Goal: Information Seeking & Learning: Learn about a topic

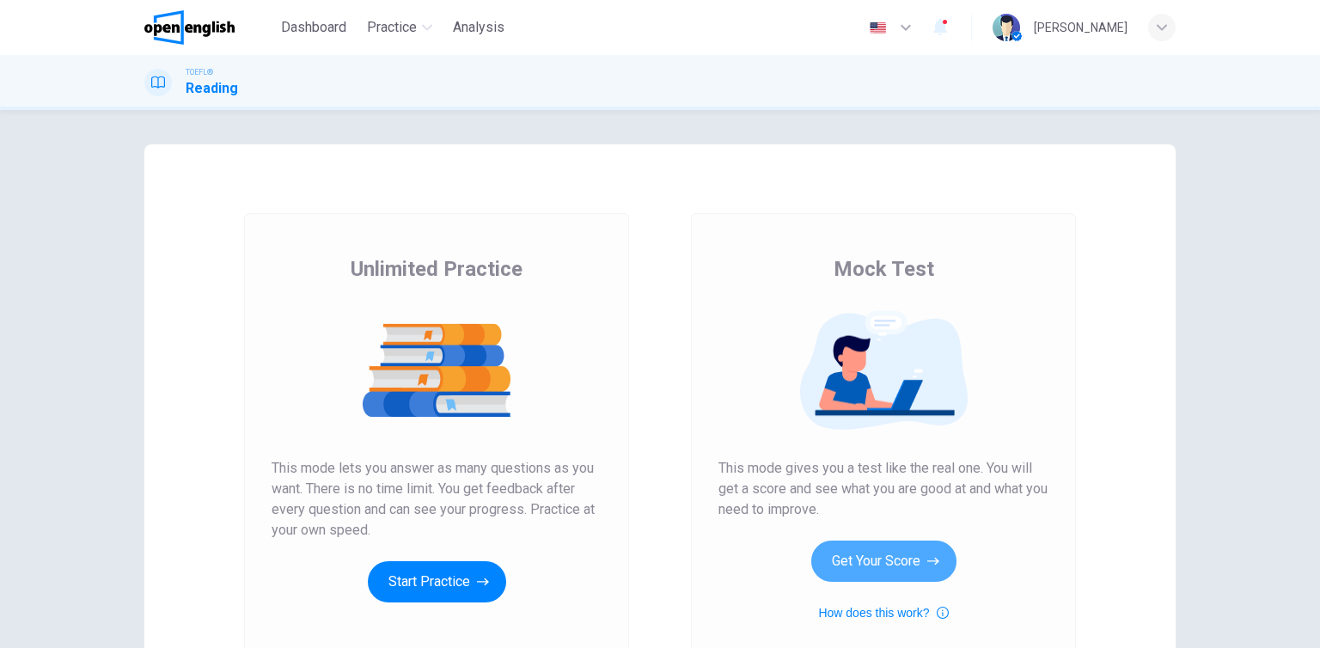
click at [906, 565] on button "Get Your Score" at bounding box center [883, 561] width 145 height 41
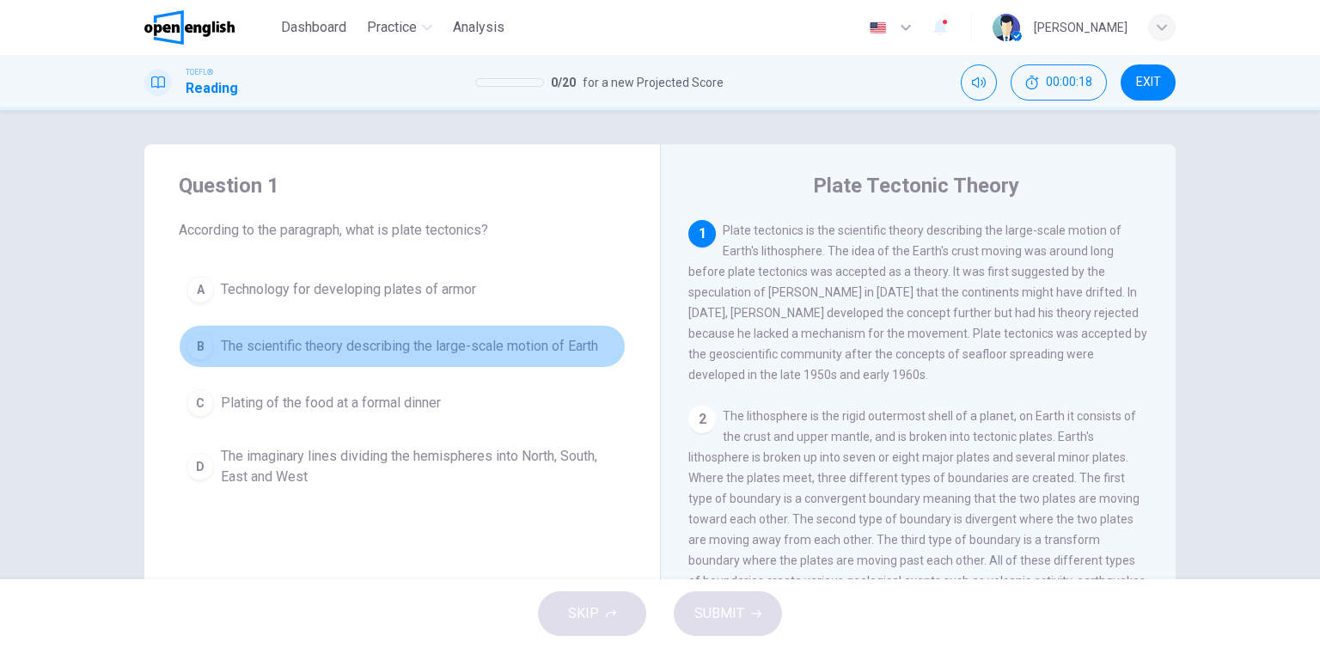
click at [485, 350] on span "The scientific theory describing the large-scale motion of Earth" at bounding box center [409, 346] width 377 height 21
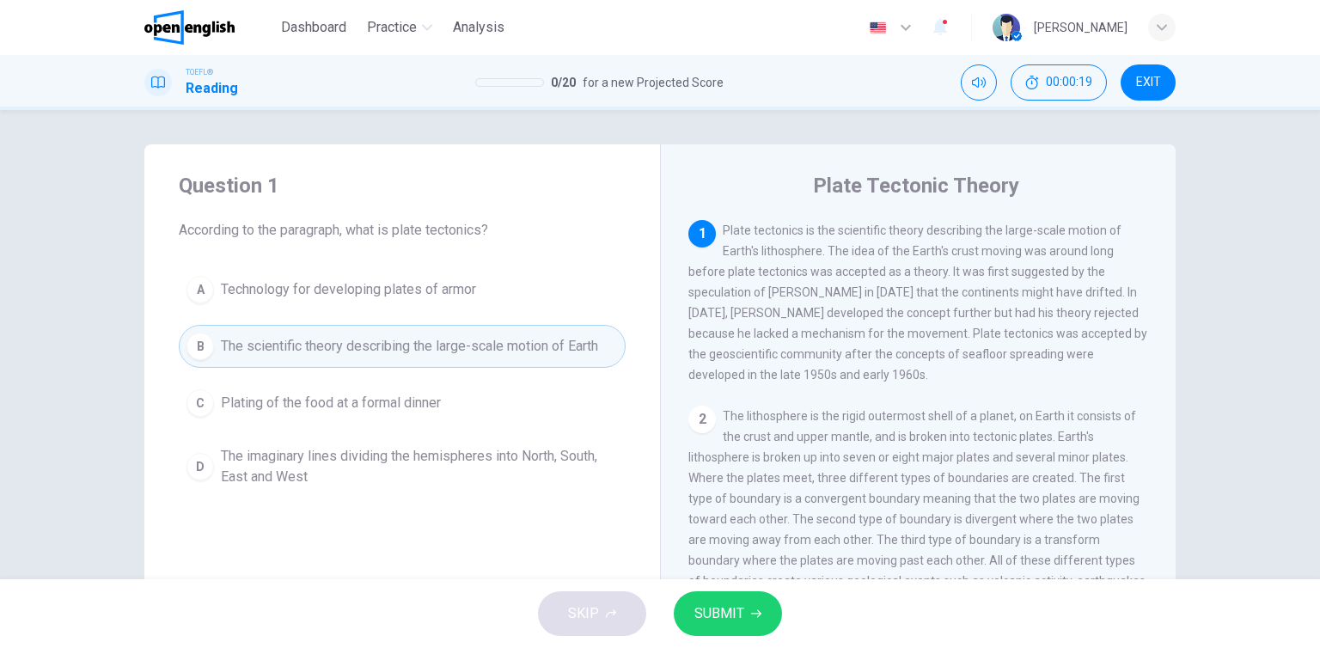
click at [722, 620] on span "SUBMIT" at bounding box center [719, 614] width 50 height 24
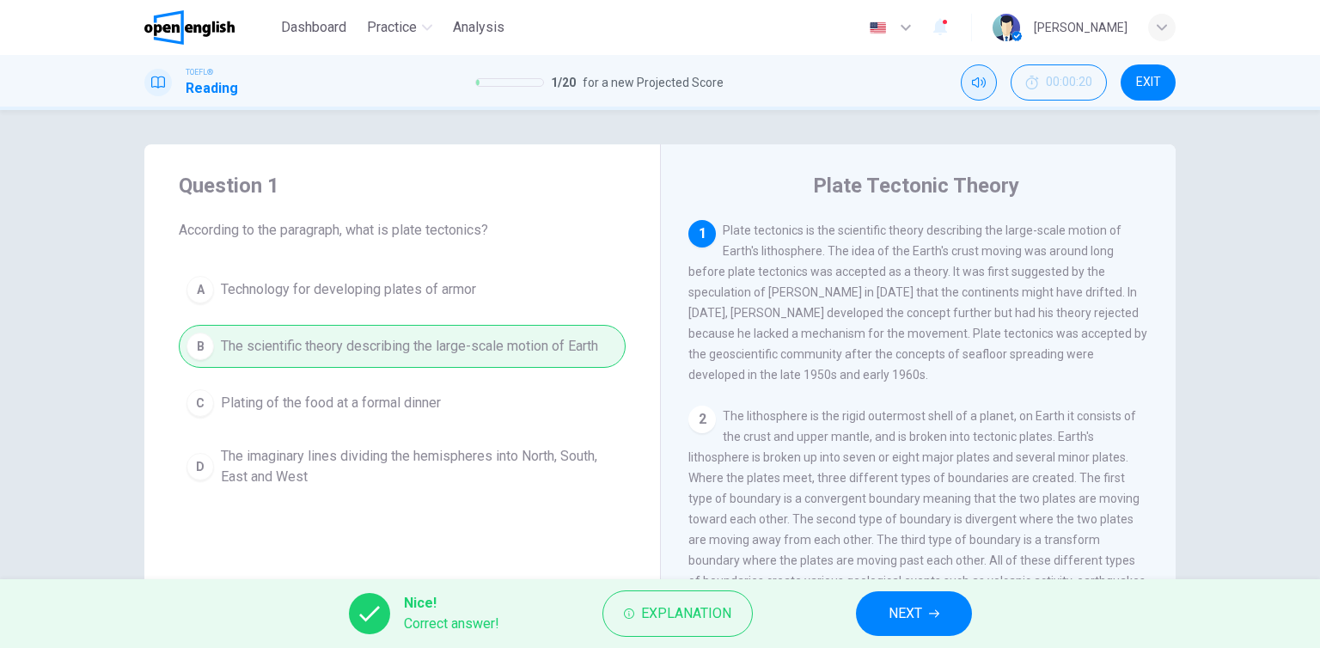
click at [982, 97] on button "Mute" at bounding box center [979, 82] width 36 height 36
click at [910, 617] on span "NEXT" at bounding box center [906, 614] width 34 height 24
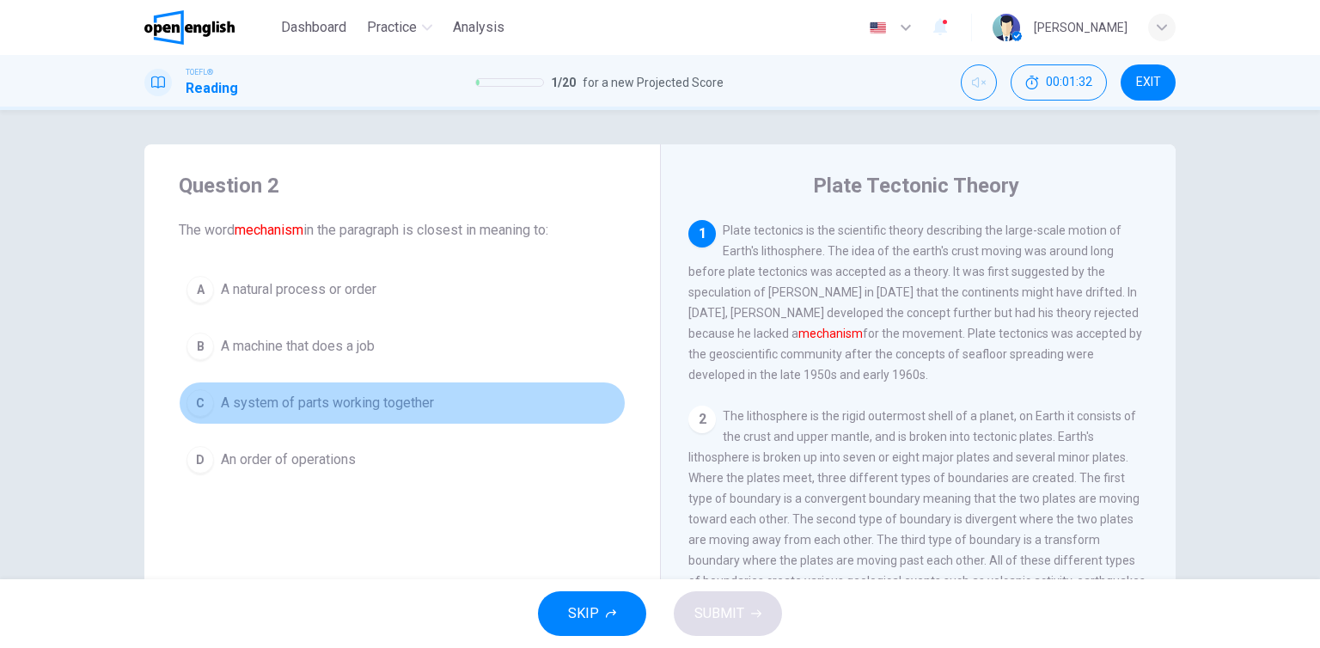
click at [348, 406] on span "A system of parts working together" at bounding box center [327, 403] width 213 height 21
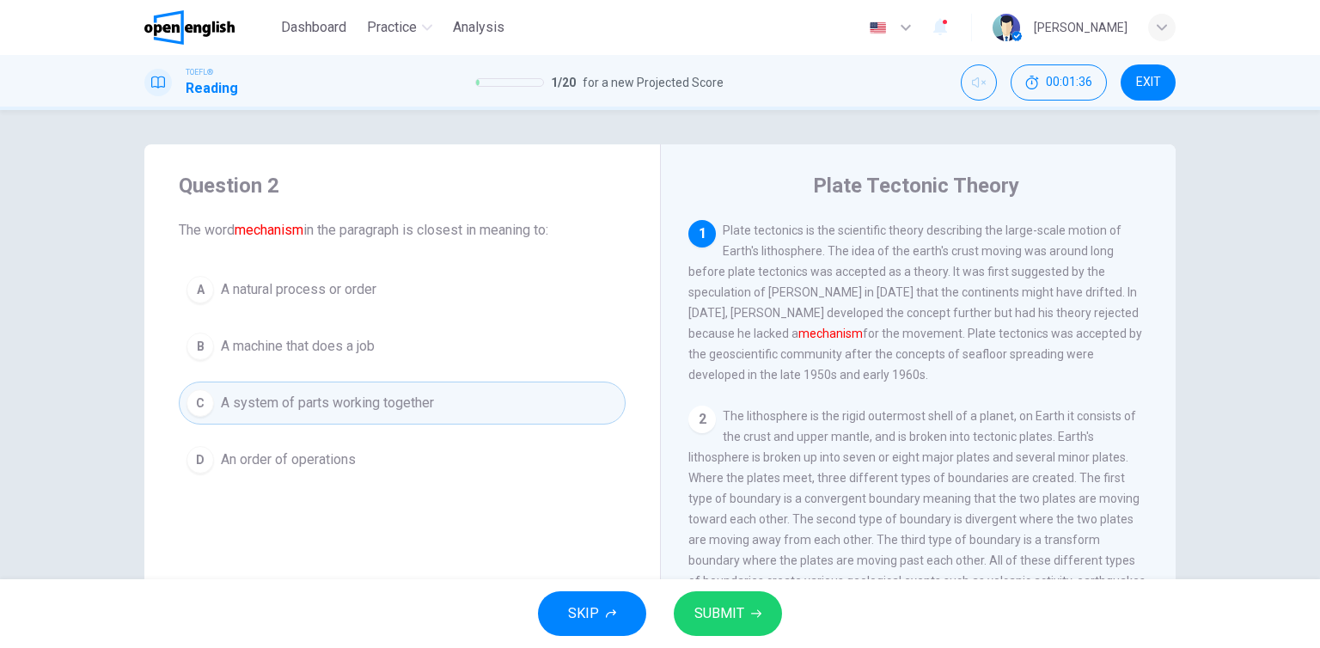
click at [701, 608] on span "SUBMIT" at bounding box center [719, 614] width 50 height 24
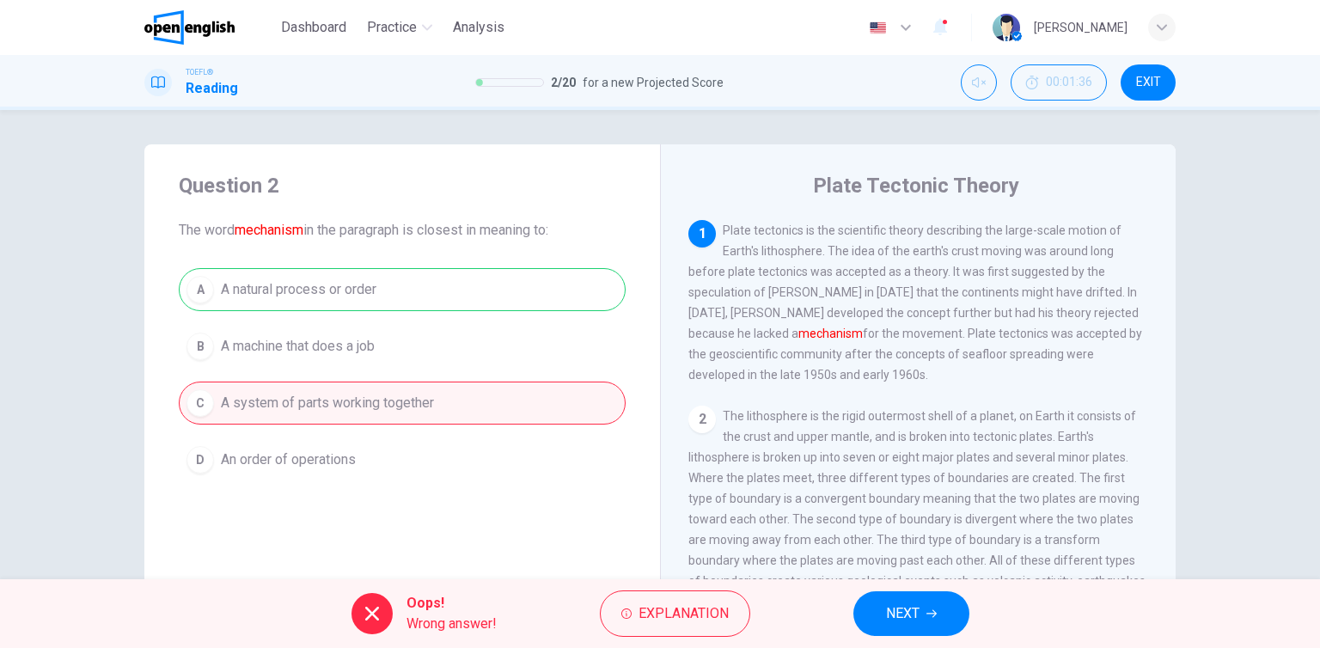
click at [893, 607] on span "NEXT" at bounding box center [903, 614] width 34 height 24
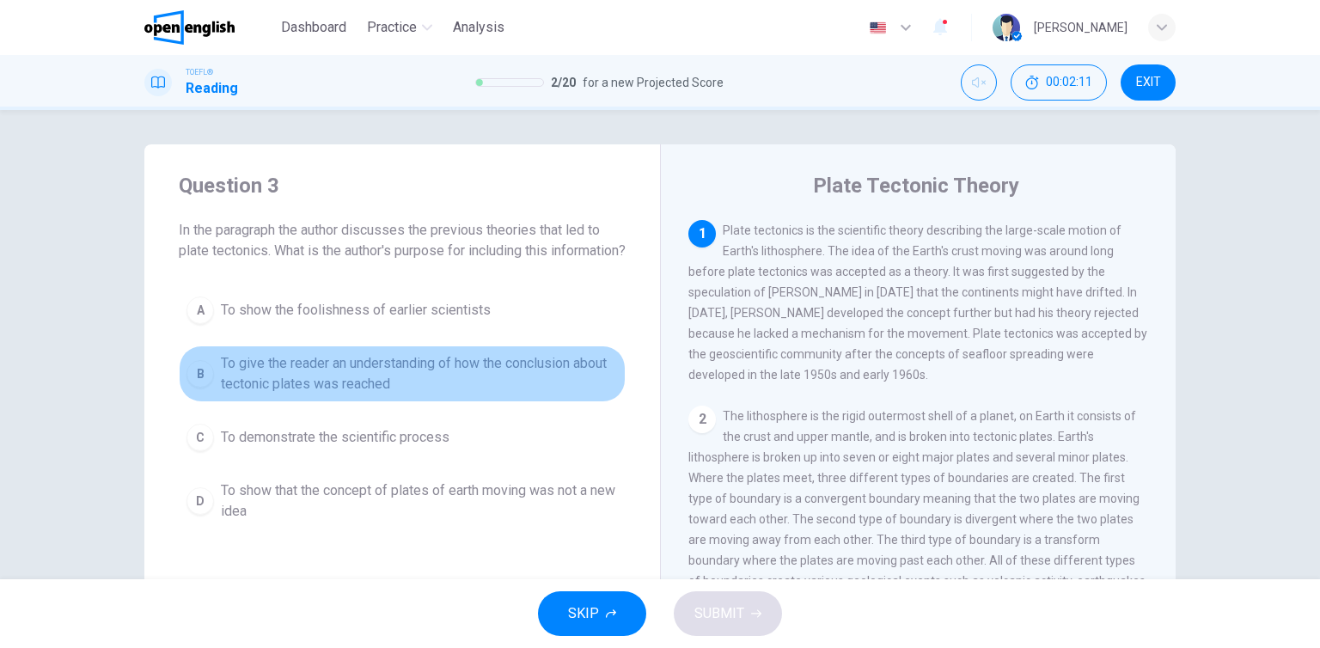
click at [564, 390] on span "To give the reader an understanding of how the conclusion about tectonic plates…" at bounding box center [419, 373] width 397 height 41
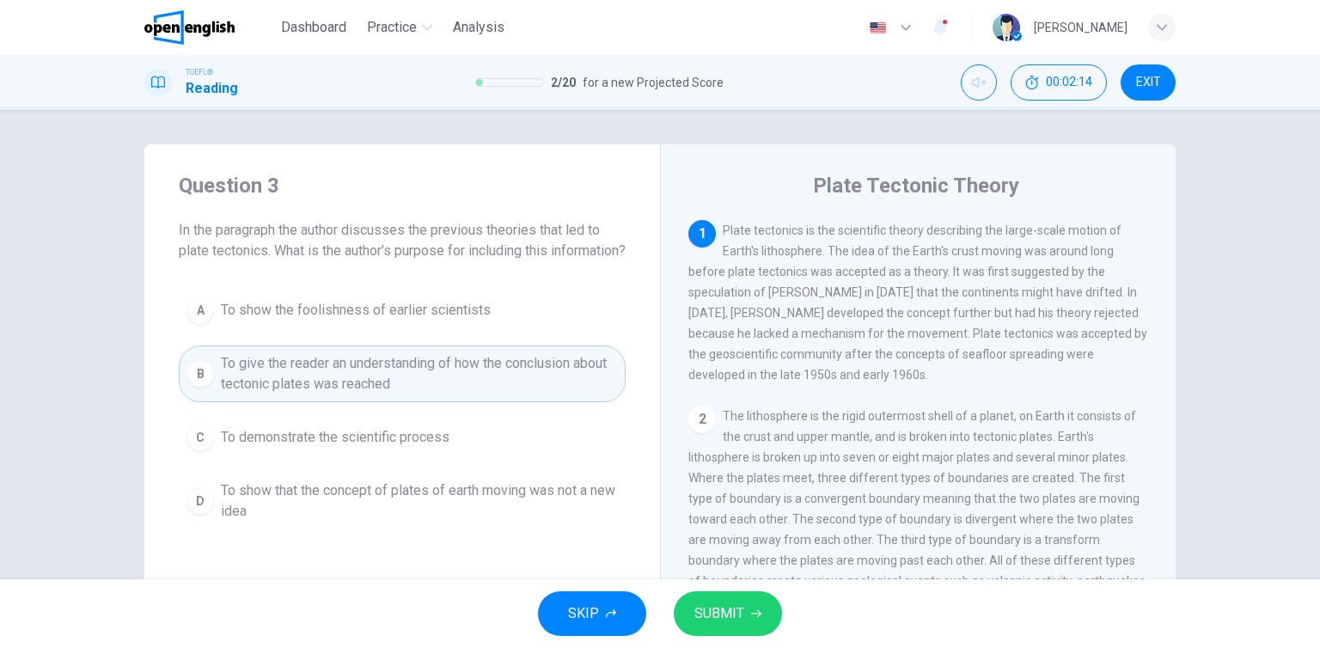
click at [712, 602] on span "SUBMIT" at bounding box center [719, 614] width 50 height 24
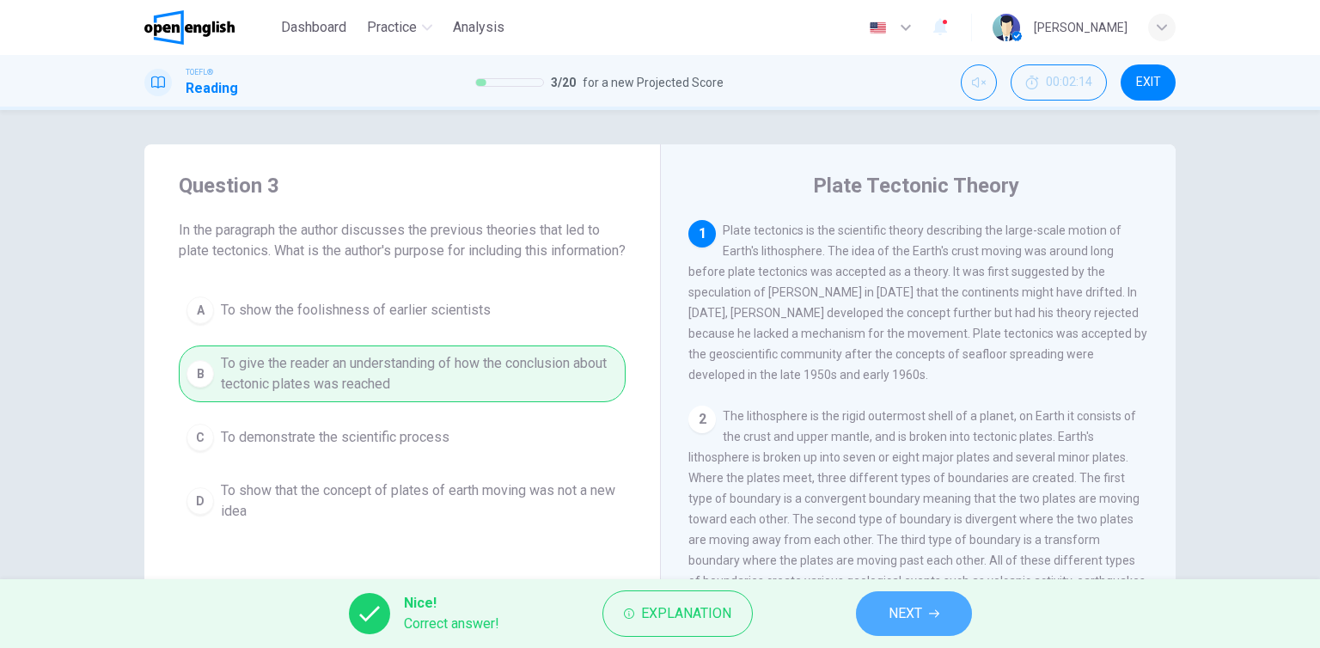
click at [939, 611] on icon "button" at bounding box center [934, 614] width 10 height 10
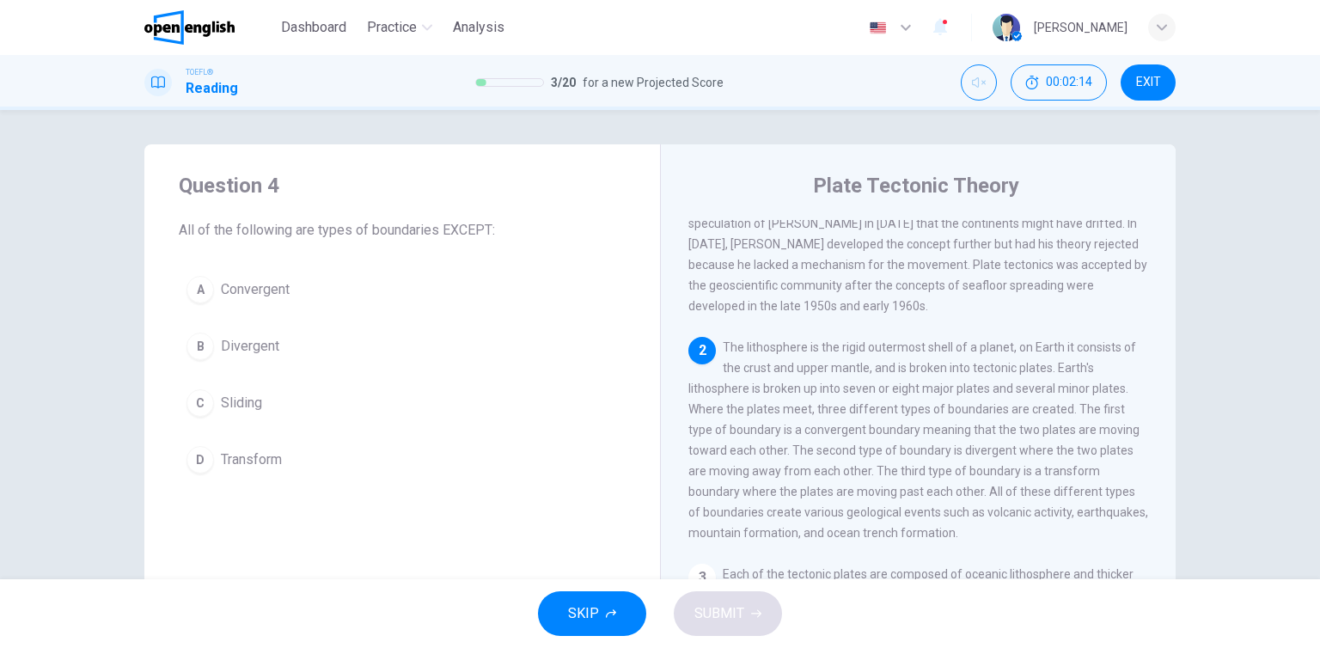
scroll to position [82, 0]
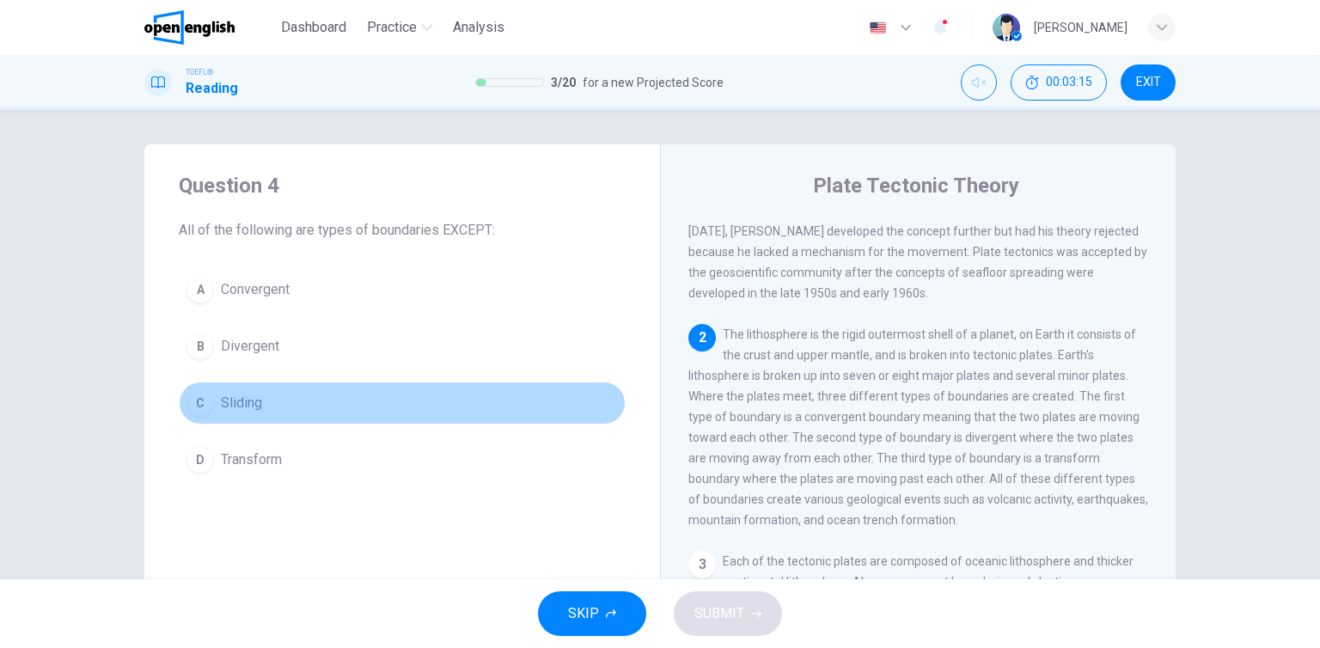
click at [245, 413] on button "C Sliding" at bounding box center [402, 403] width 447 height 43
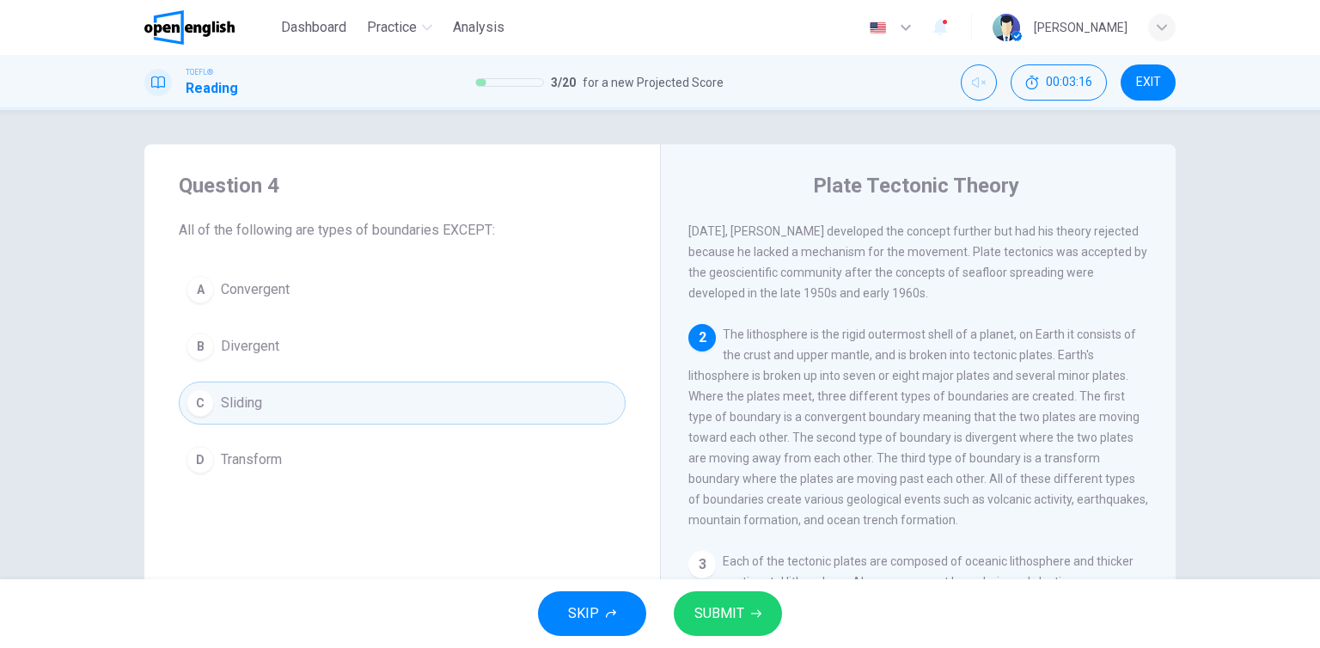
click at [725, 599] on button "SUBMIT" at bounding box center [728, 613] width 108 height 45
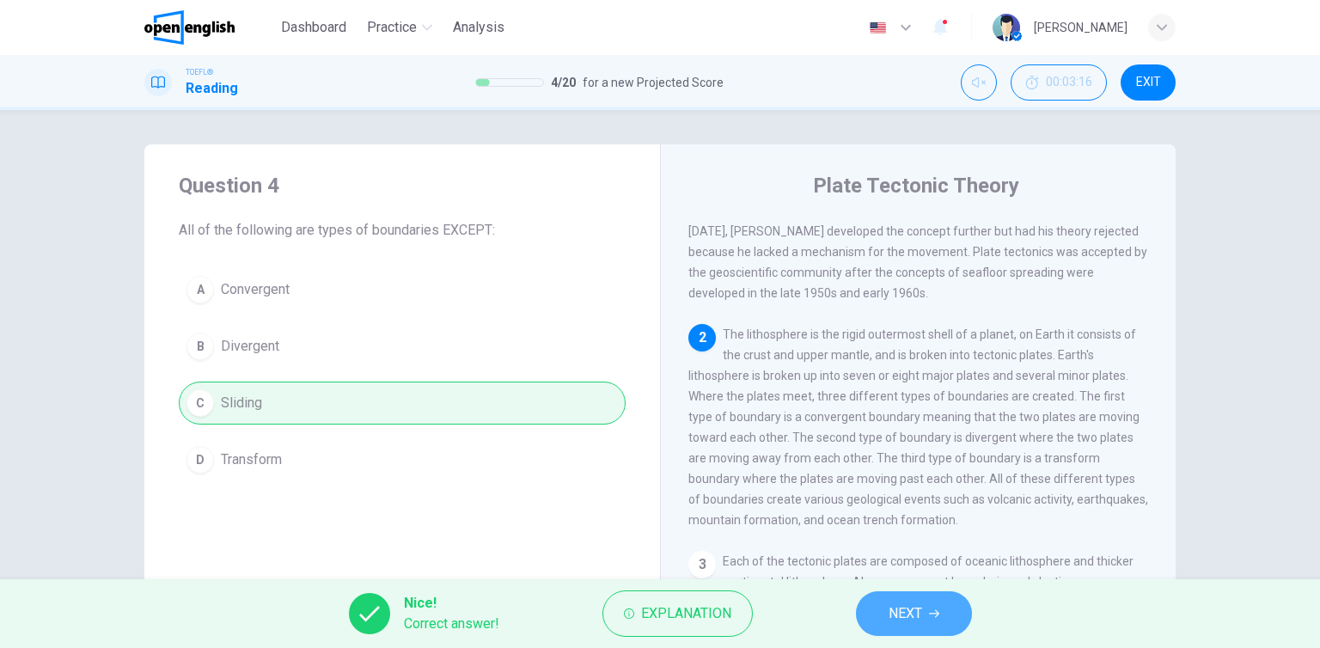
click at [933, 625] on button "NEXT" at bounding box center [914, 613] width 116 height 45
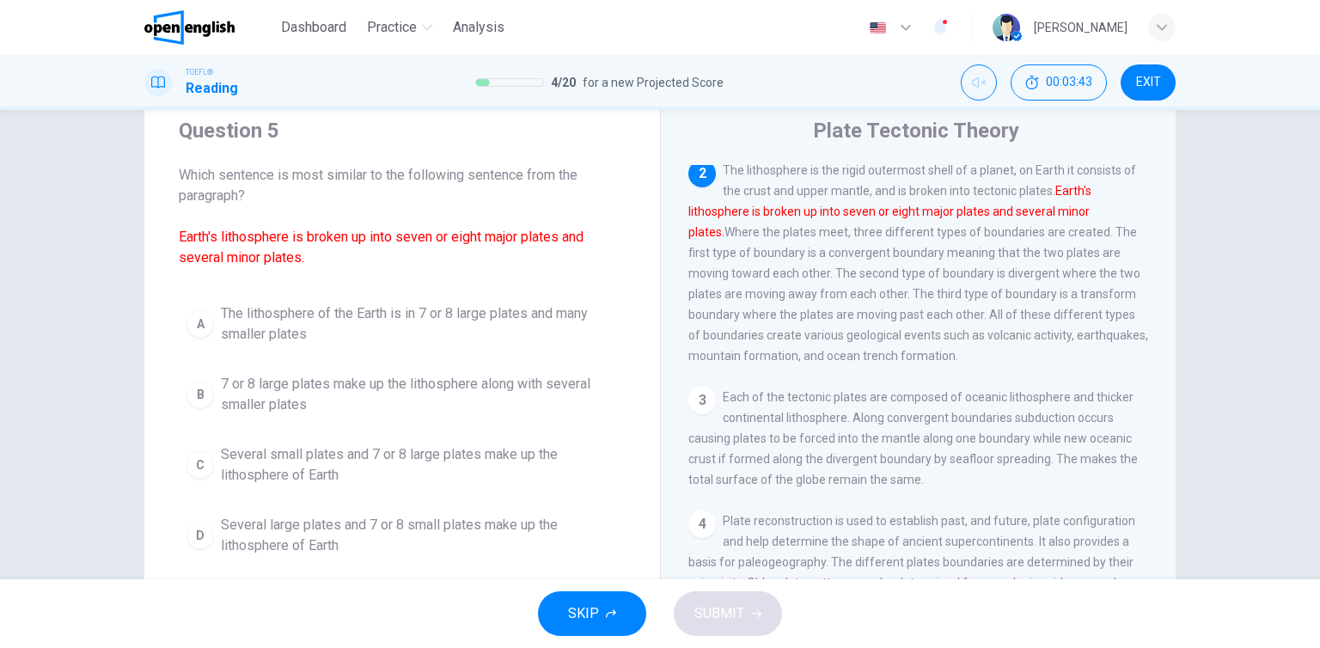
scroll to position [86, 0]
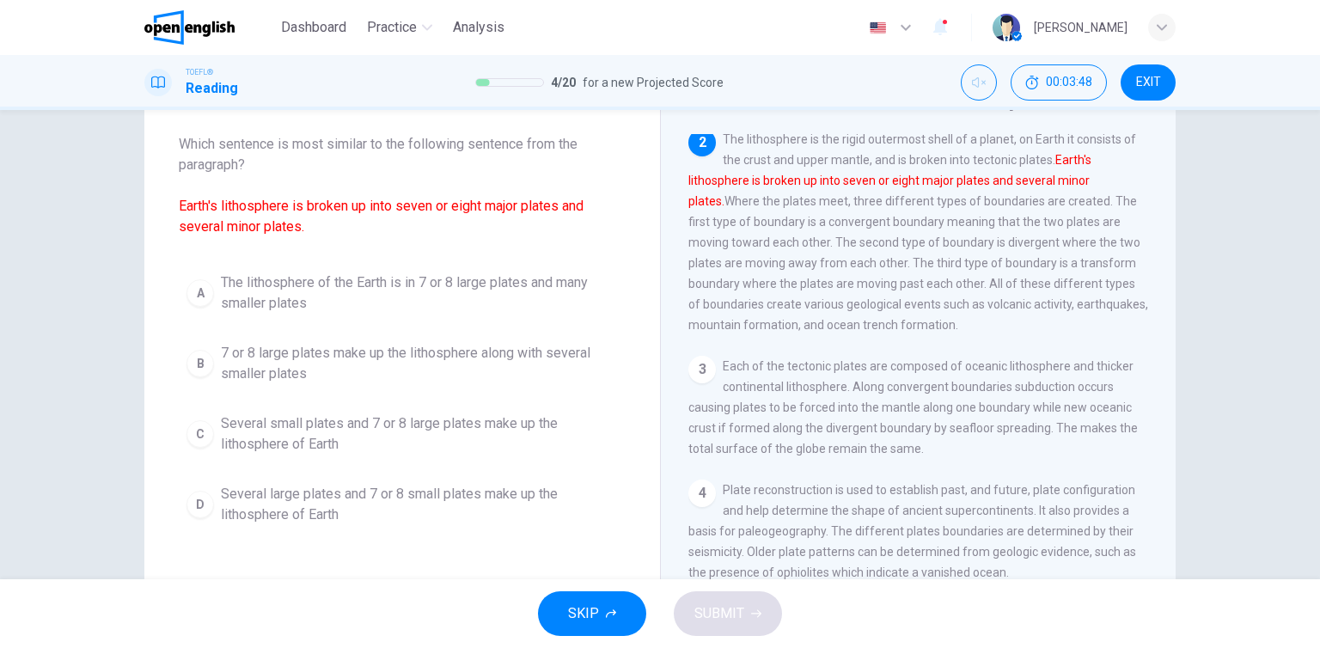
click at [304, 450] on span "Several small plates and 7 or 8 large plates make up the lithosphere of Earth" at bounding box center [419, 433] width 397 height 41
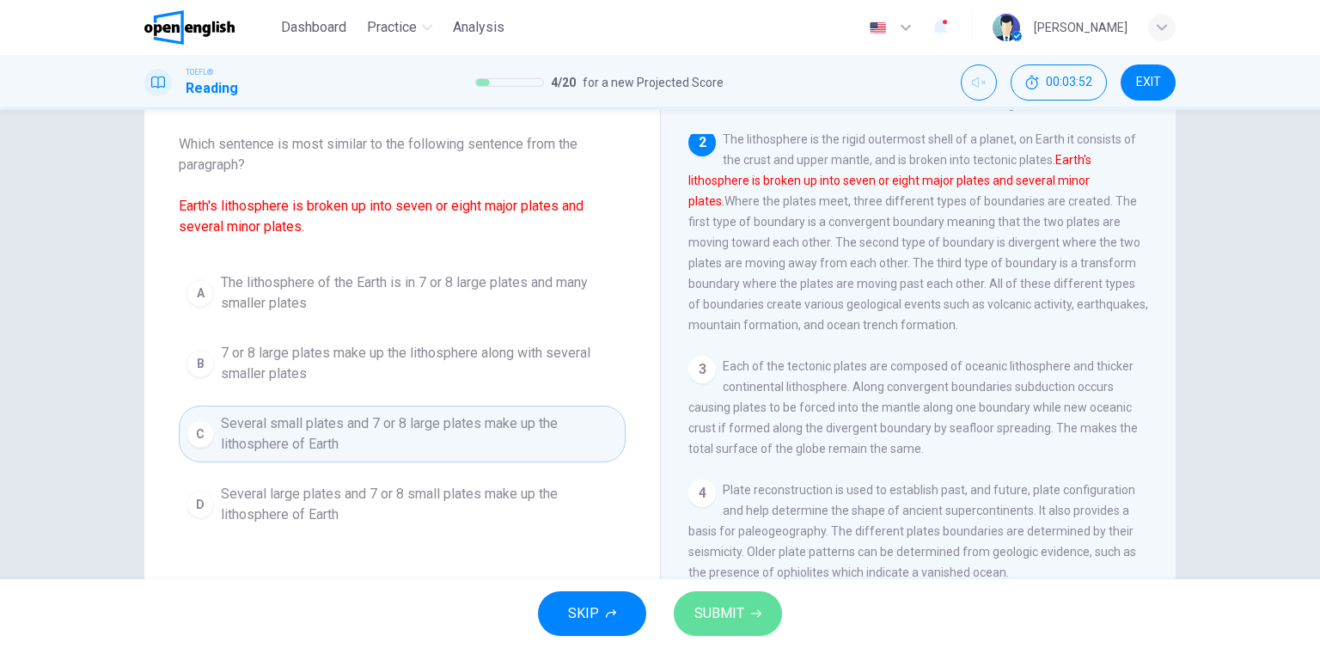
click at [756, 619] on button "SUBMIT" at bounding box center [728, 613] width 108 height 45
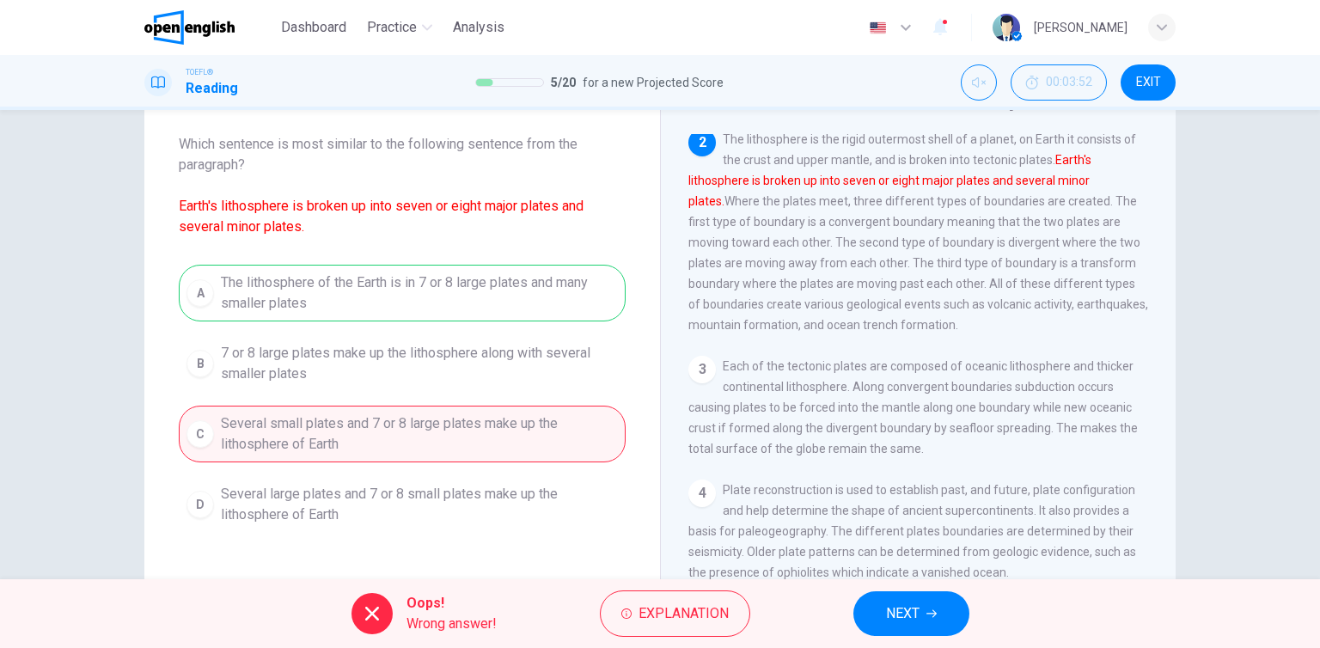
click at [928, 623] on button "NEXT" at bounding box center [911, 613] width 116 height 45
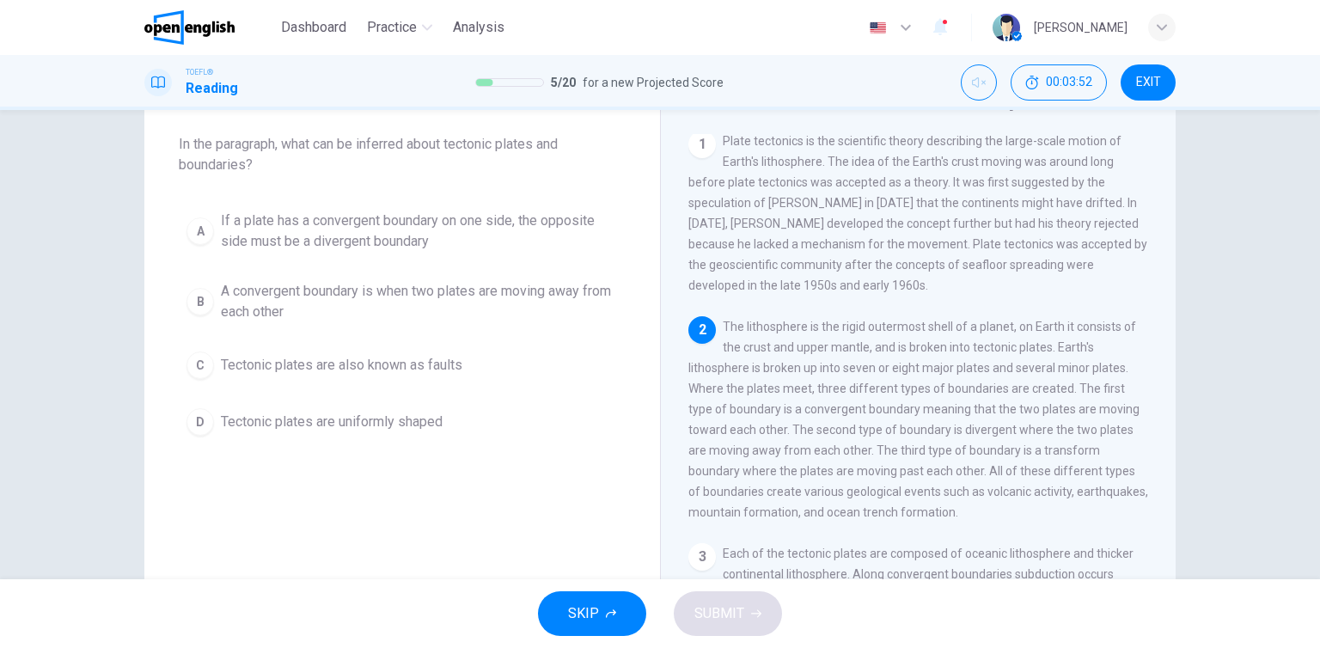
scroll to position [0, 0]
click at [341, 261] on div "A If a plate has a convergent boundary on one side, the opposite side must be a…" at bounding box center [402, 323] width 447 height 241
click at [335, 242] on span "If a plate has a convergent boundary on one side, the opposite side must be a d…" at bounding box center [419, 231] width 397 height 41
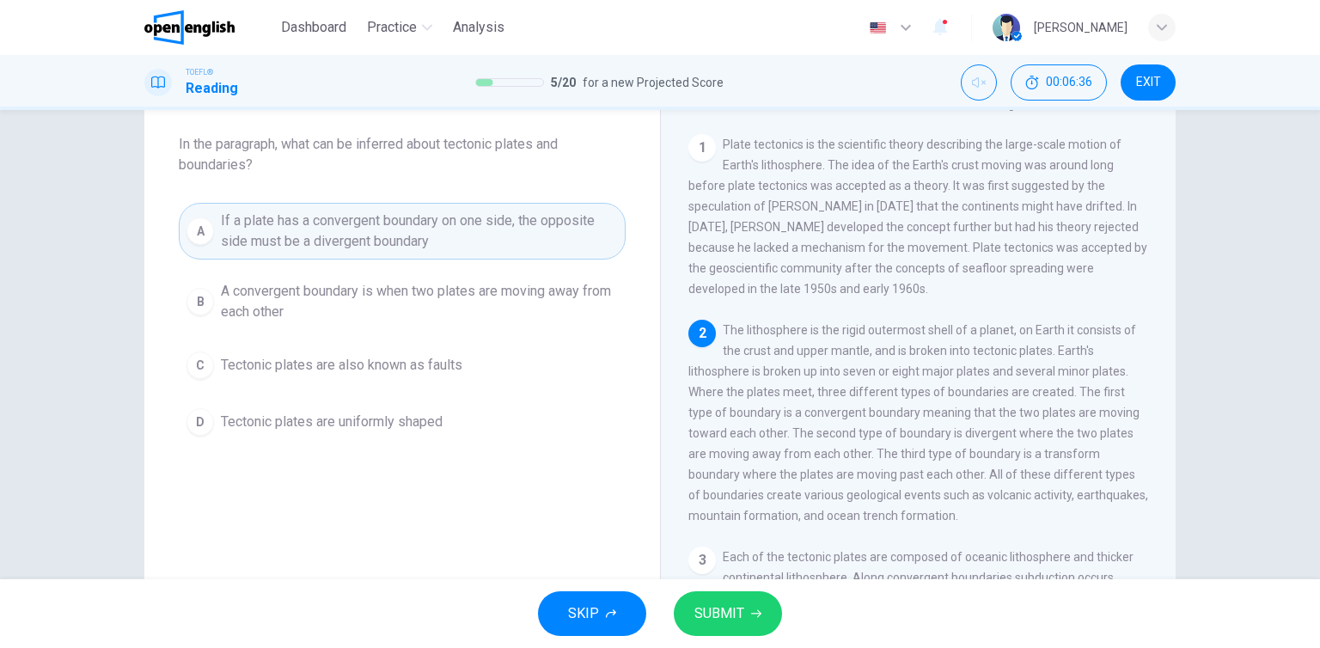
click at [738, 621] on span "SUBMIT" at bounding box center [719, 614] width 50 height 24
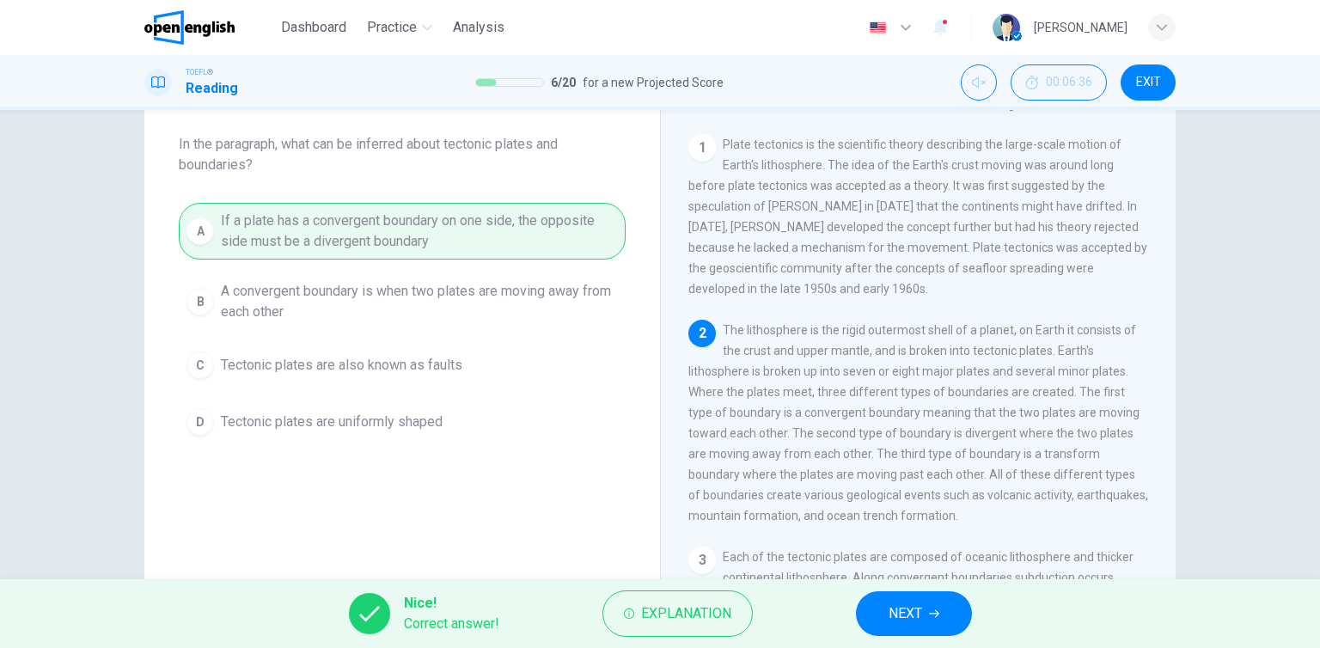
click at [932, 610] on icon "button" at bounding box center [934, 614] width 10 height 10
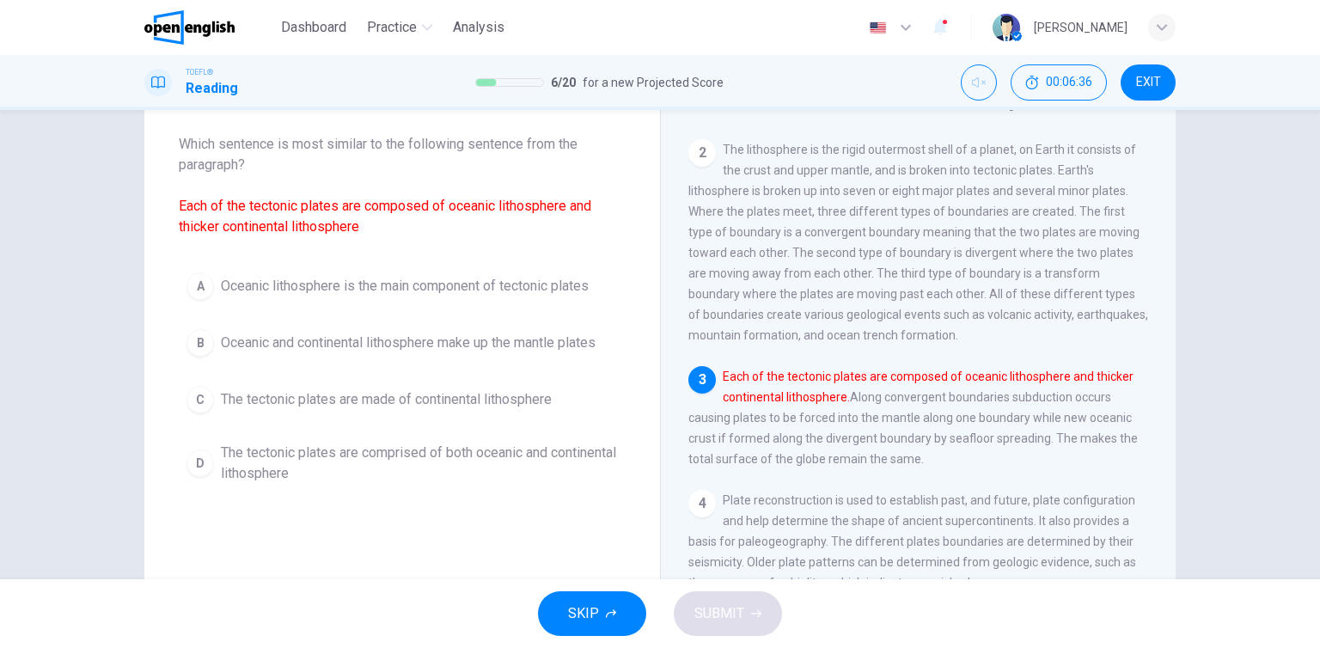
scroll to position [209, 0]
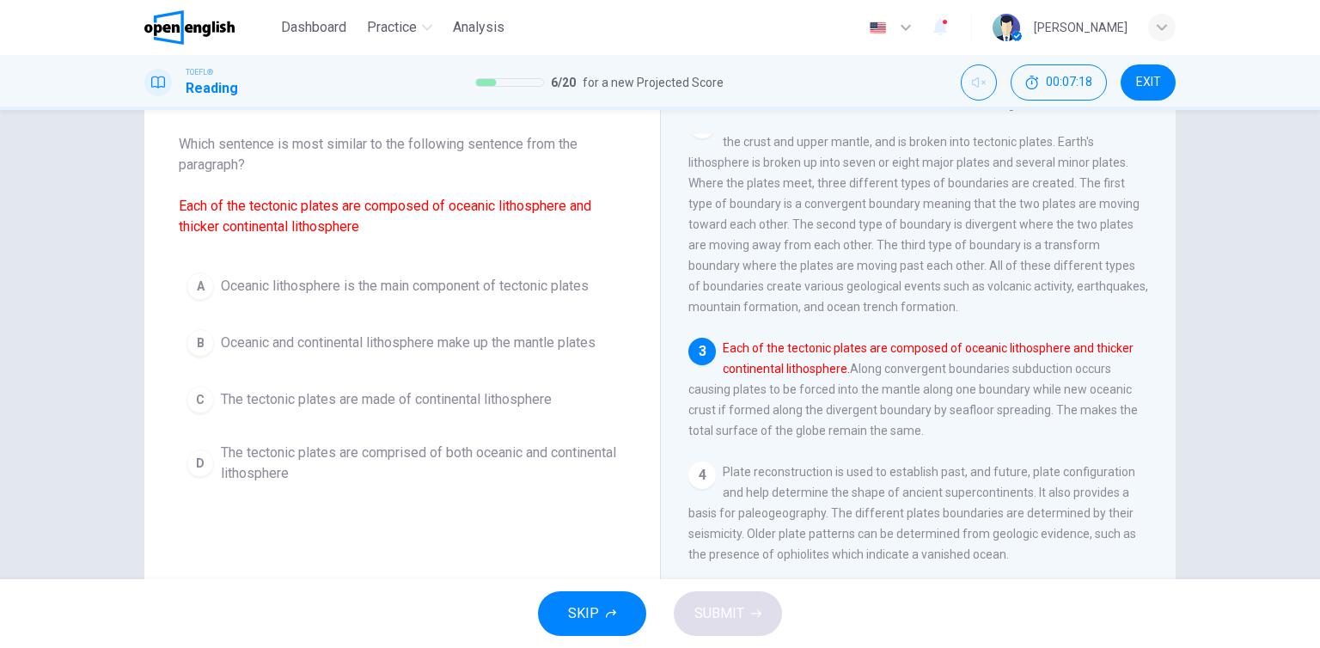
click at [351, 485] on button "D The tectonic plates are comprised of both oceanic and continental lithosphere" at bounding box center [402, 463] width 447 height 57
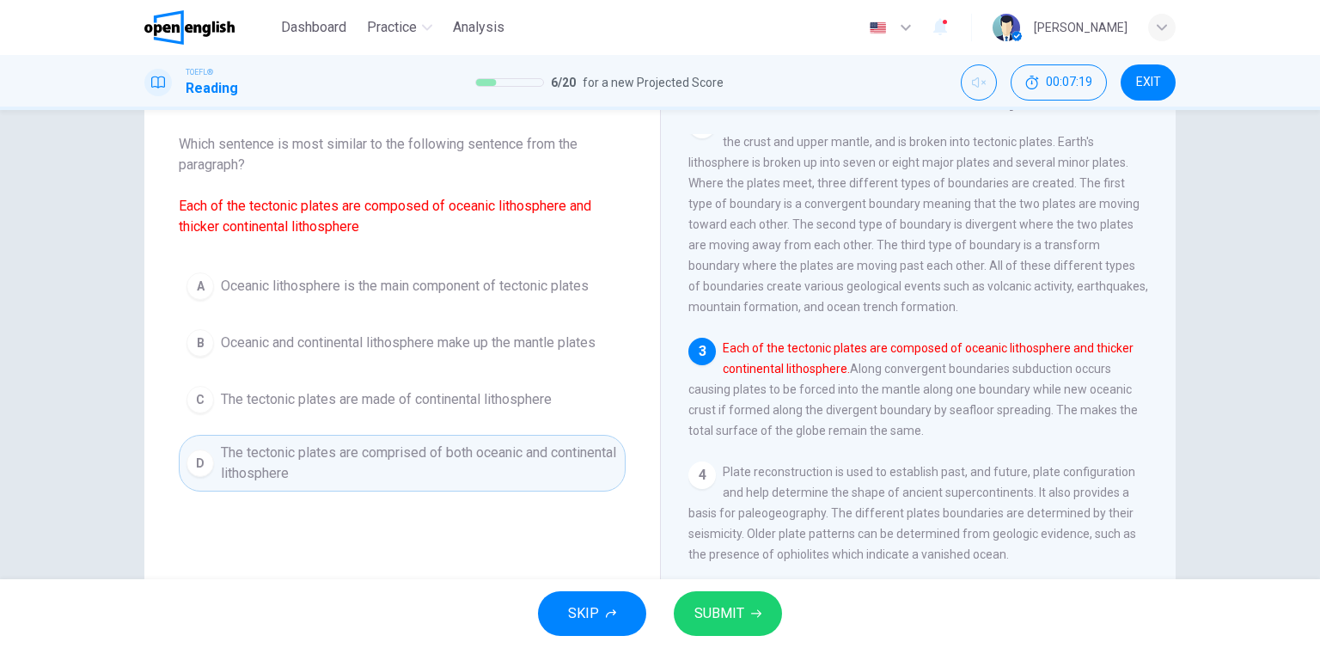
click at [751, 617] on icon "button" at bounding box center [756, 614] width 10 height 10
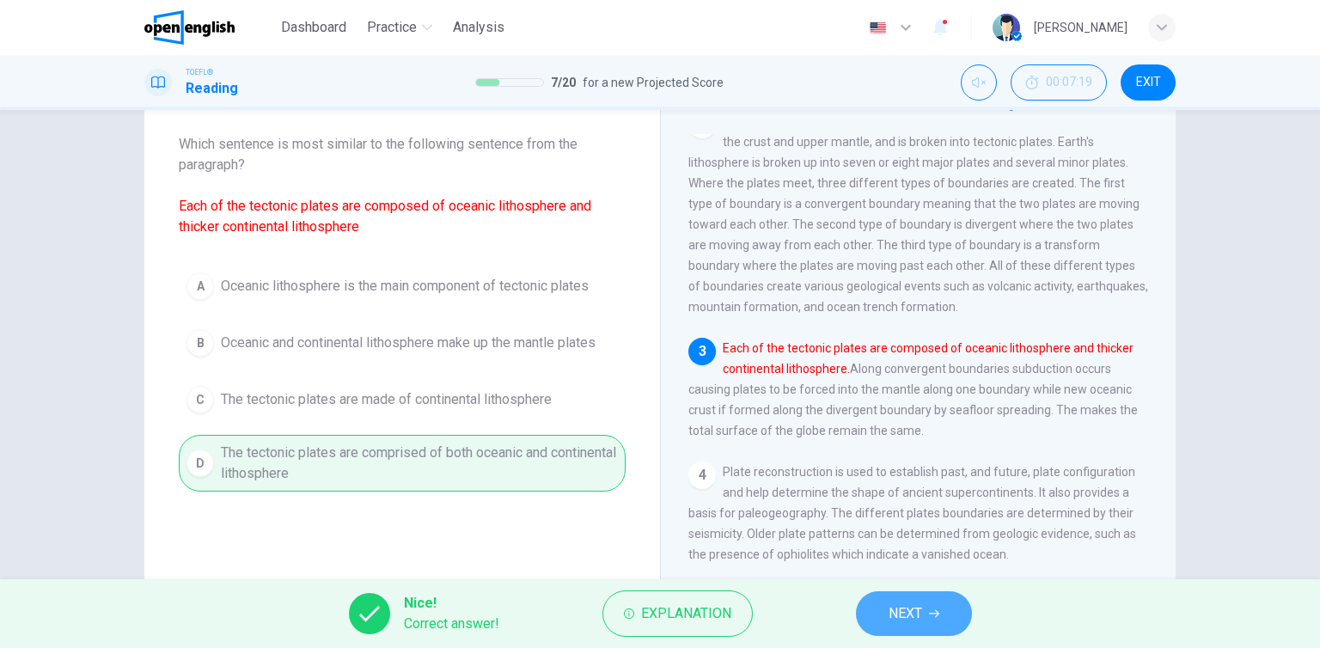
click at [928, 603] on button "NEXT" at bounding box center [914, 613] width 116 height 45
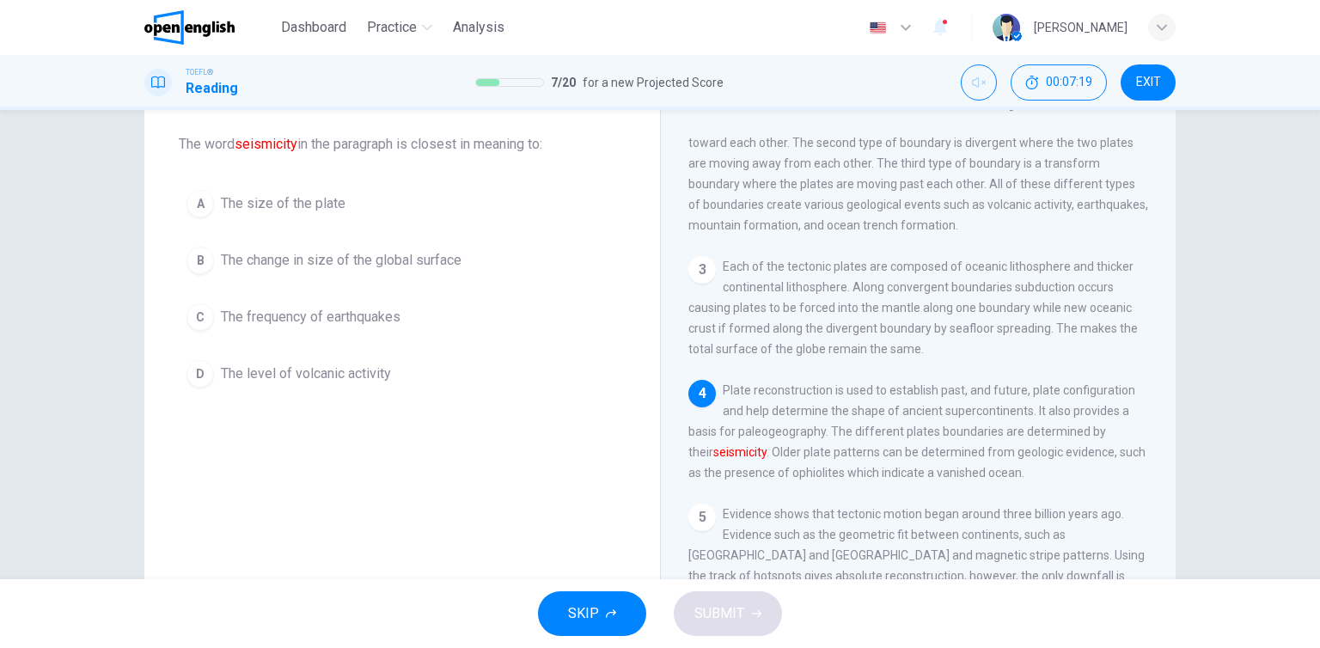
scroll to position [333, 0]
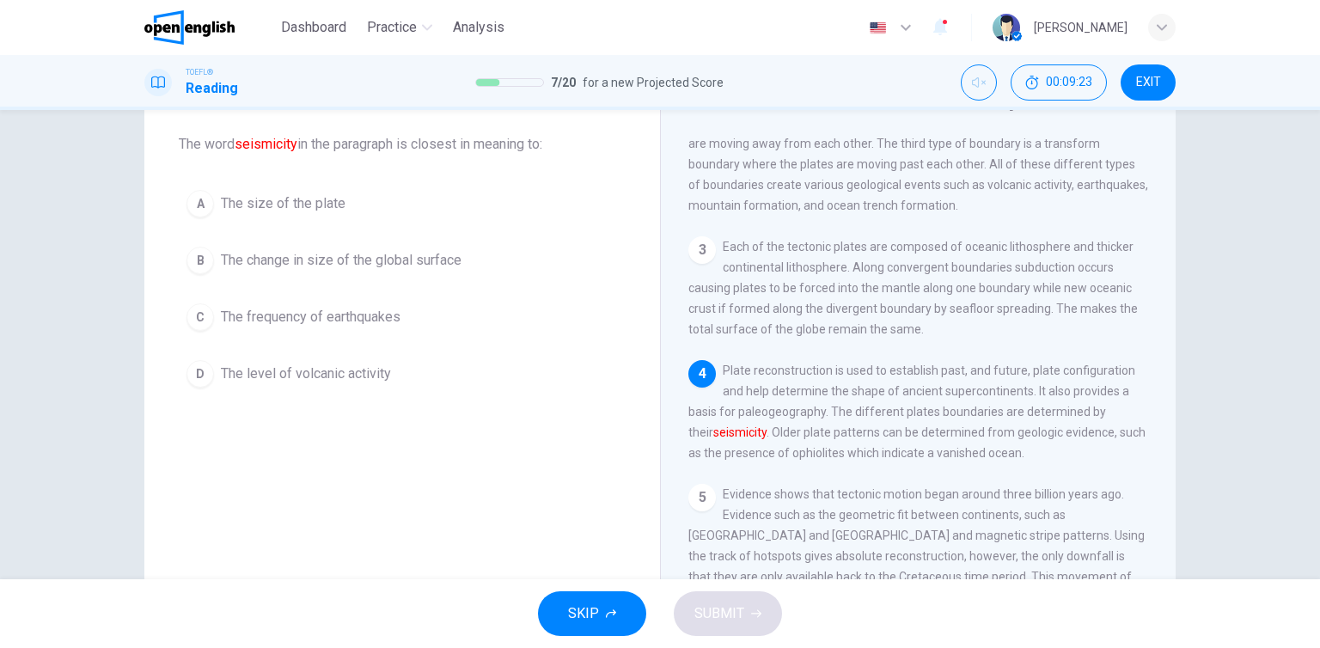
click at [333, 260] on span "The change in size of the global surface" at bounding box center [341, 260] width 241 height 21
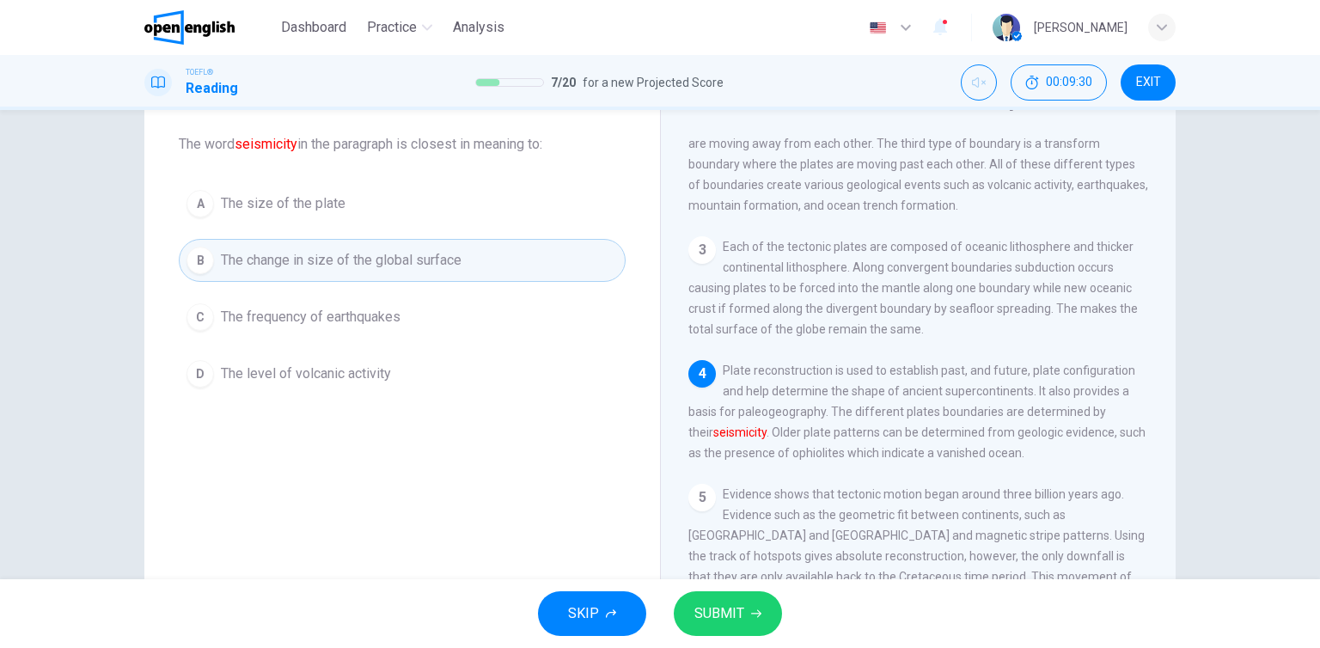
click at [704, 627] on button "SUBMIT" at bounding box center [728, 613] width 108 height 45
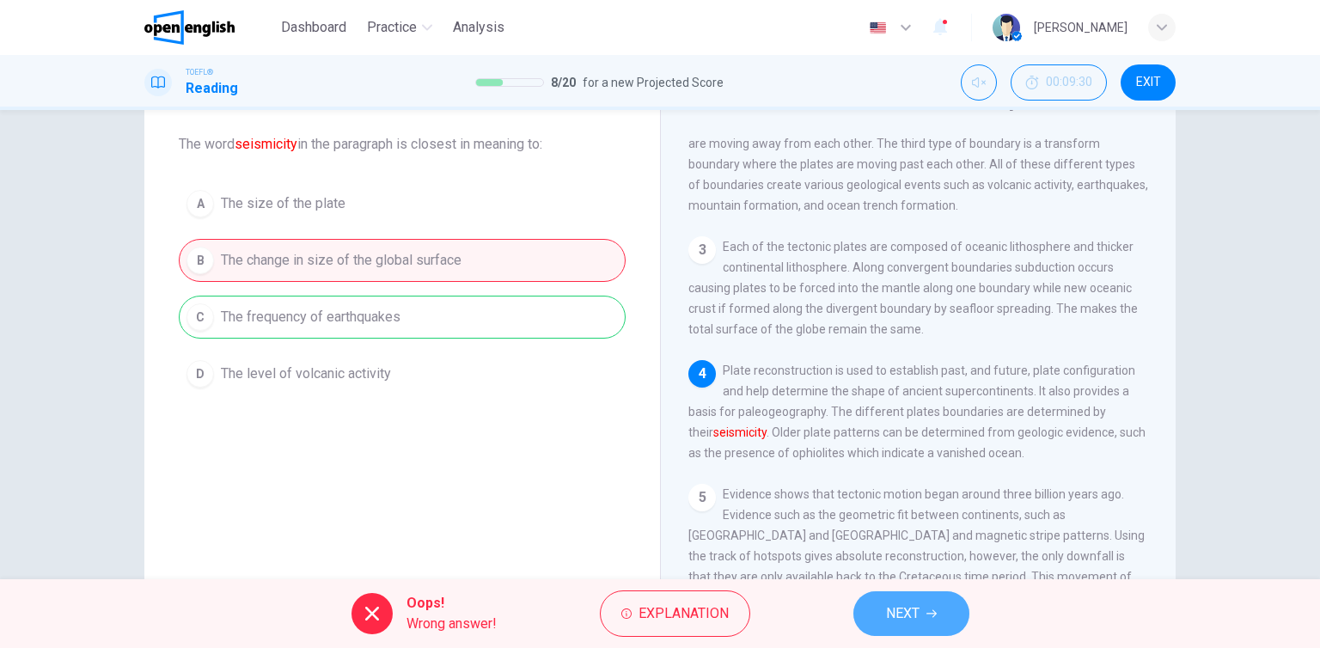
click at [928, 616] on icon "button" at bounding box center [932, 614] width 10 height 10
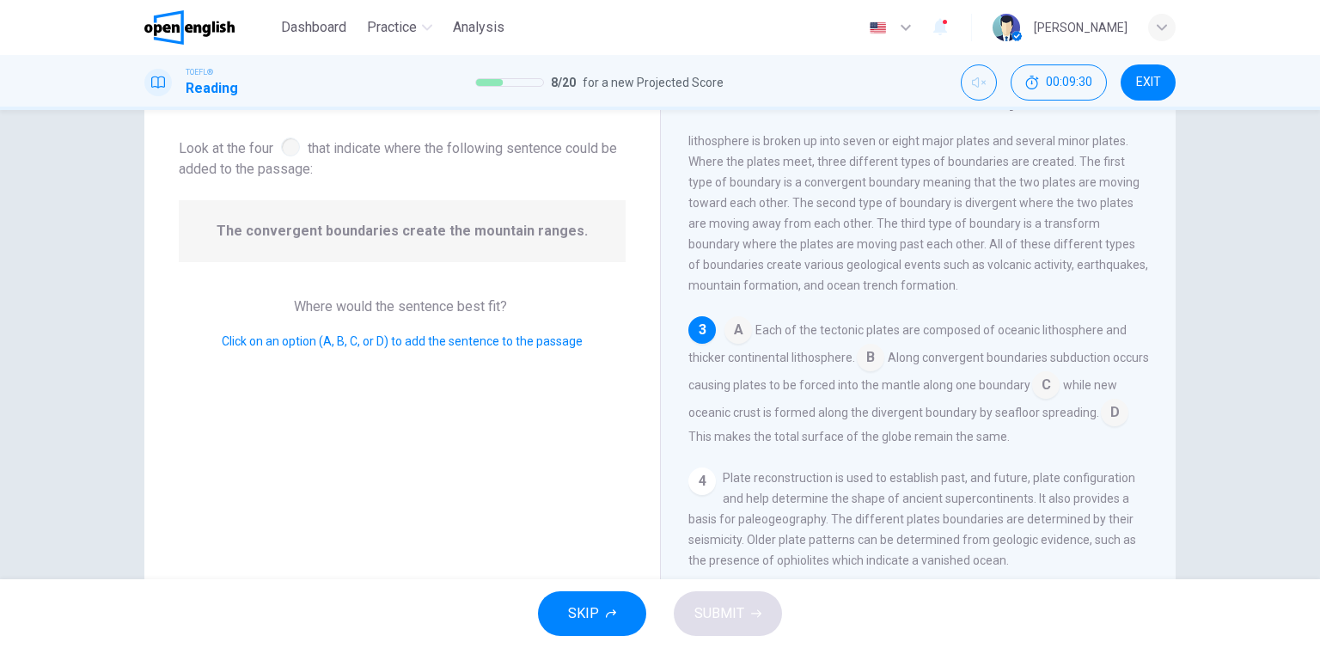
scroll to position [233, 0]
click at [1060, 396] on input at bounding box center [1046, 384] width 28 height 28
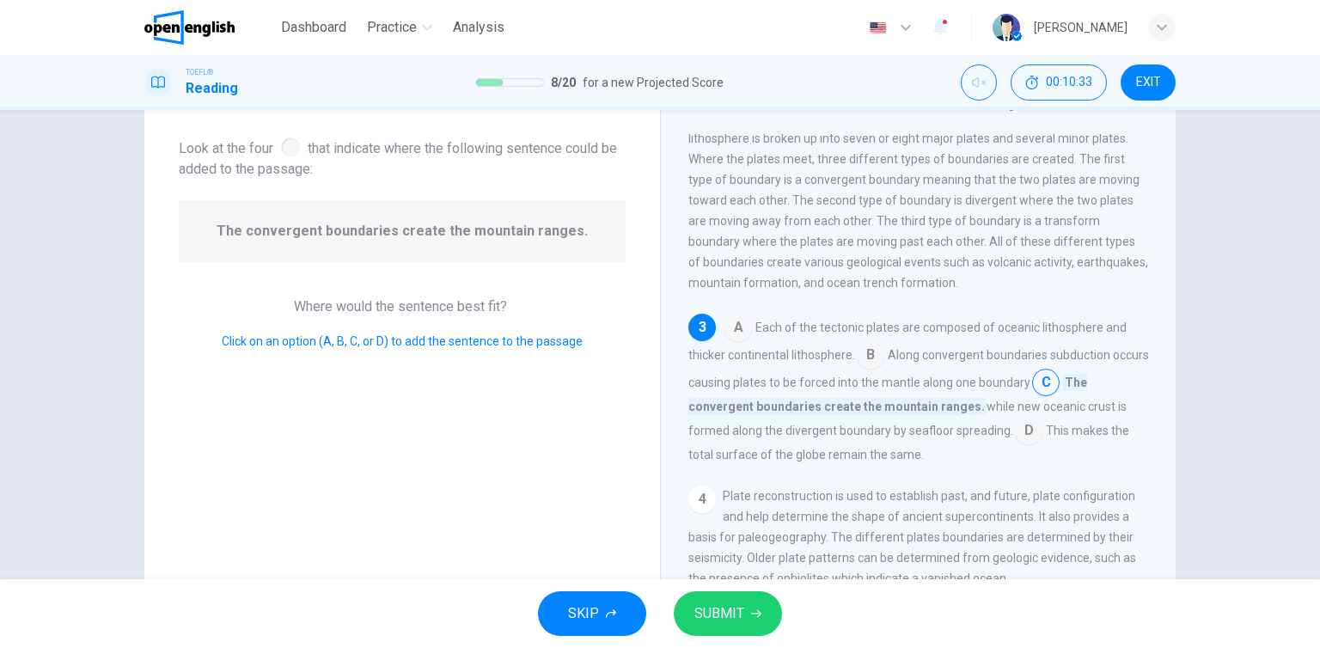
click at [1060, 396] on input at bounding box center [1046, 384] width 28 height 28
click at [869, 367] on input at bounding box center [871, 357] width 28 height 28
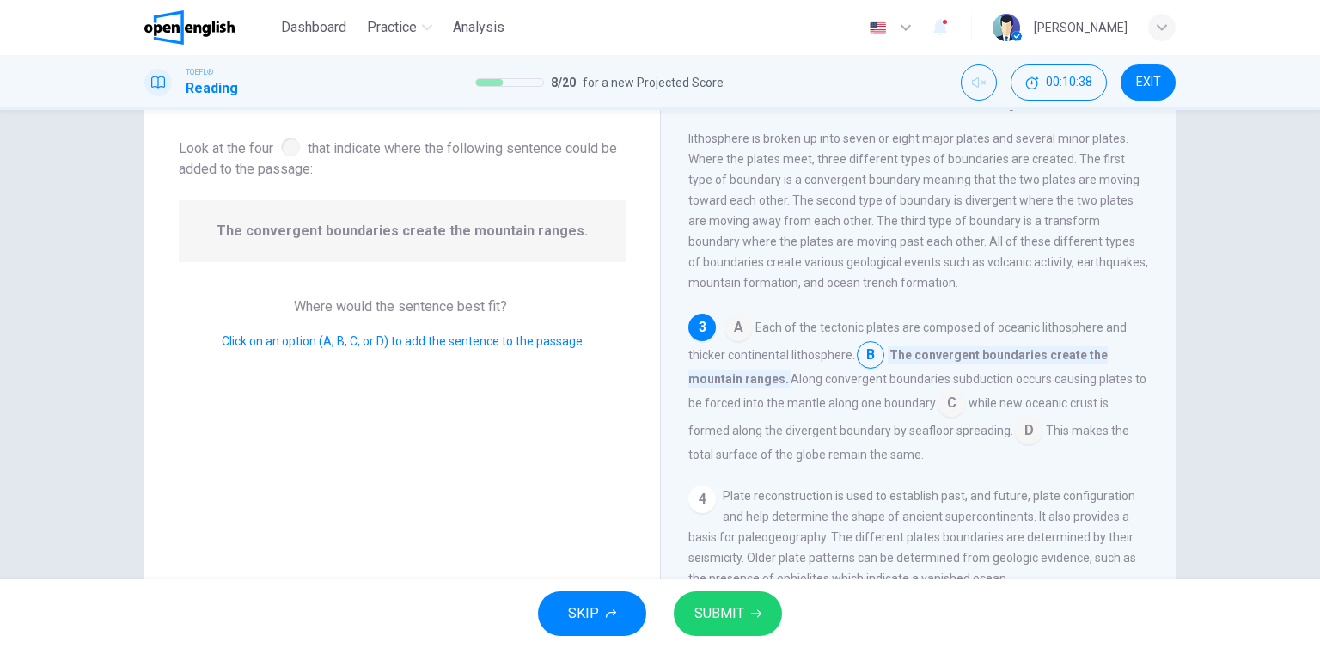
click at [740, 341] on input at bounding box center [739, 329] width 28 height 28
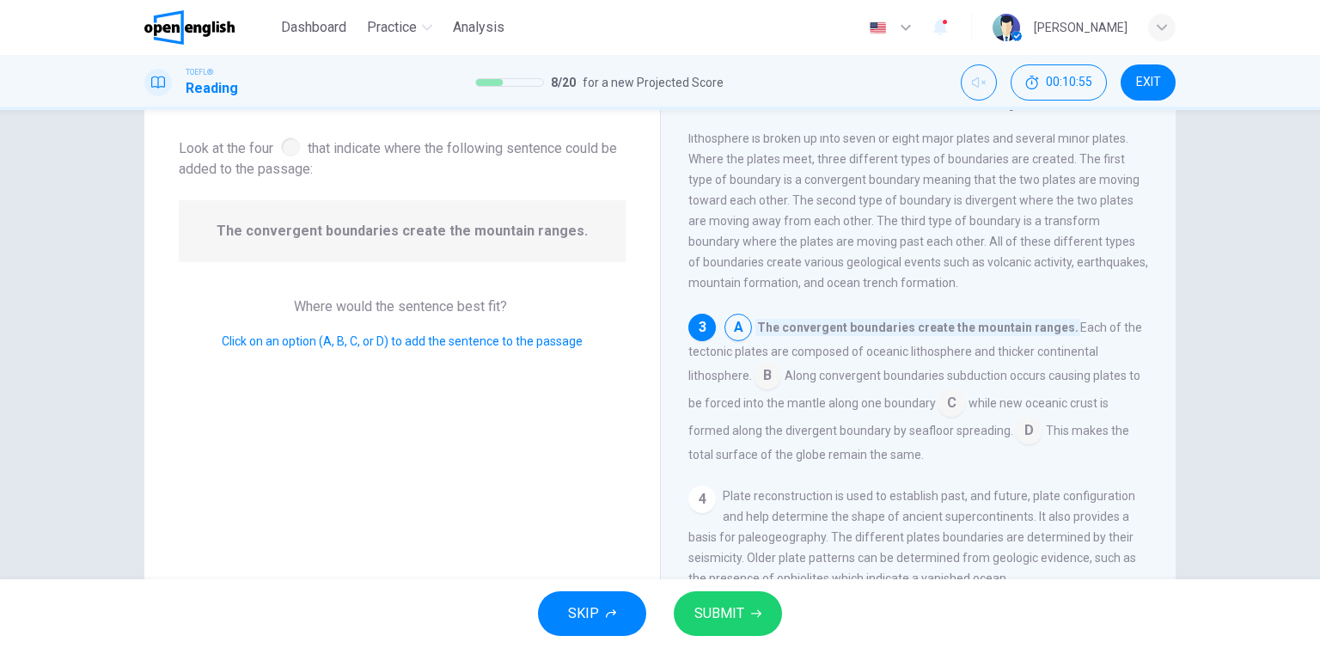
click at [764, 388] on input at bounding box center [768, 378] width 28 height 28
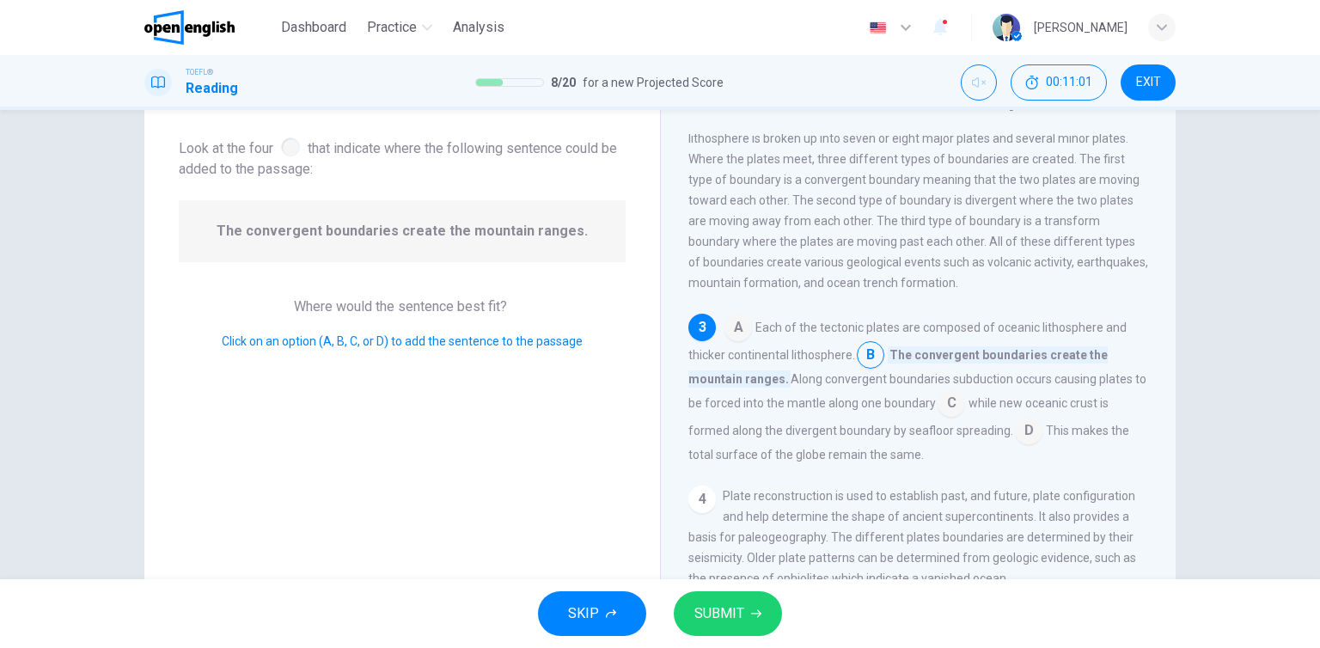
click at [940, 419] on input at bounding box center [952, 405] width 28 height 28
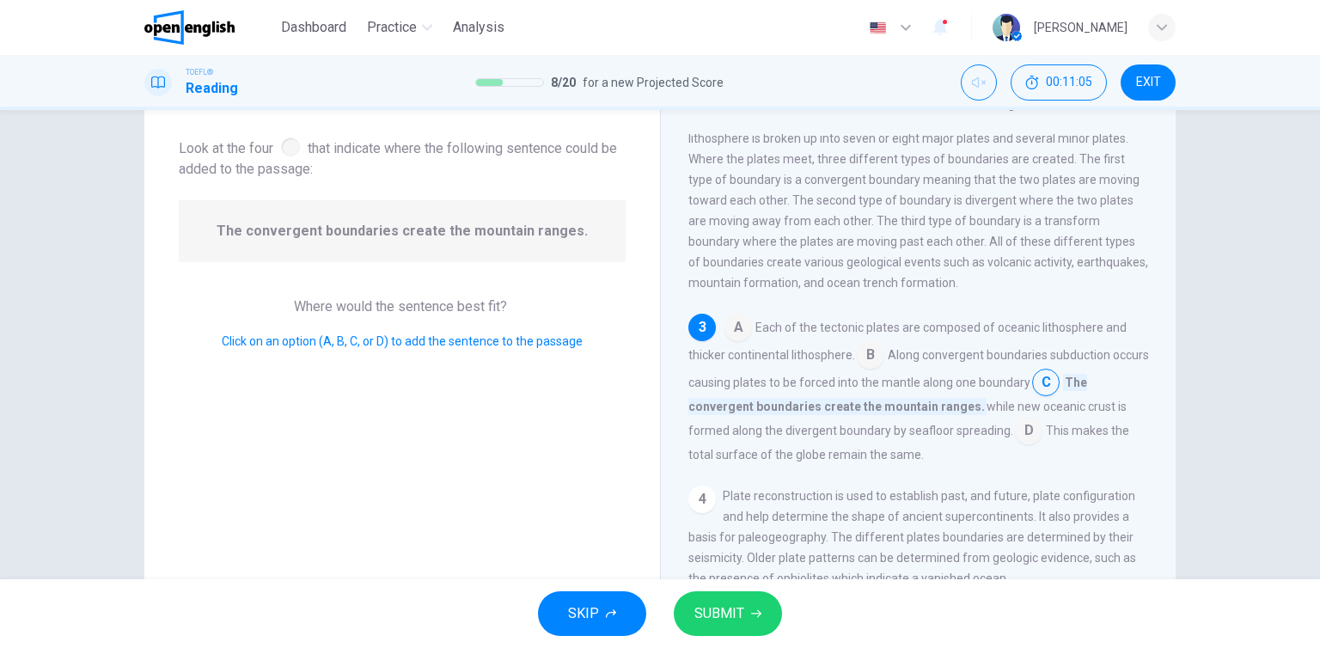
click at [865, 366] on input at bounding box center [871, 357] width 28 height 28
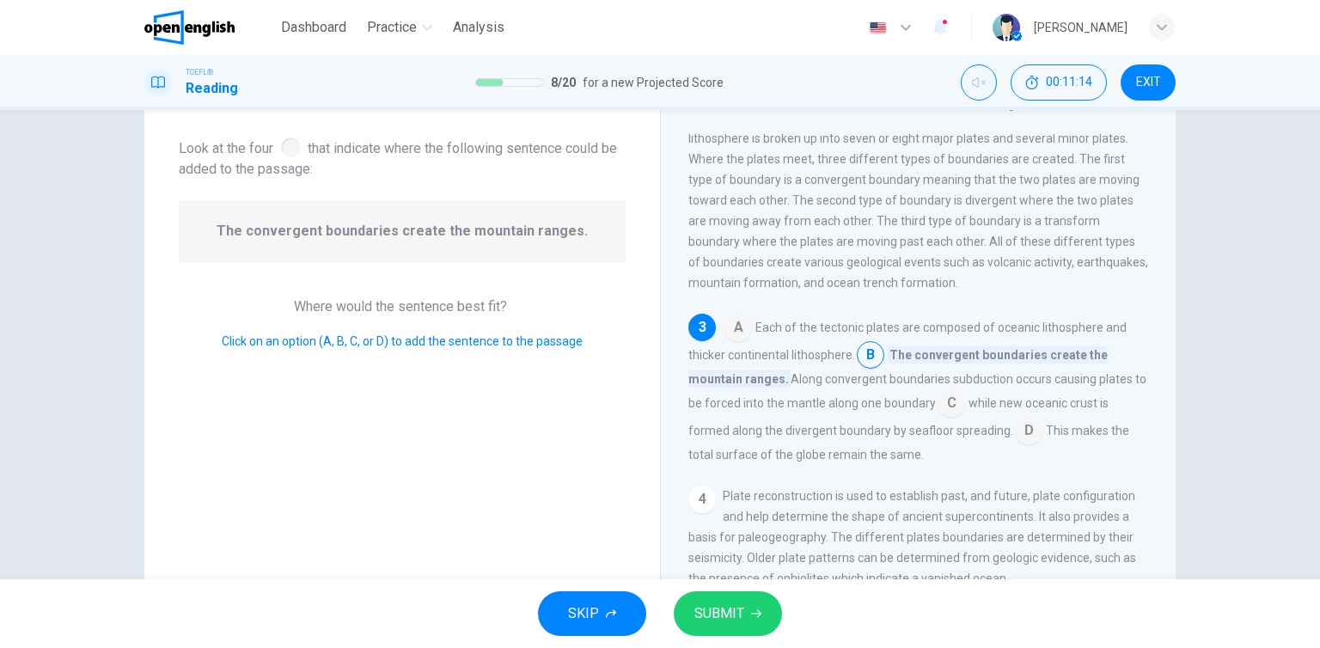
click at [1017, 446] on input at bounding box center [1029, 433] width 28 height 28
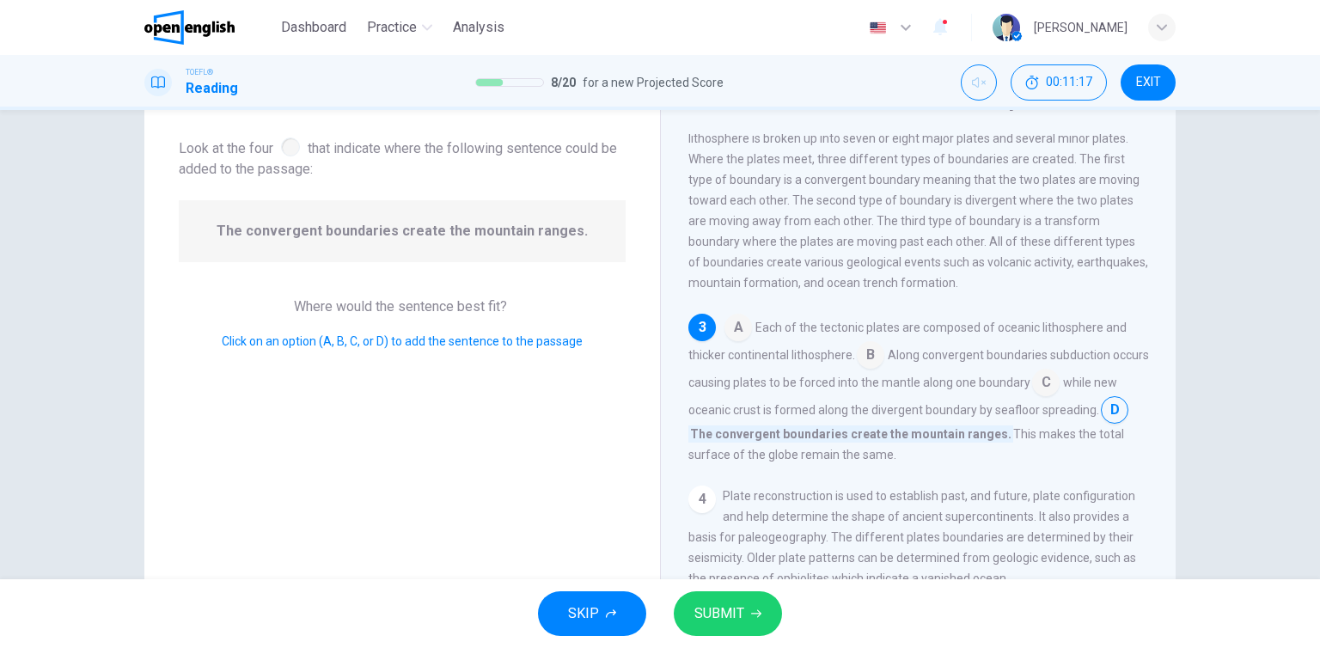
click at [761, 617] on button "SUBMIT" at bounding box center [728, 613] width 108 height 45
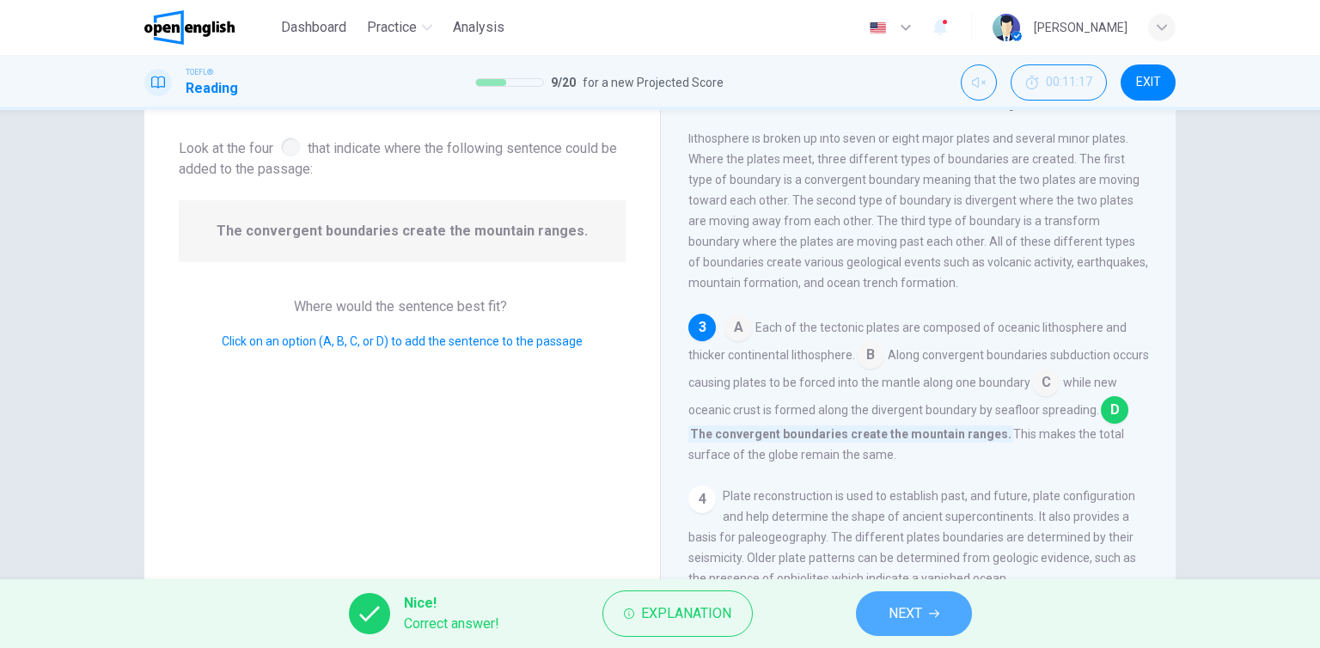
click at [893, 606] on span "NEXT" at bounding box center [906, 614] width 34 height 24
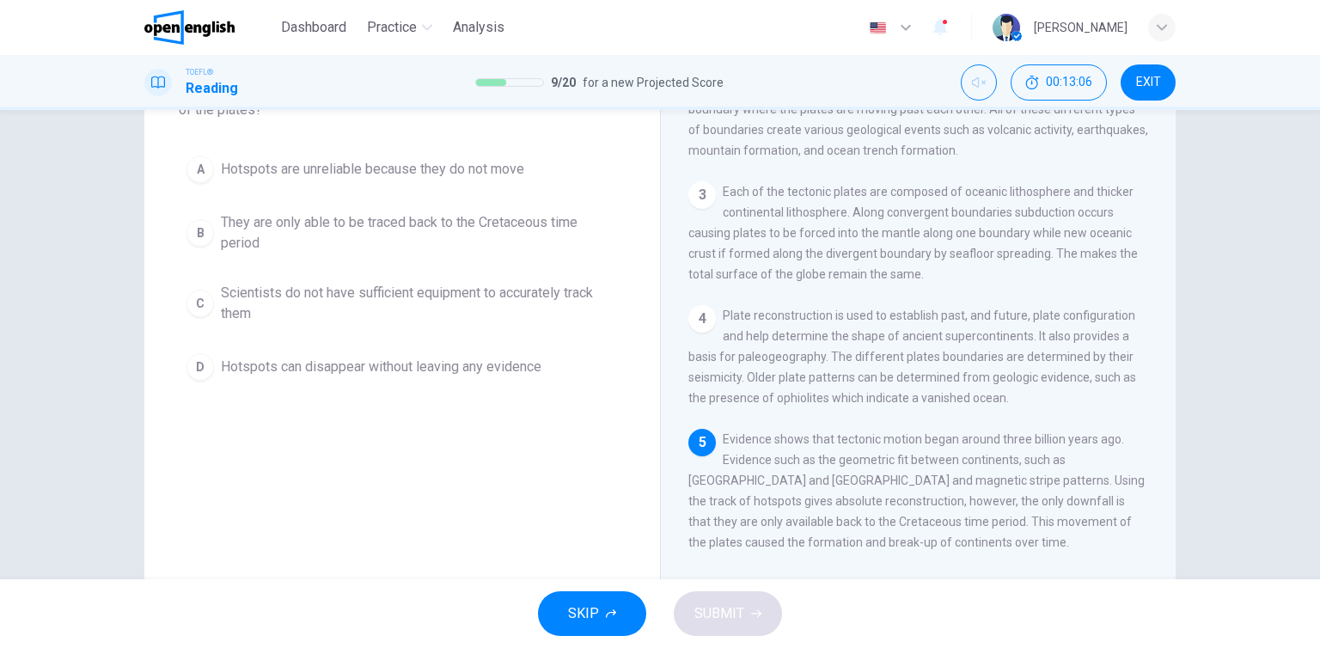
scroll to position [111, 0]
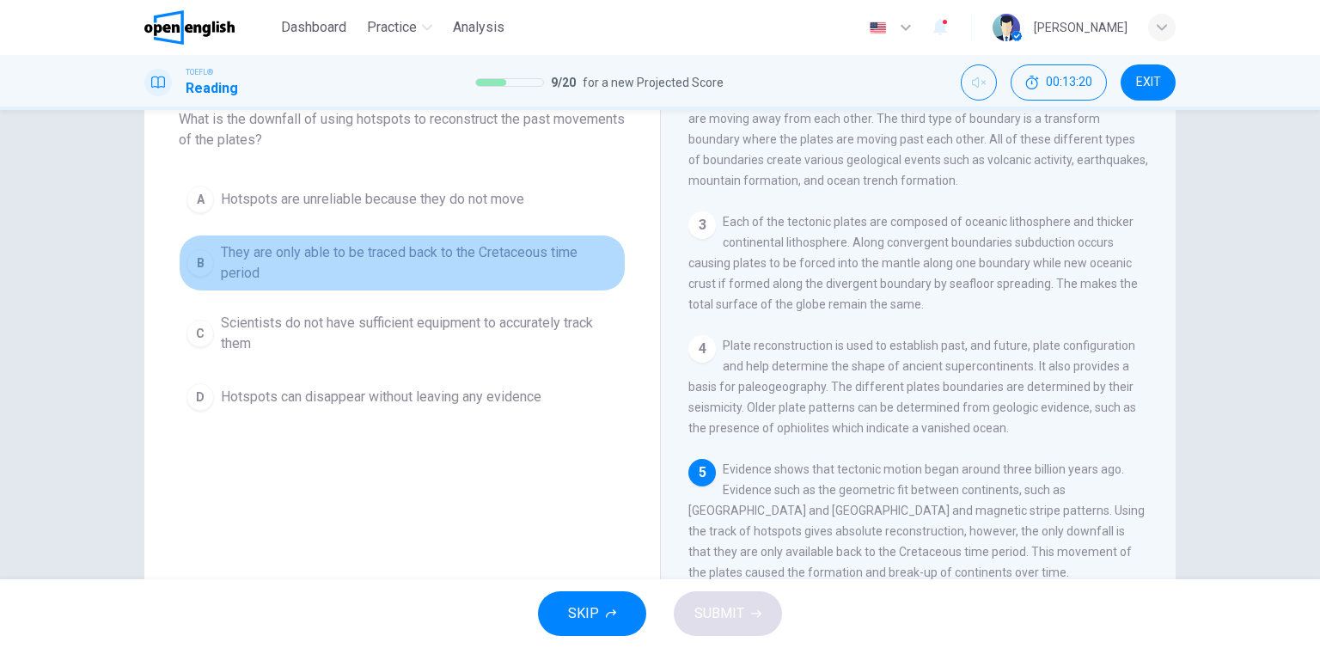
click at [394, 251] on span "They are only able to be traced back to the Cretaceous time period" at bounding box center [419, 262] width 397 height 41
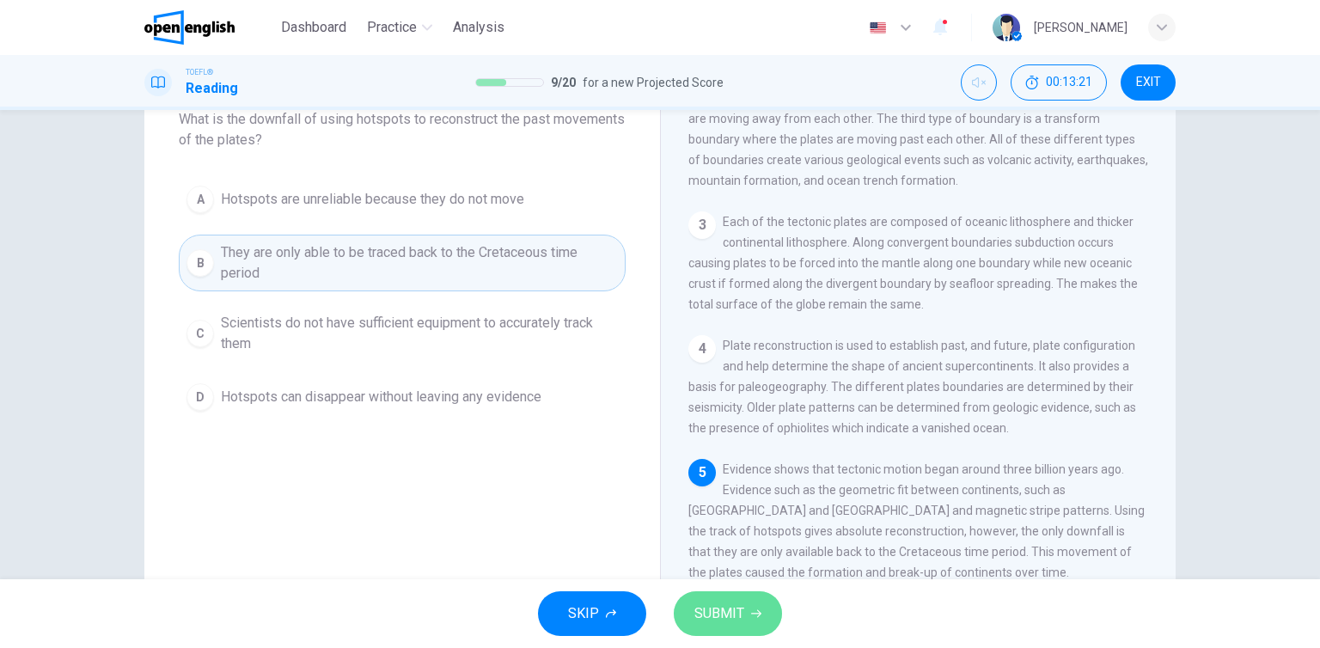
click at [732, 605] on span "SUBMIT" at bounding box center [719, 614] width 50 height 24
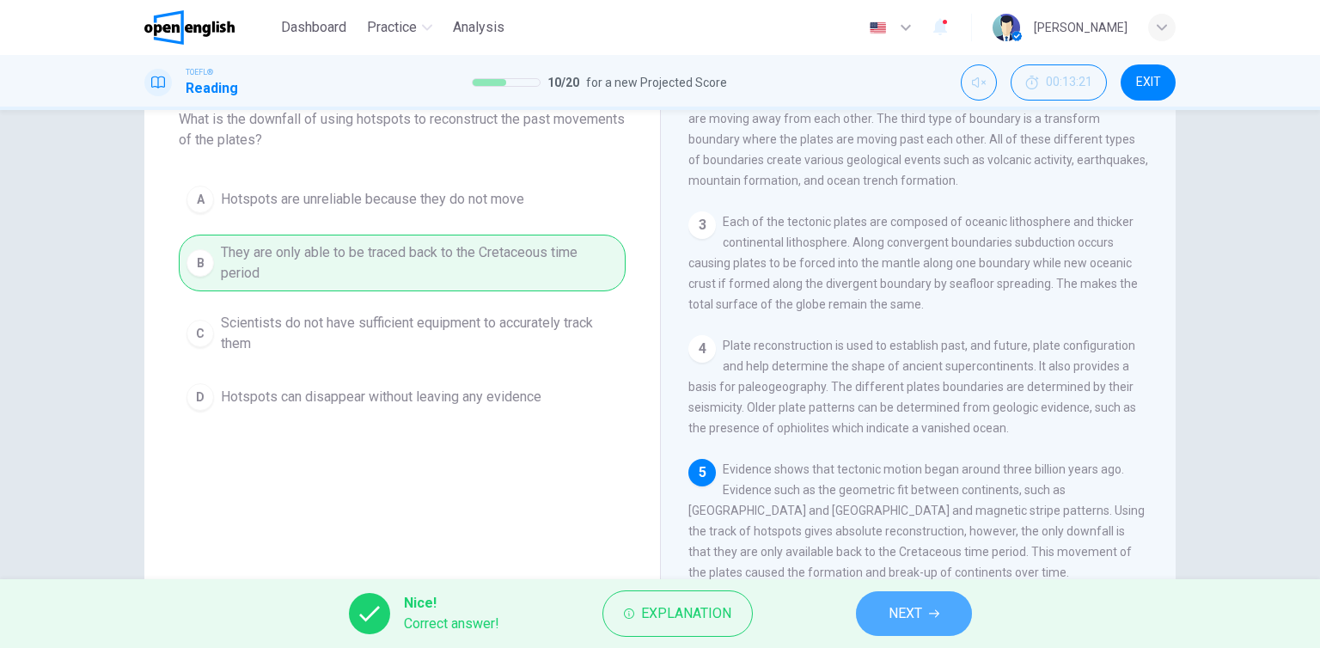
click at [915, 613] on span "NEXT" at bounding box center [906, 614] width 34 height 24
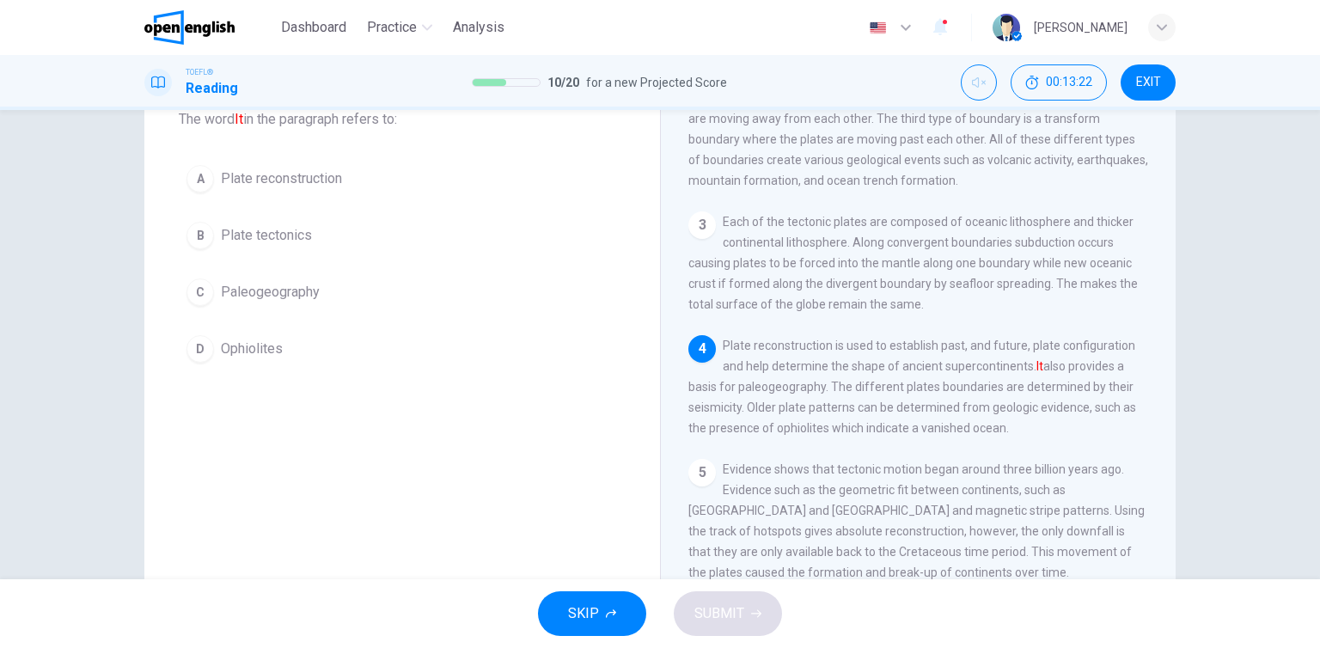
scroll to position [25, 0]
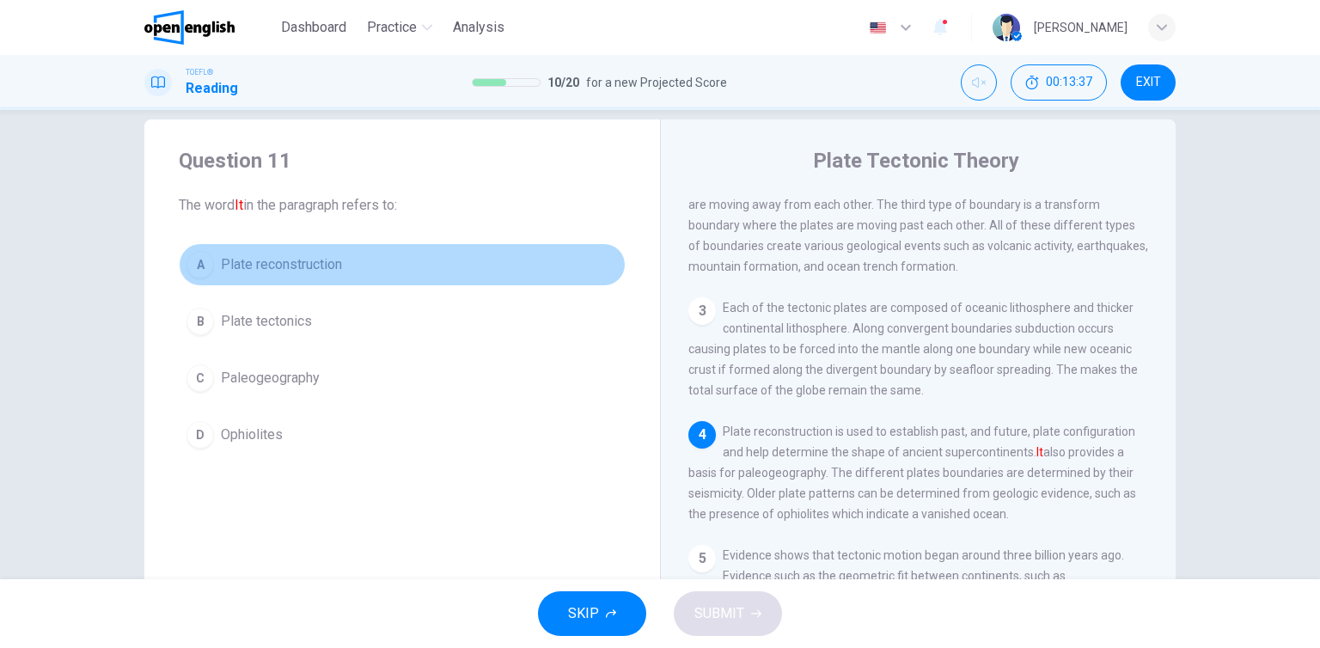
click at [352, 276] on button "A Plate reconstruction" at bounding box center [402, 264] width 447 height 43
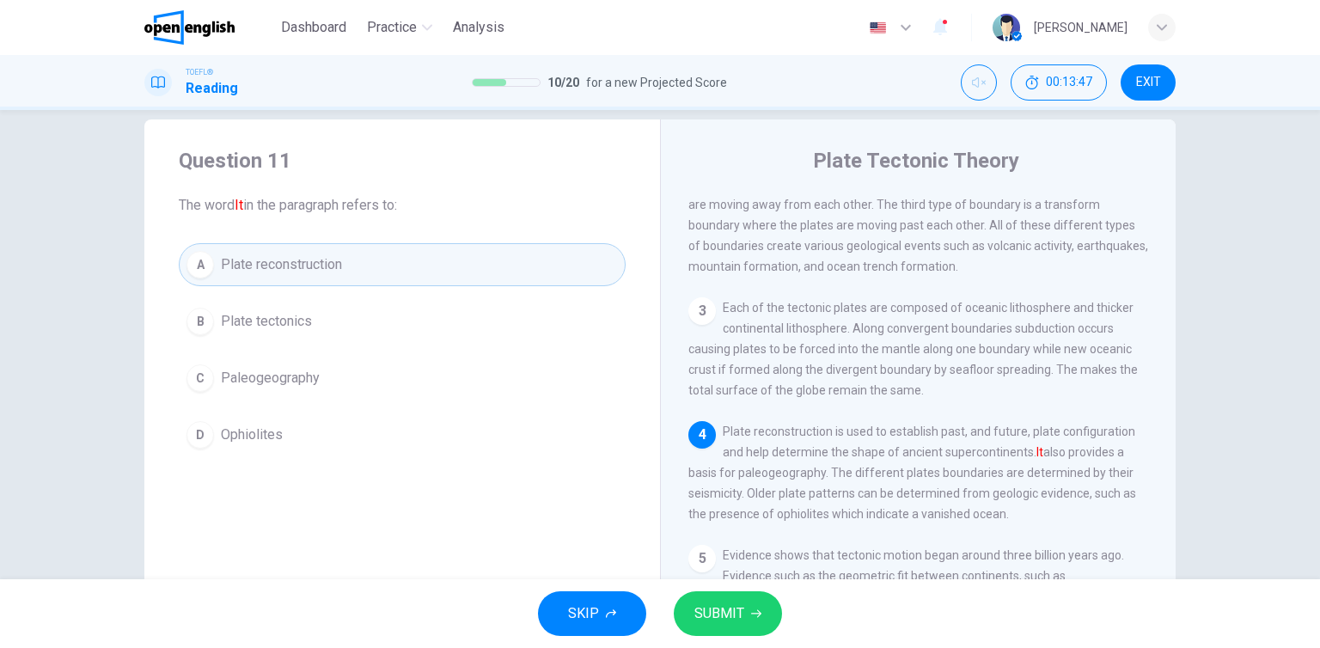
click at [731, 599] on button "SUBMIT" at bounding box center [728, 613] width 108 height 45
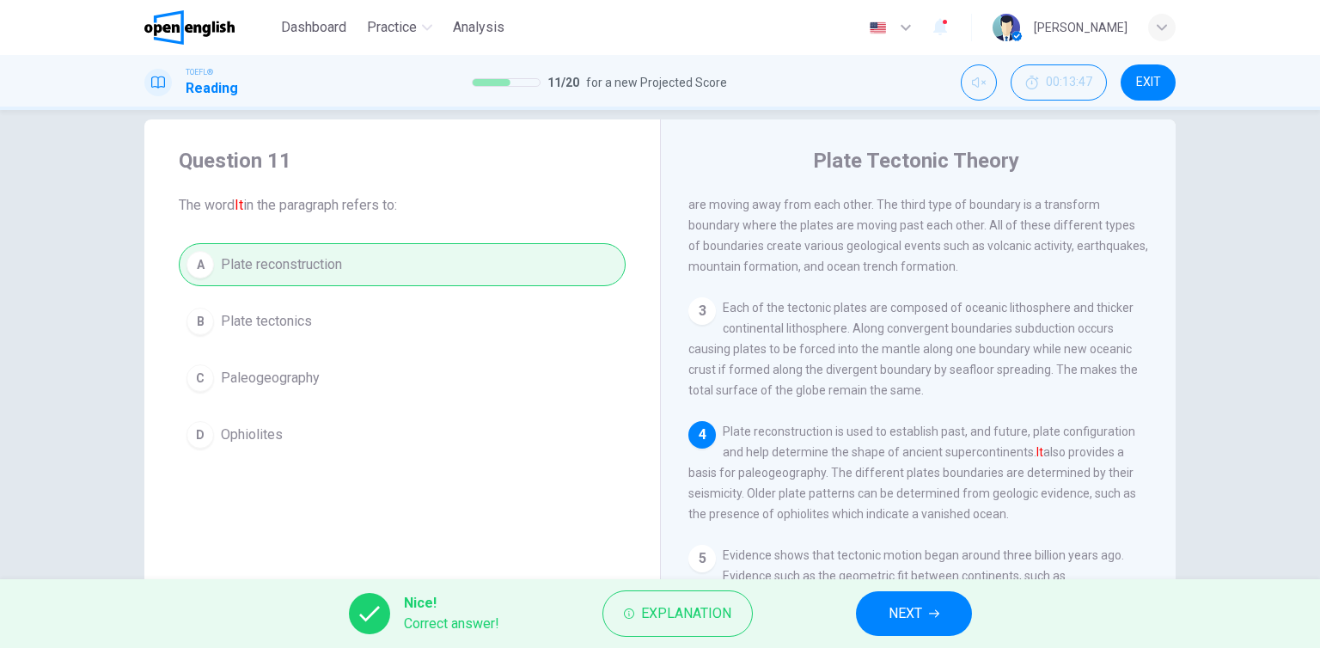
click at [887, 609] on button "NEXT" at bounding box center [914, 613] width 116 height 45
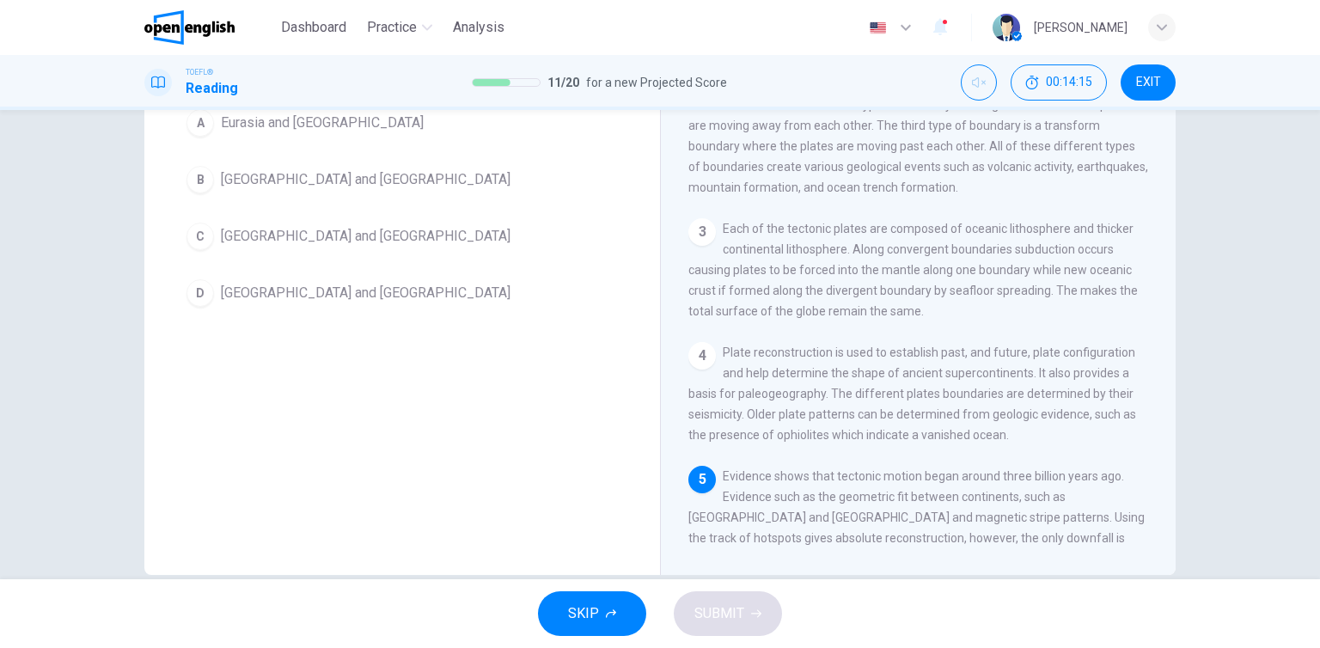
scroll to position [197, 0]
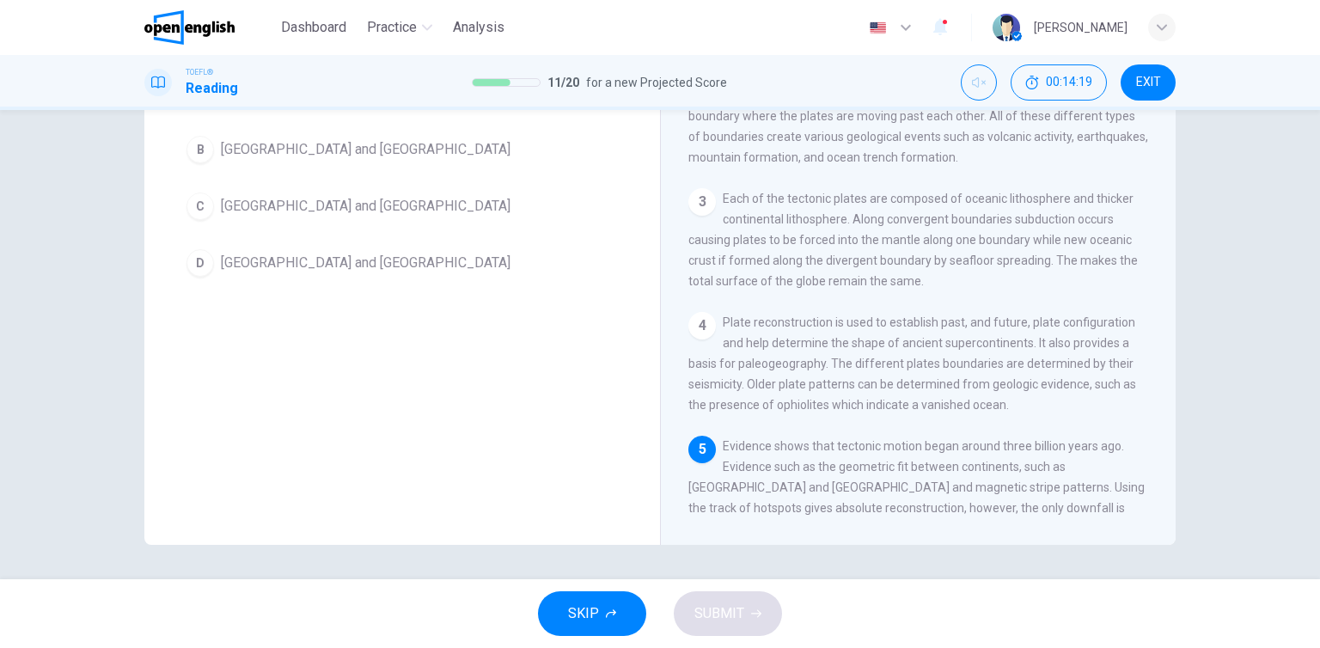
click at [316, 257] on span "[GEOGRAPHIC_DATA] and [GEOGRAPHIC_DATA]" at bounding box center [366, 263] width 290 height 21
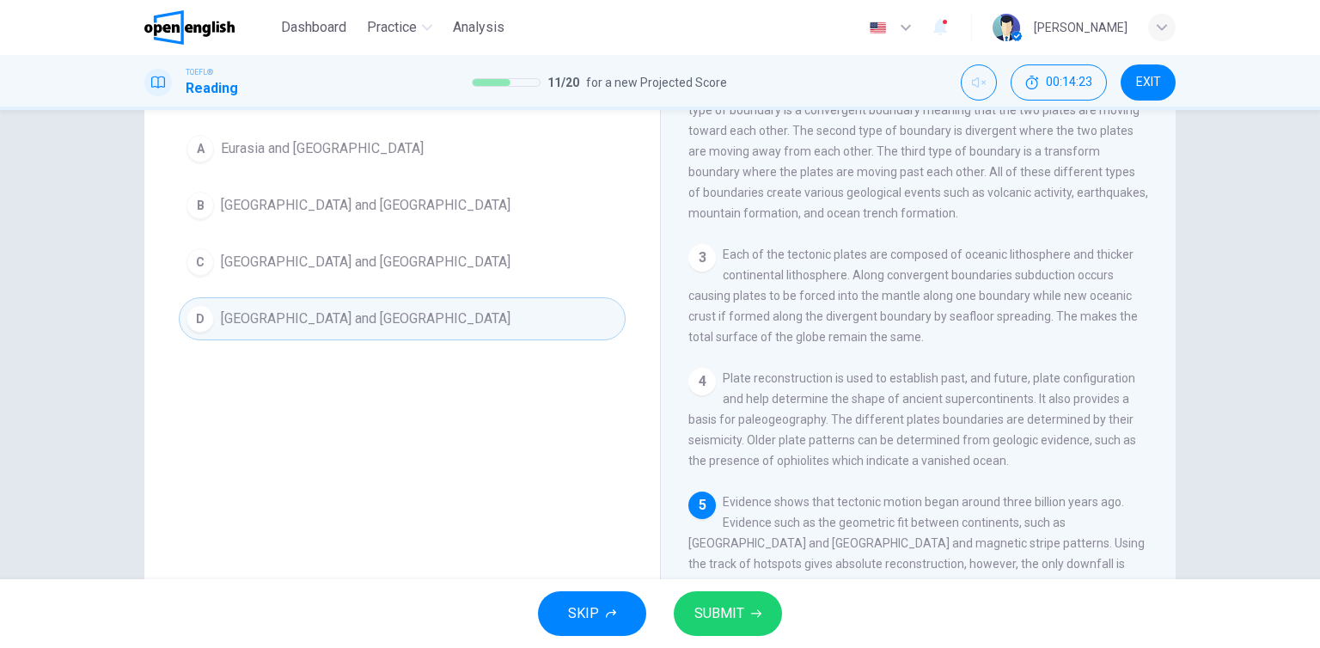
scroll to position [111, 0]
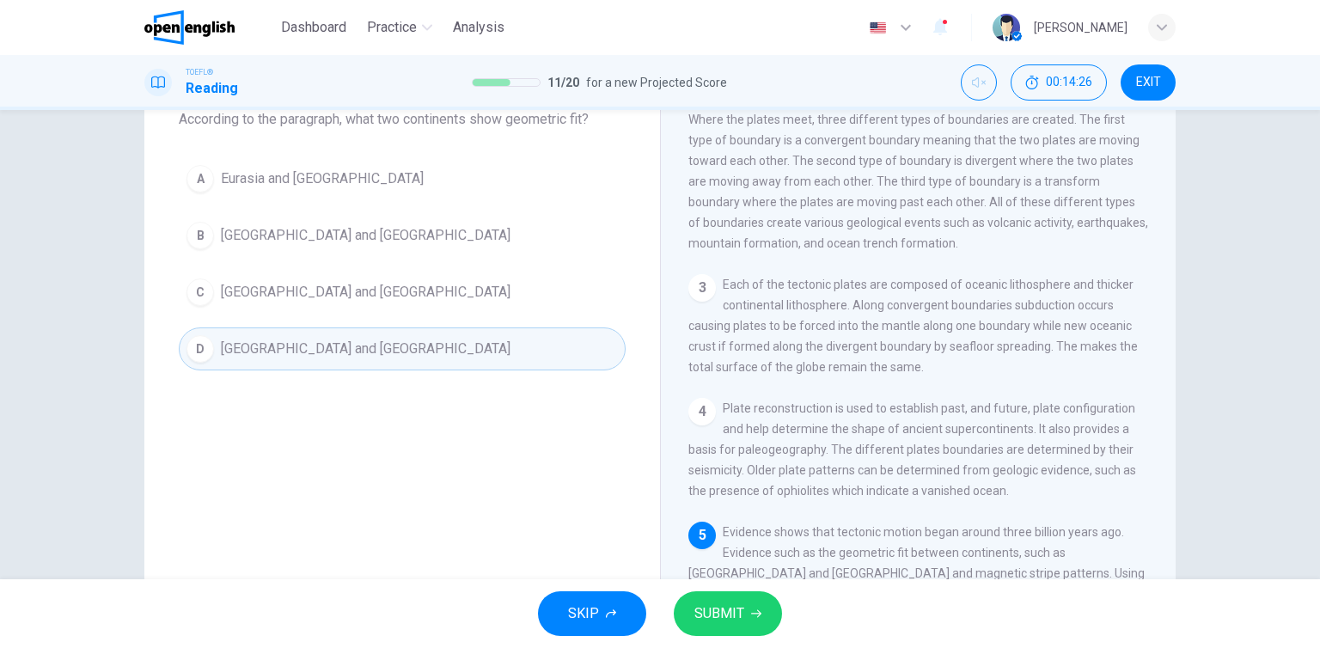
click at [719, 615] on span "SUBMIT" at bounding box center [719, 614] width 50 height 24
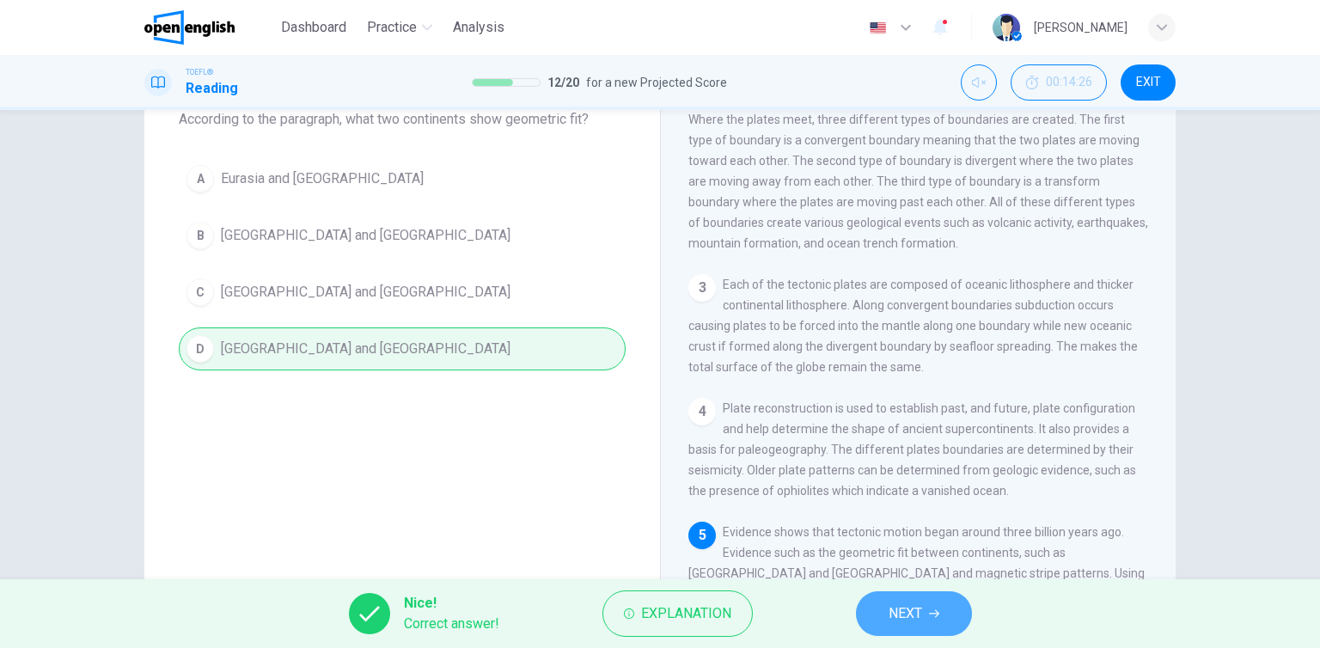
click at [905, 620] on span "NEXT" at bounding box center [906, 614] width 34 height 24
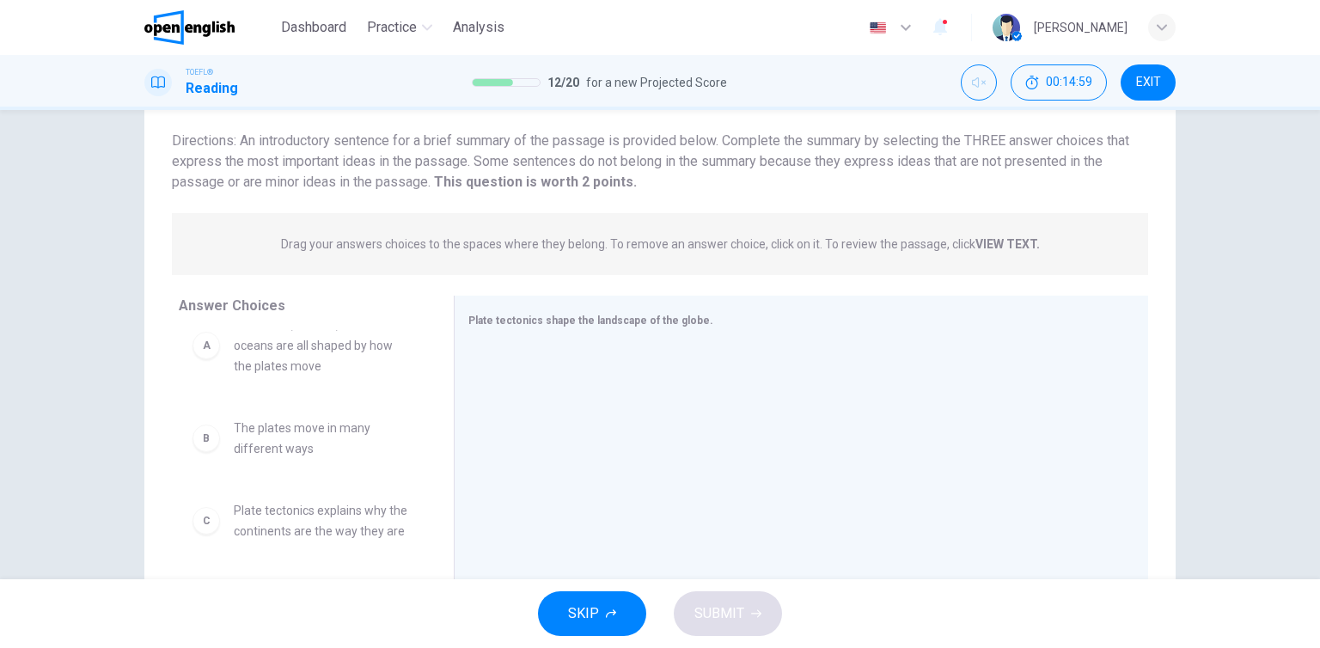
scroll to position [0, 0]
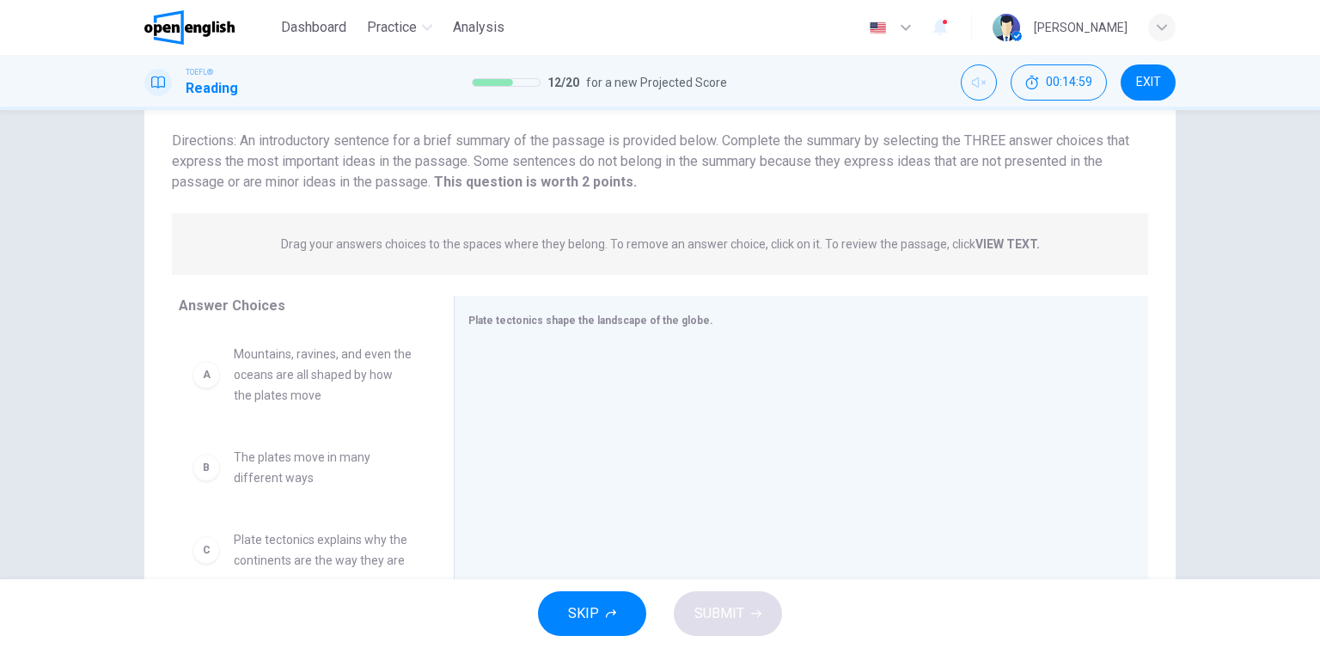
click at [330, 395] on span "Mountains, ravines, and even the oceans are all shaped by how the plates move" at bounding box center [323, 375] width 179 height 62
click at [244, 386] on span "Mountains, ravines, and even the oceans are all shaped by how the plates move" at bounding box center [323, 375] width 179 height 62
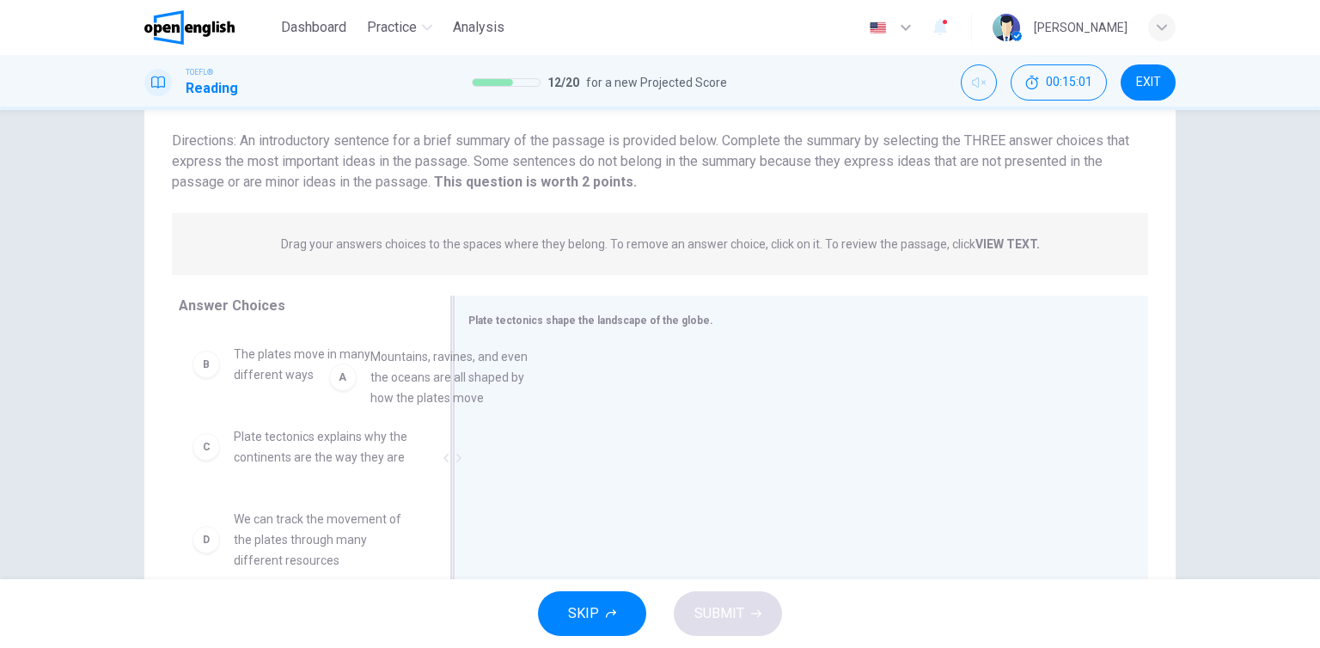
drag, startPoint x: 256, startPoint y: 385, endPoint x: 478, endPoint y: 389, distance: 221.8
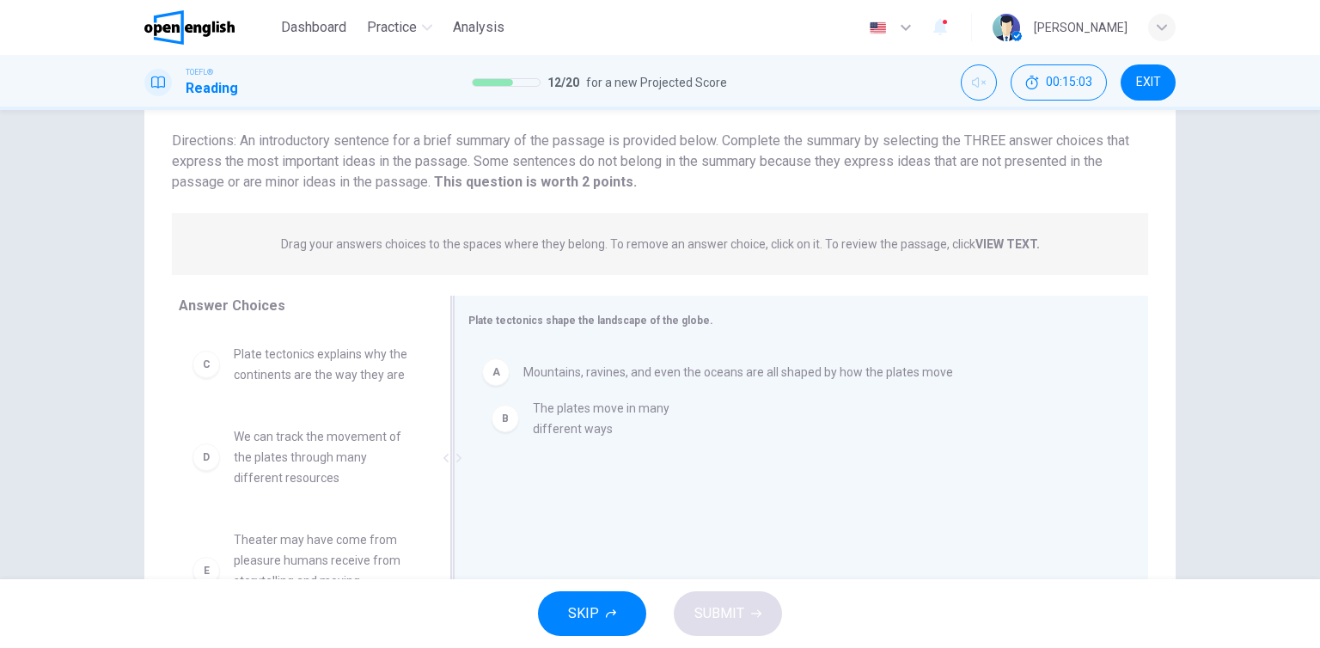
drag, startPoint x: 251, startPoint y: 375, endPoint x: 556, endPoint y: 431, distance: 310.2
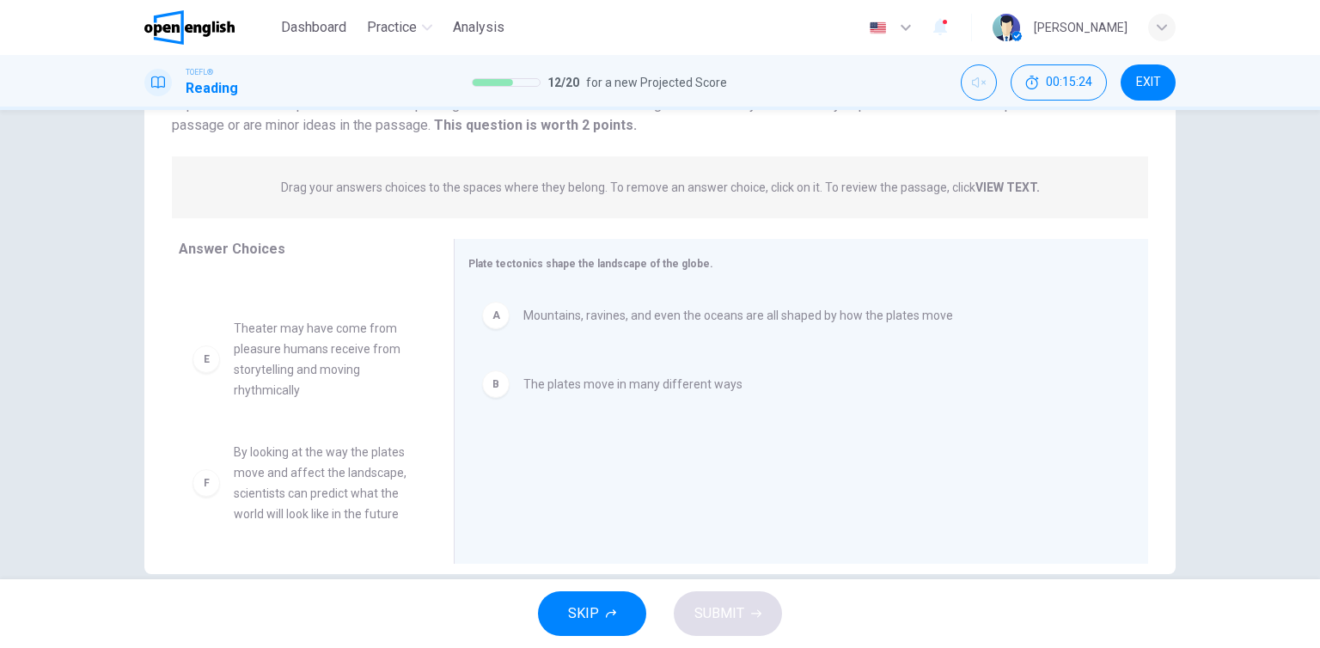
scroll to position [197, 0]
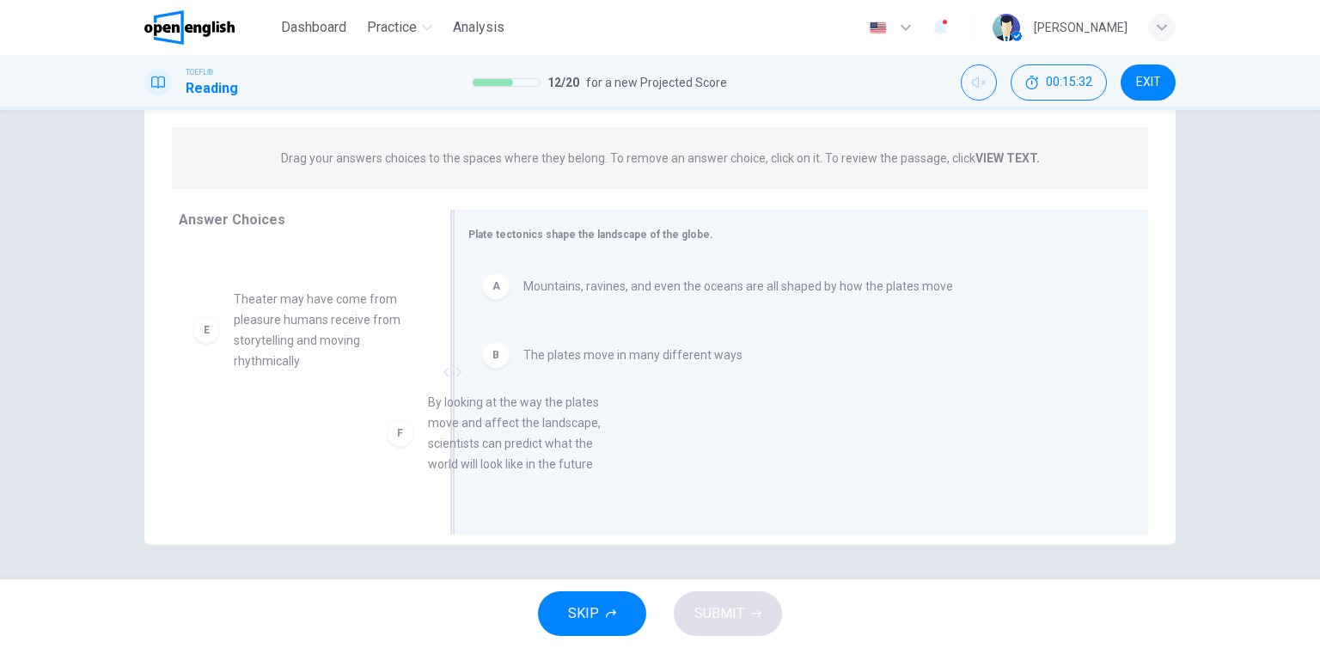
drag, startPoint x: 260, startPoint y: 488, endPoint x: 494, endPoint y: 463, distance: 235.1
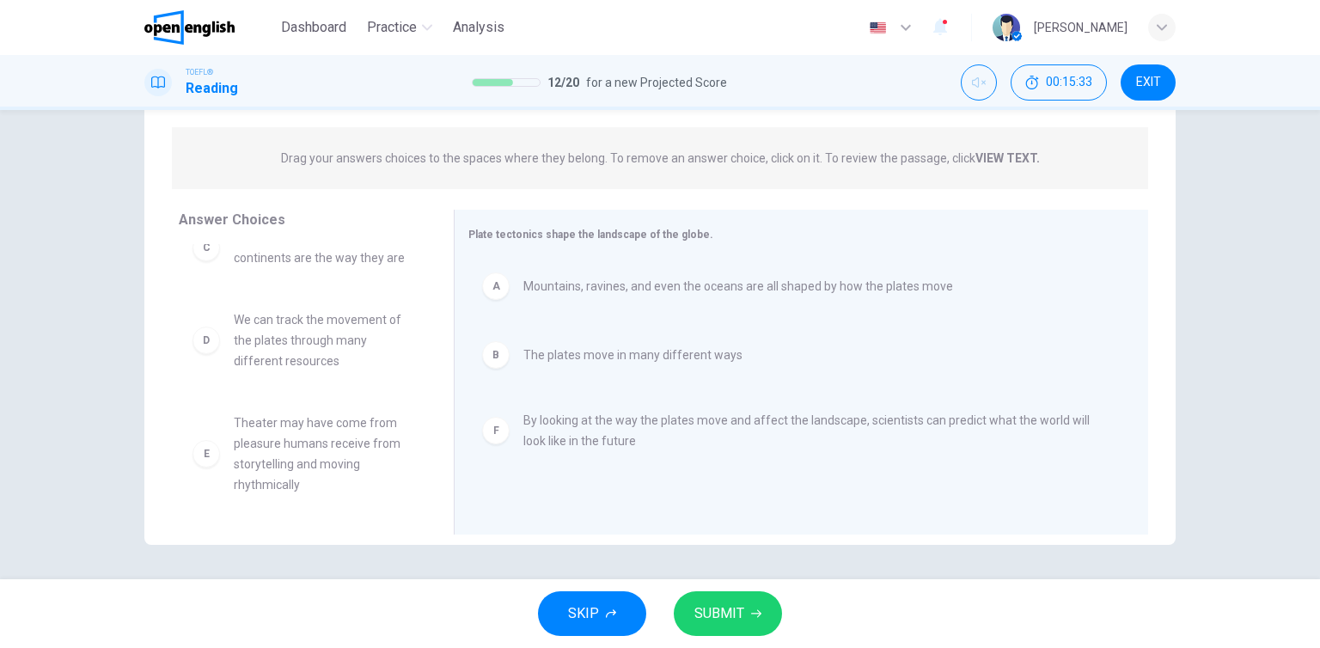
scroll to position [31, 0]
click at [717, 599] on button "SUBMIT" at bounding box center [728, 613] width 108 height 45
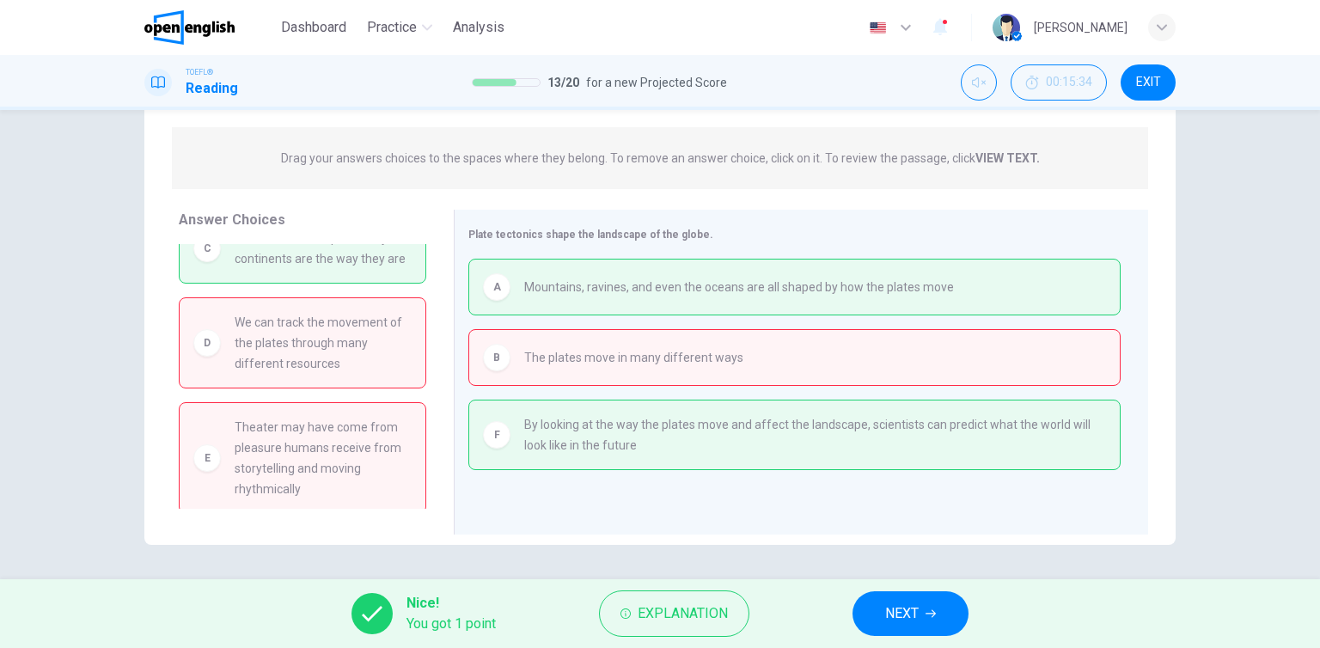
scroll to position [0, 0]
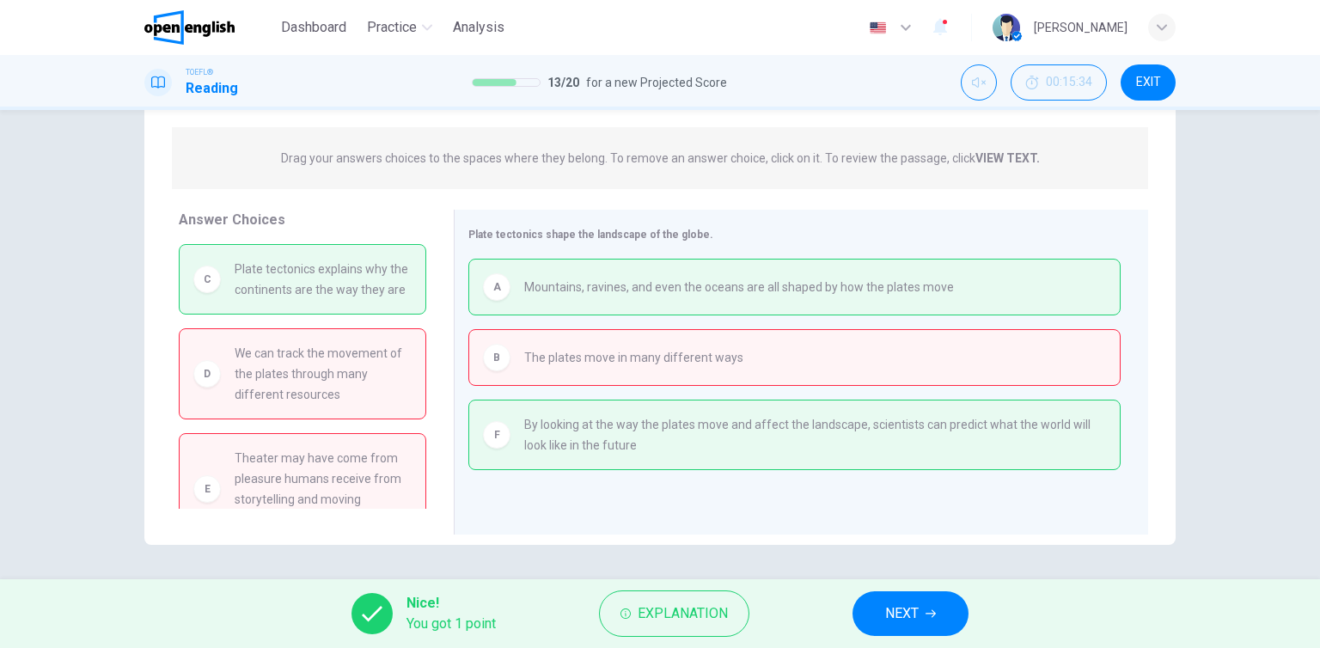
click at [894, 620] on span "NEXT" at bounding box center [902, 614] width 34 height 24
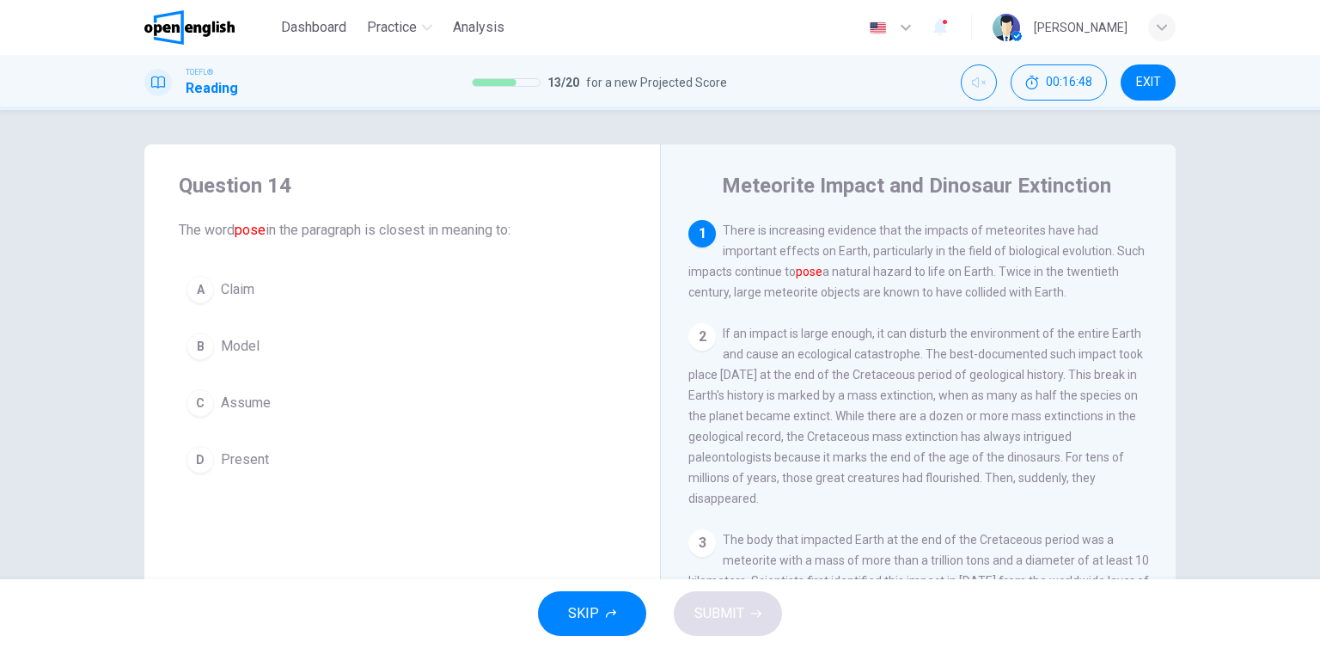
click at [325, 394] on button "C Assume" at bounding box center [402, 403] width 447 height 43
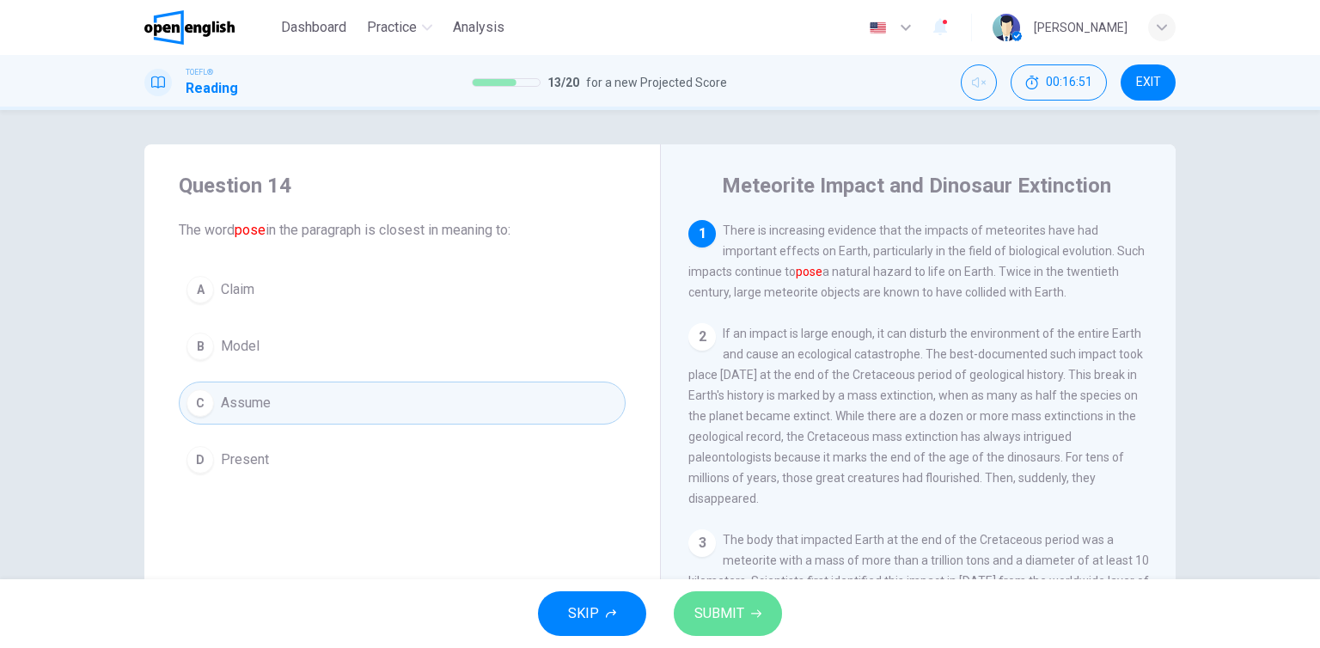
click at [769, 620] on button "SUBMIT" at bounding box center [728, 613] width 108 height 45
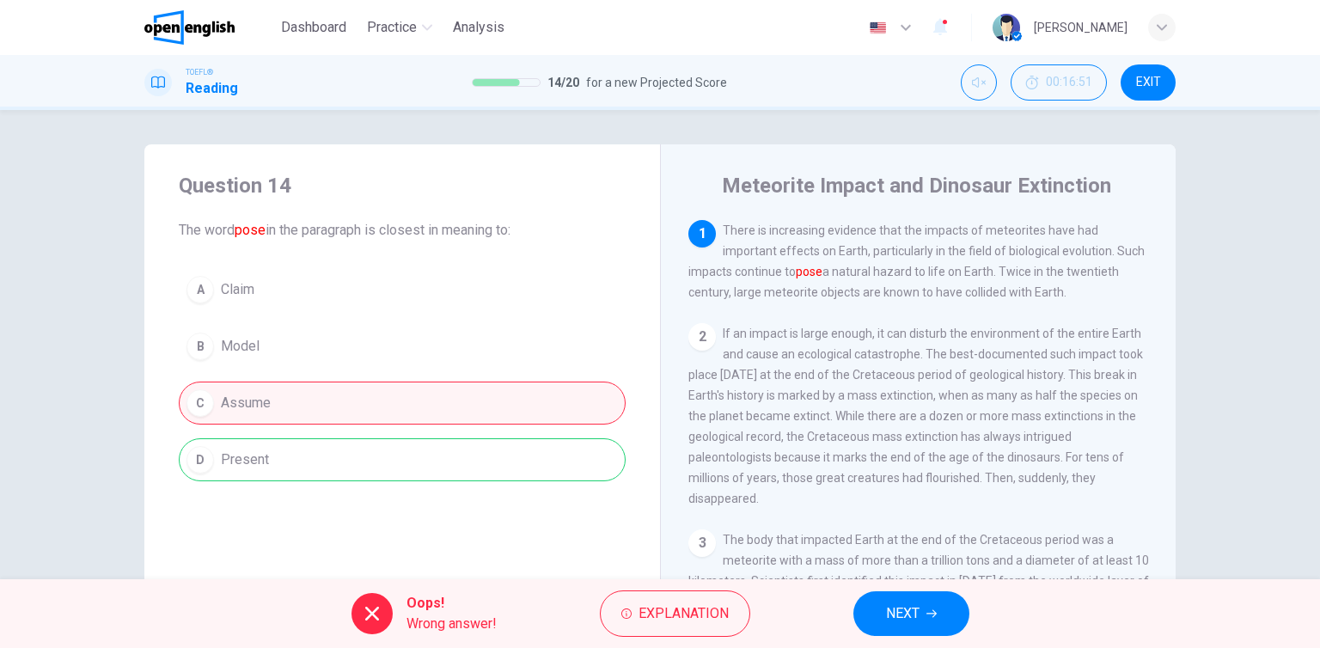
click at [928, 615] on icon "button" at bounding box center [932, 614] width 10 height 10
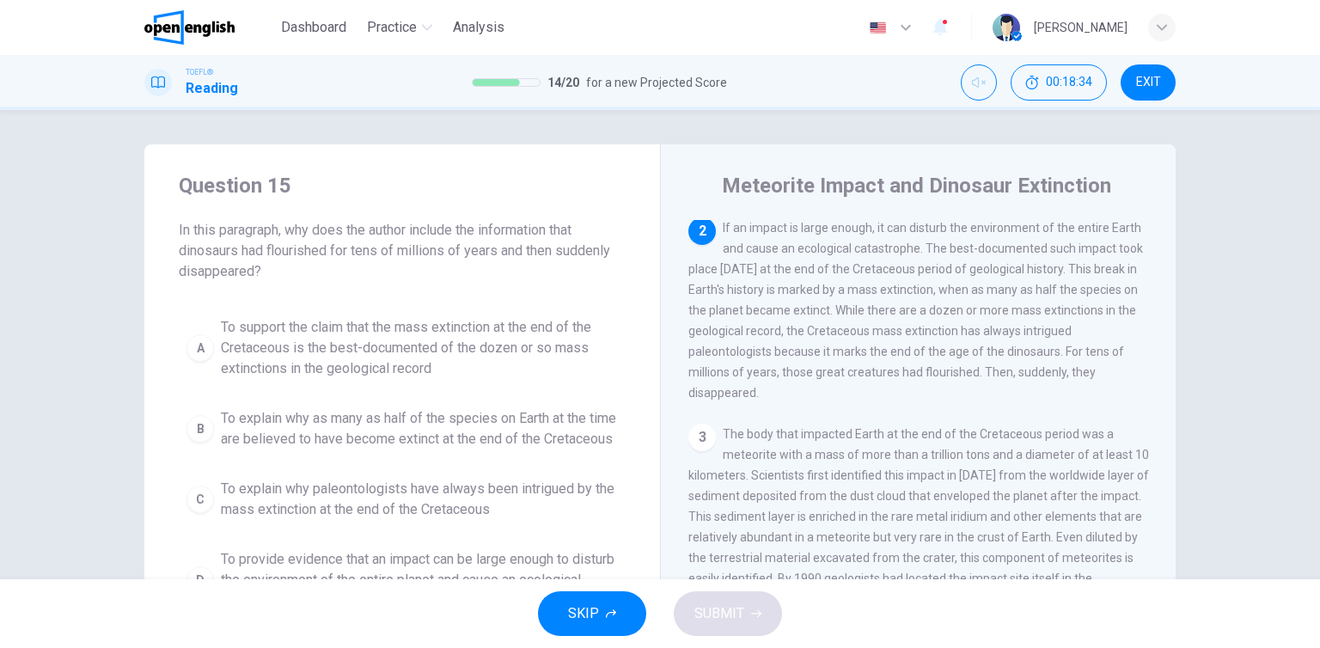
scroll to position [86, 0]
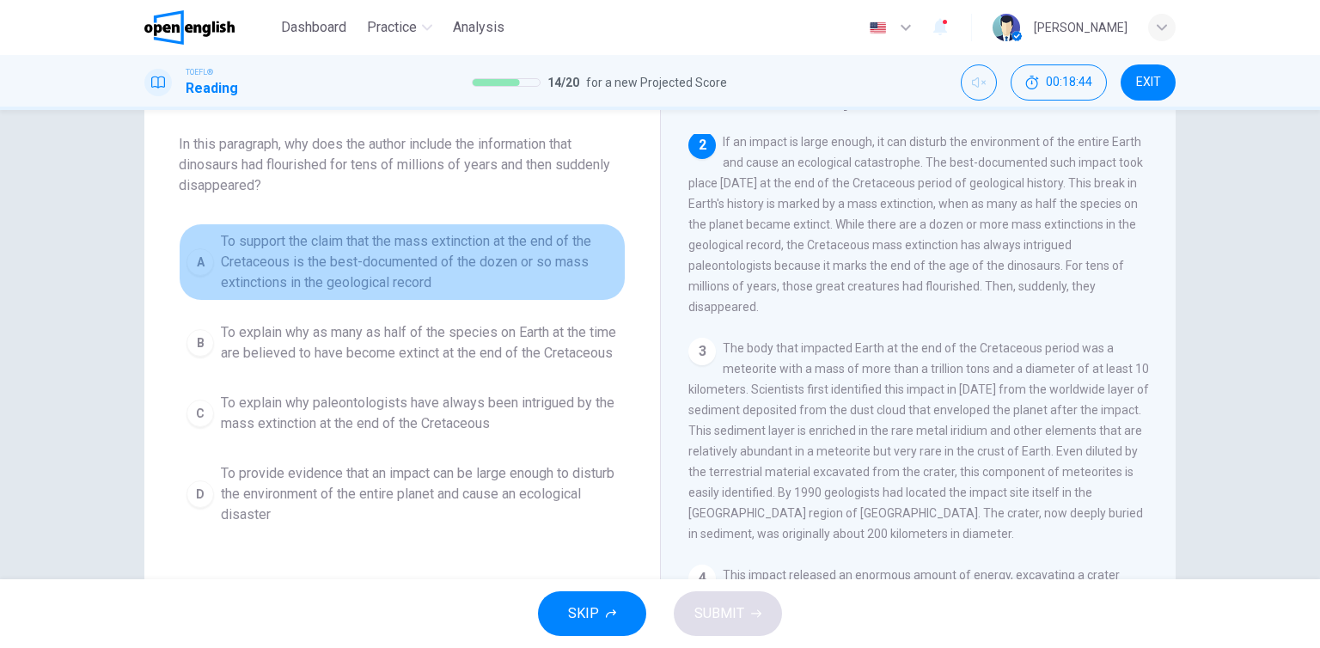
click at [306, 278] on span "To support the claim that the mass extinction at the end of the Cretaceous is t…" at bounding box center [419, 262] width 397 height 62
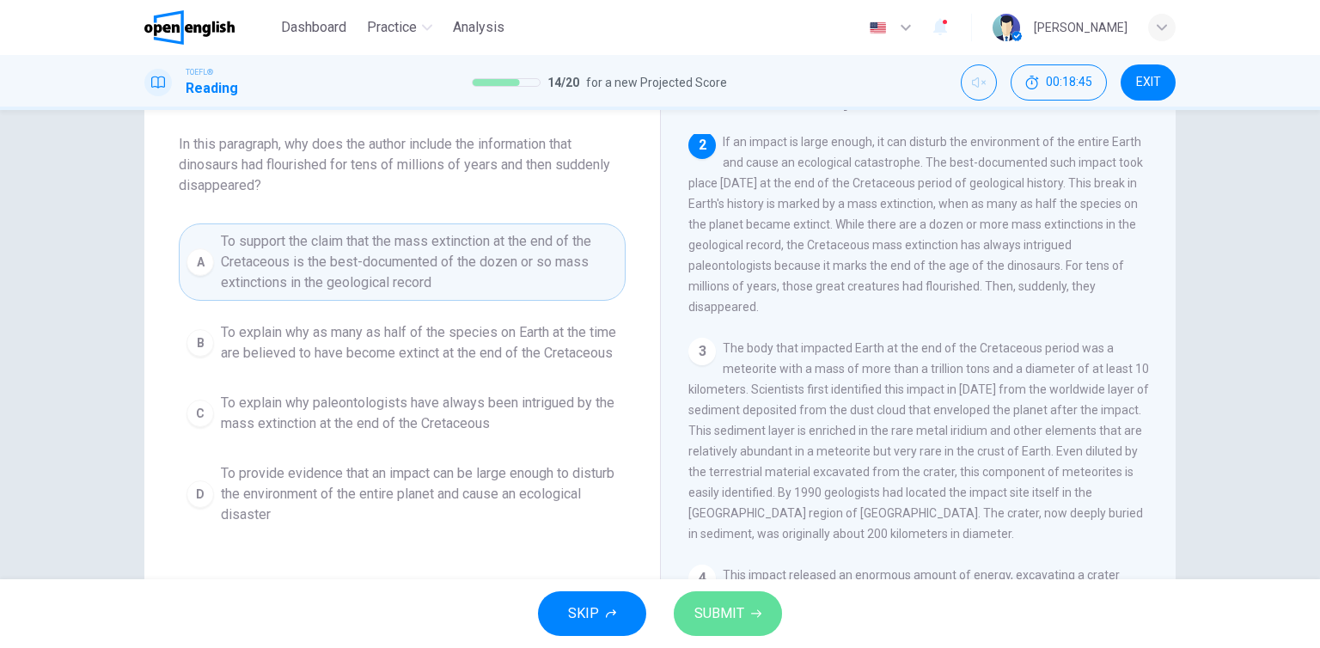
click at [706, 602] on span "SUBMIT" at bounding box center [719, 614] width 50 height 24
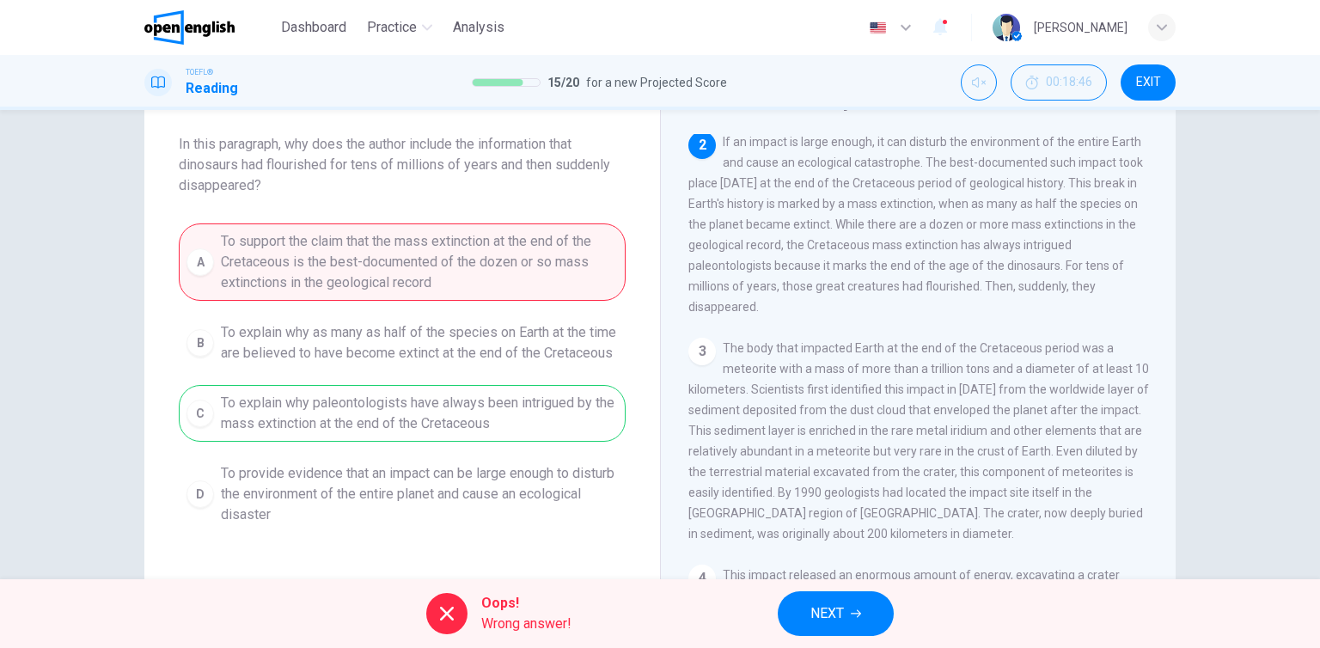
click at [851, 609] on icon "button" at bounding box center [856, 614] width 10 height 10
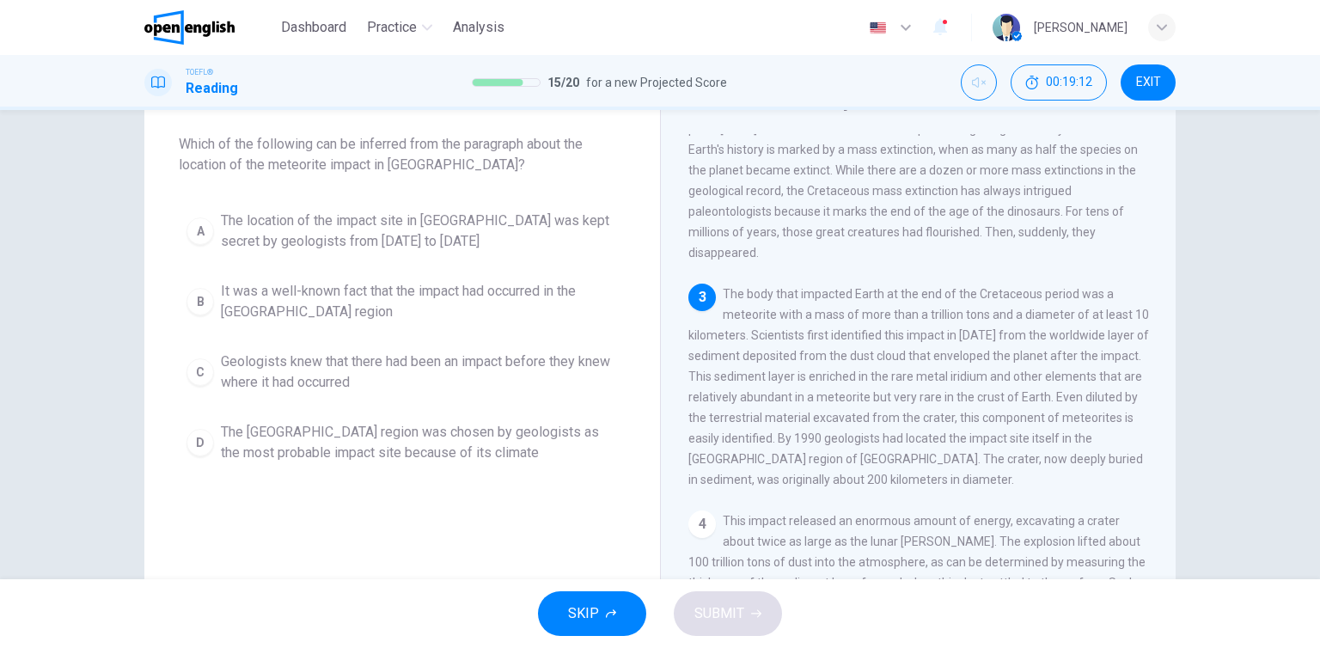
scroll to position [172, 0]
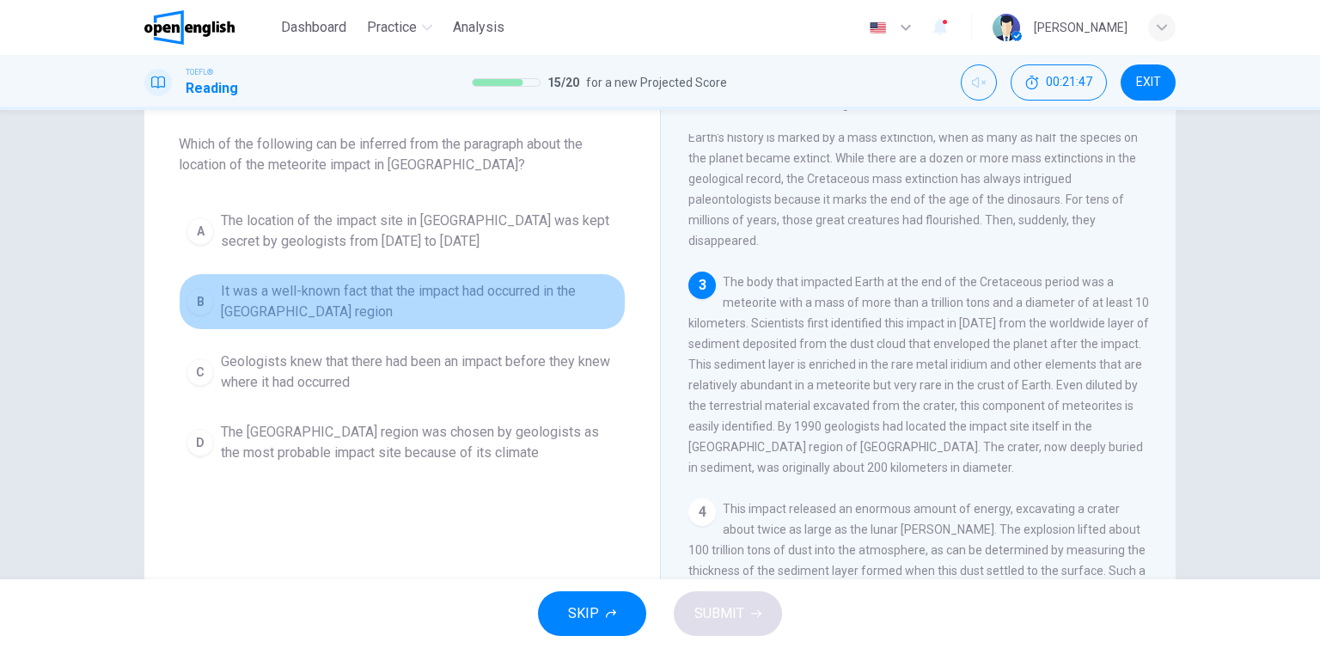
click at [273, 307] on span "It was a well-known fact that the impact had occurred in the [GEOGRAPHIC_DATA] …" at bounding box center [419, 301] width 397 height 41
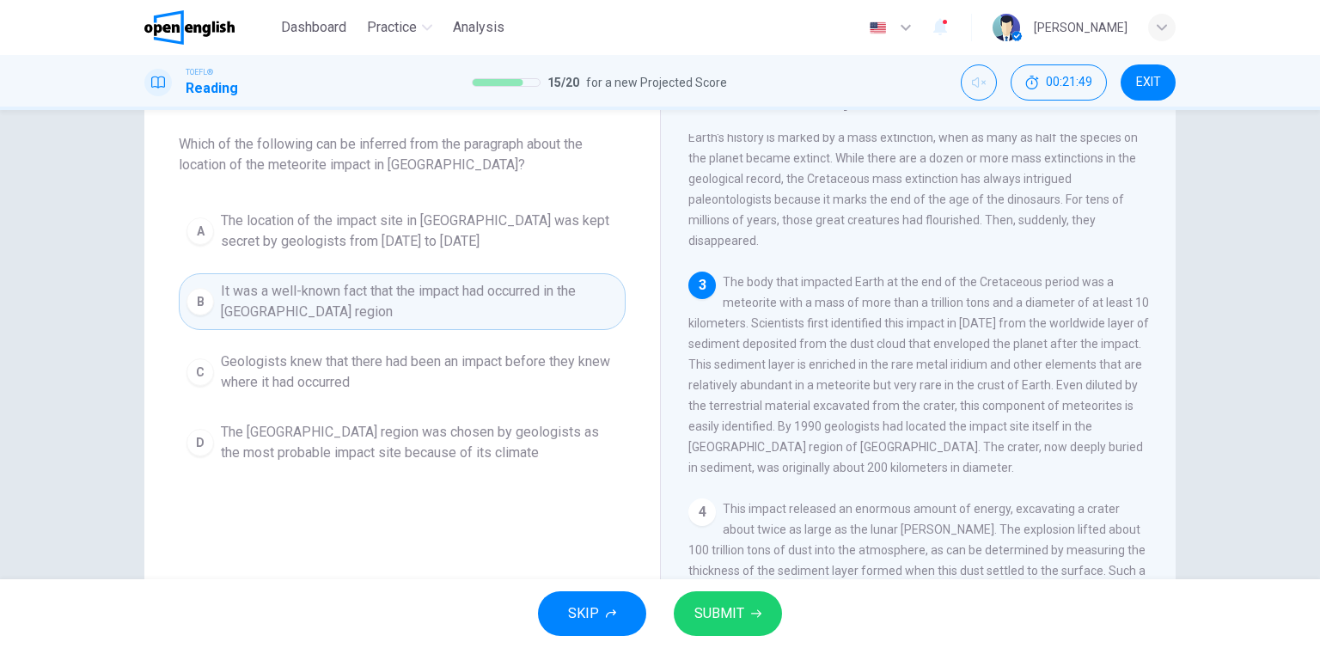
click at [732, 606] on span "SUBMIT" at bounding box center [719, 614] width 50 height 24
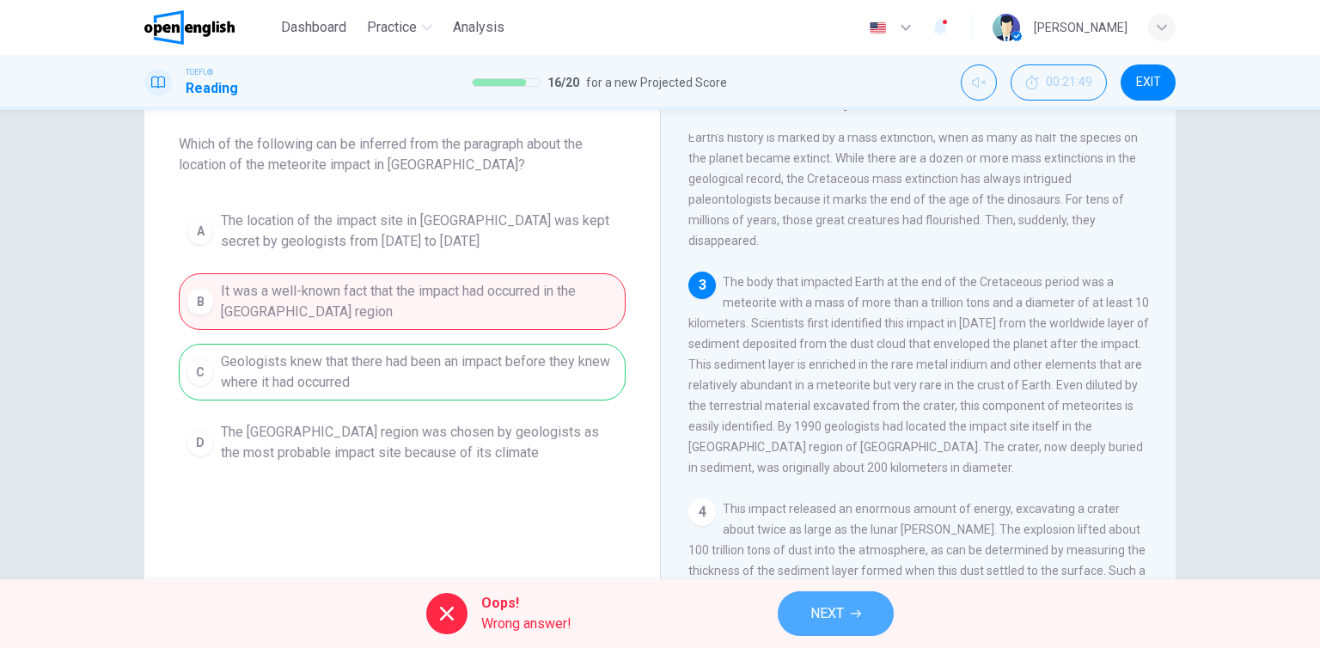
click at [848, 612] on button "NEXT" at bounding box center [836, 613] width 116 height 45
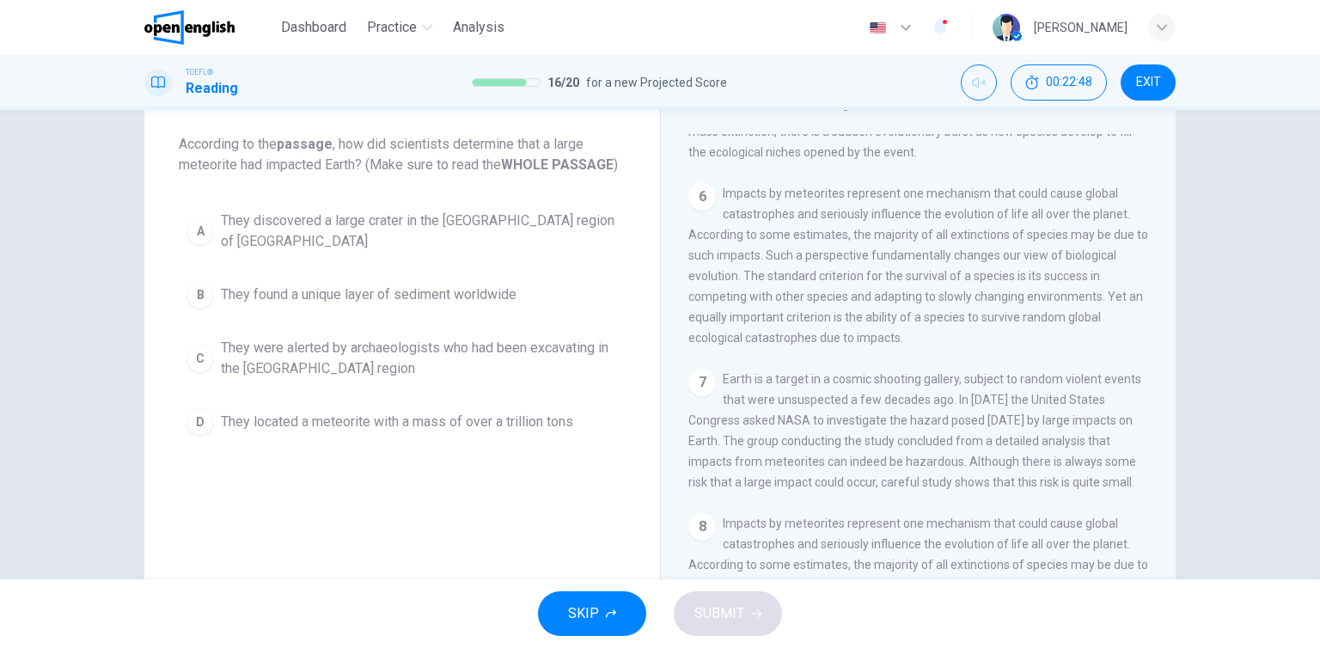
scroll to position [901, 0]
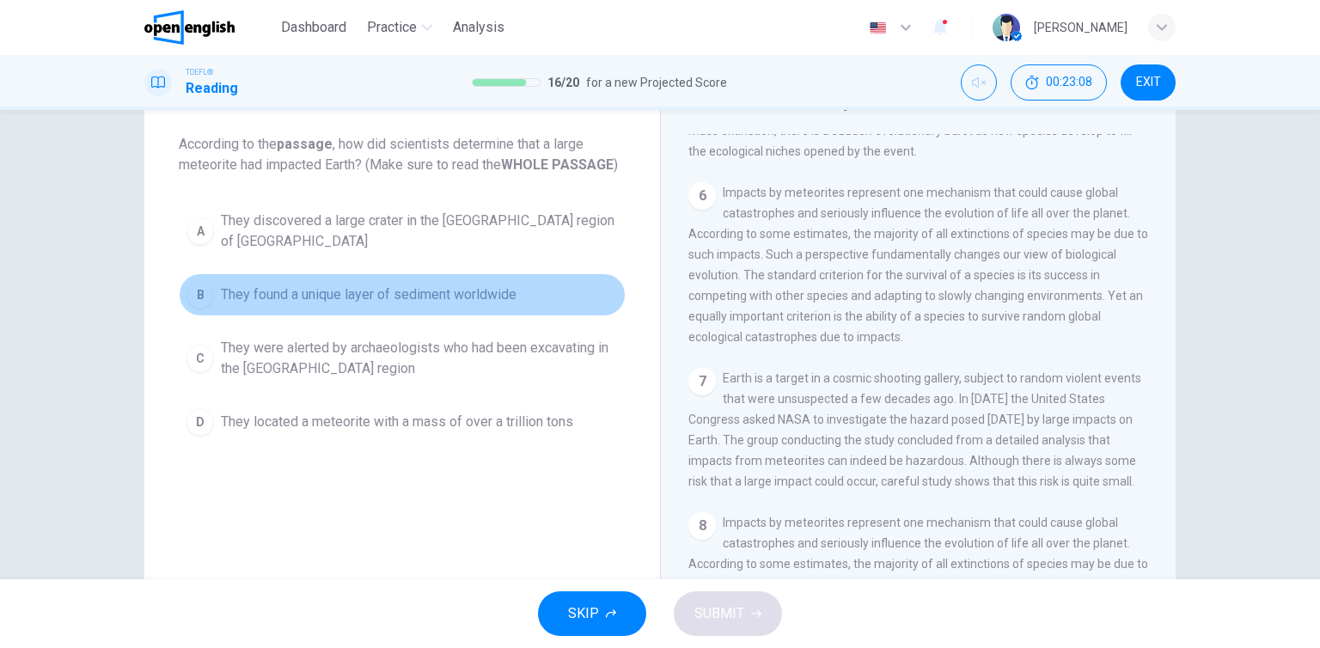
click at [360, 284] on span "They found a unique layer of sediment worldwide" at bounding box center [369, 294] width 296 height 21
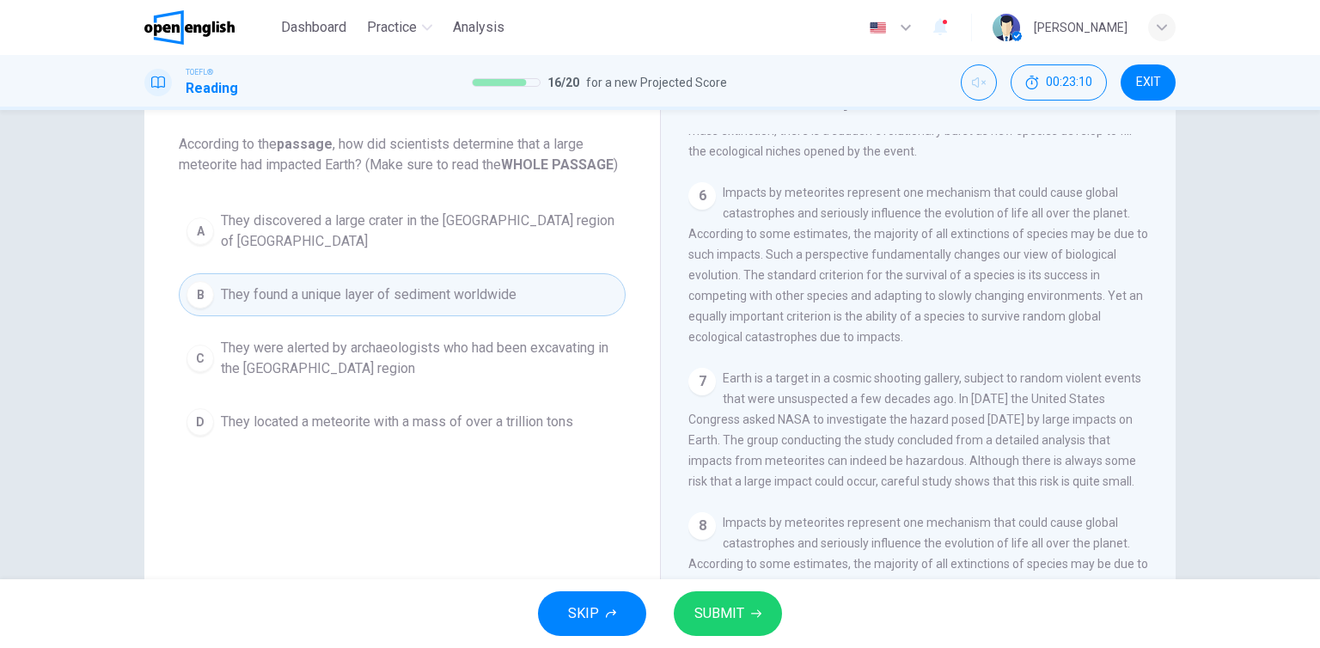
click at [749, 618] on button "SUBMIT" at bounding box center [728, 613] width 108 height 45
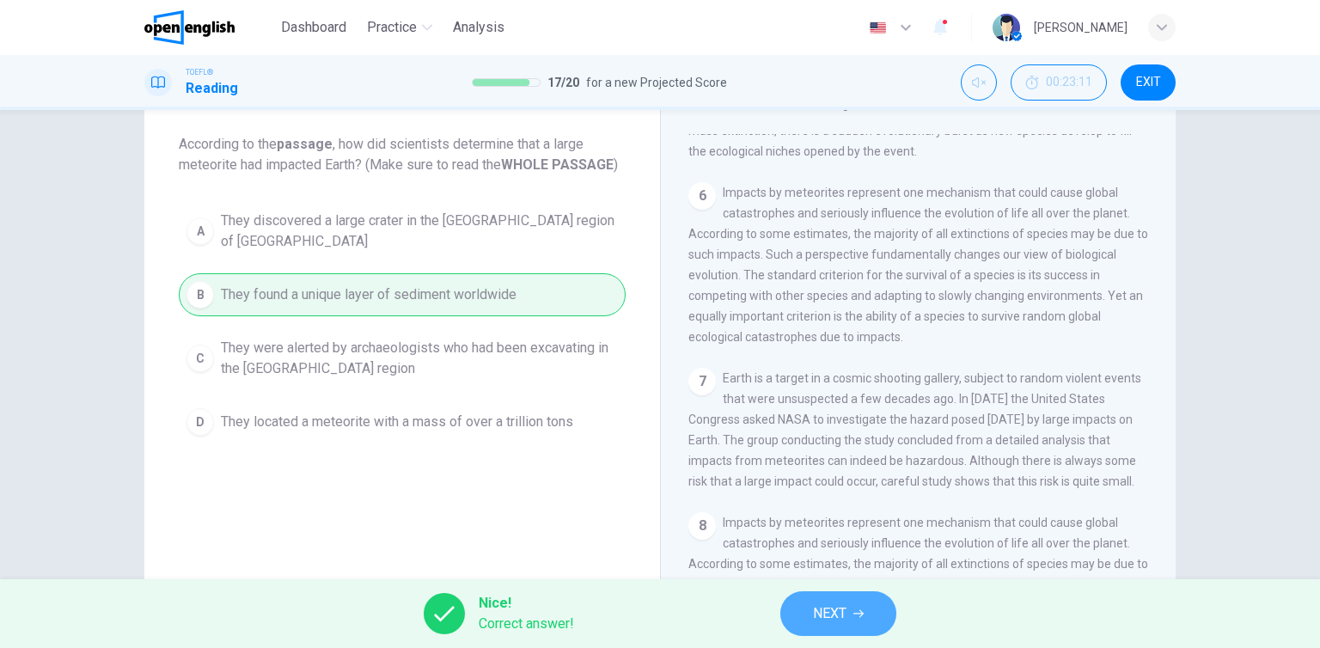
click at [832, 621] on span "NEXT" at bounding box center [830, 614] width 34 height 24
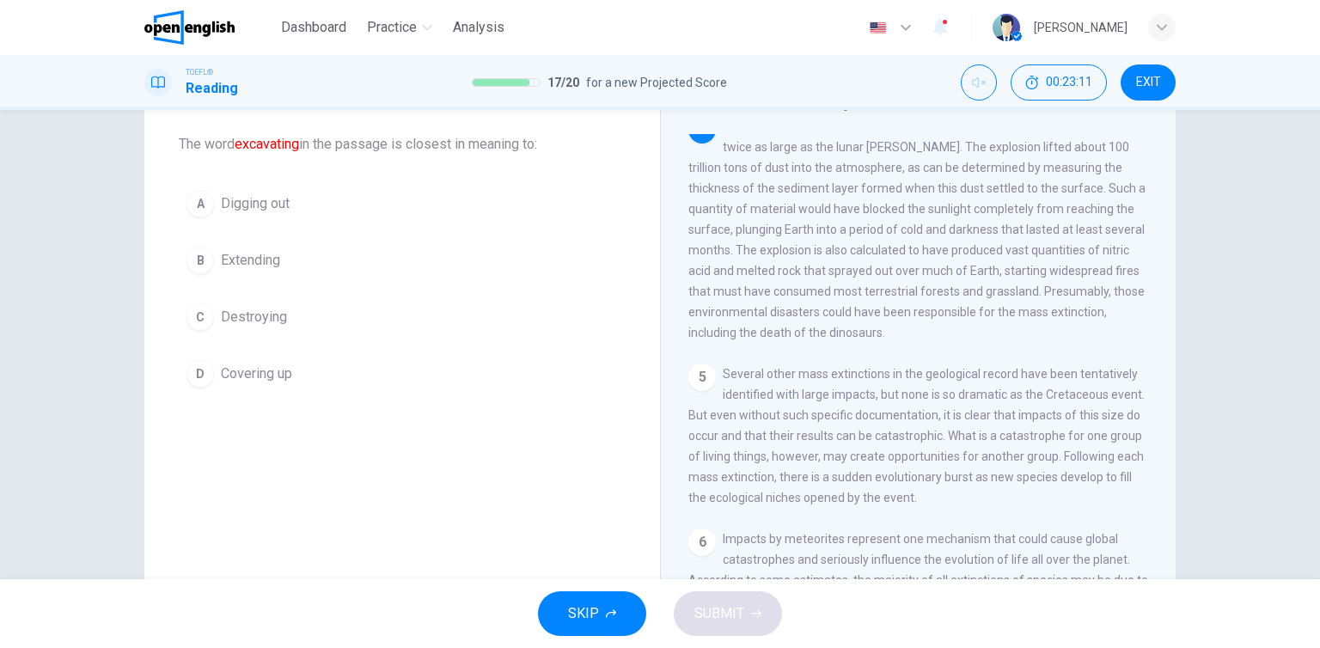
scroll to position [552, 0]
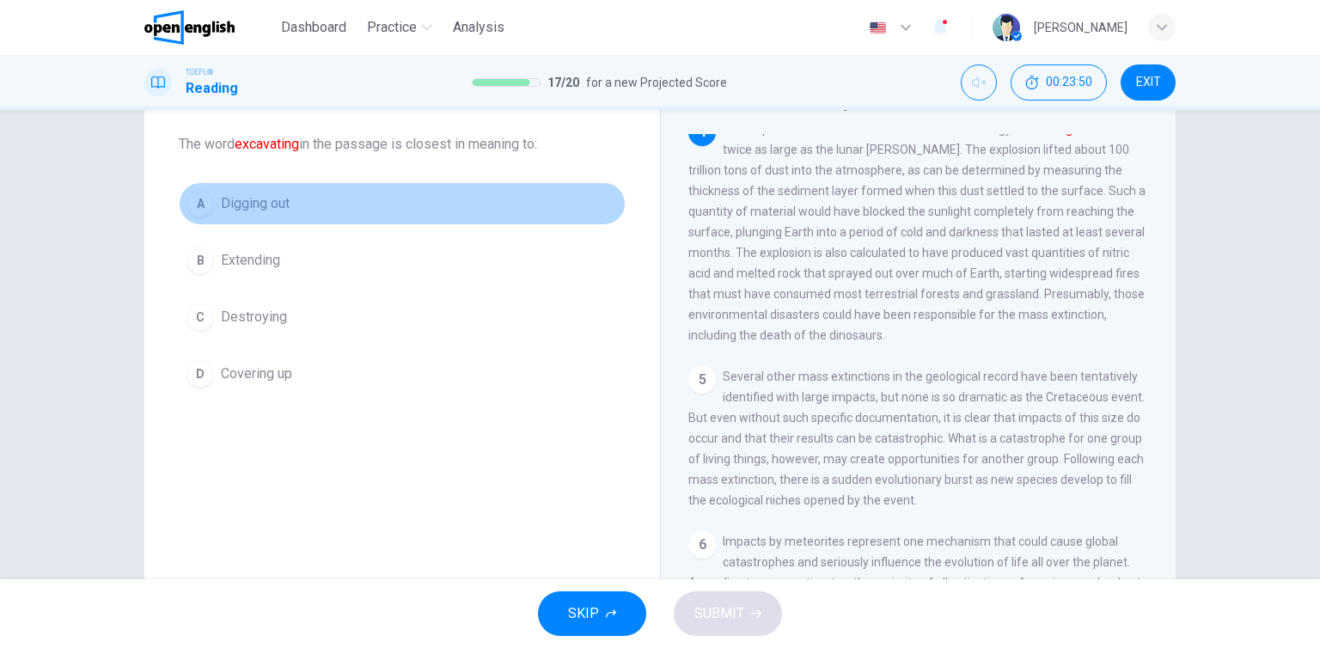
click at [308, 223] on button "A Digging out" at bounding box center [402, 203] width 447 height 43
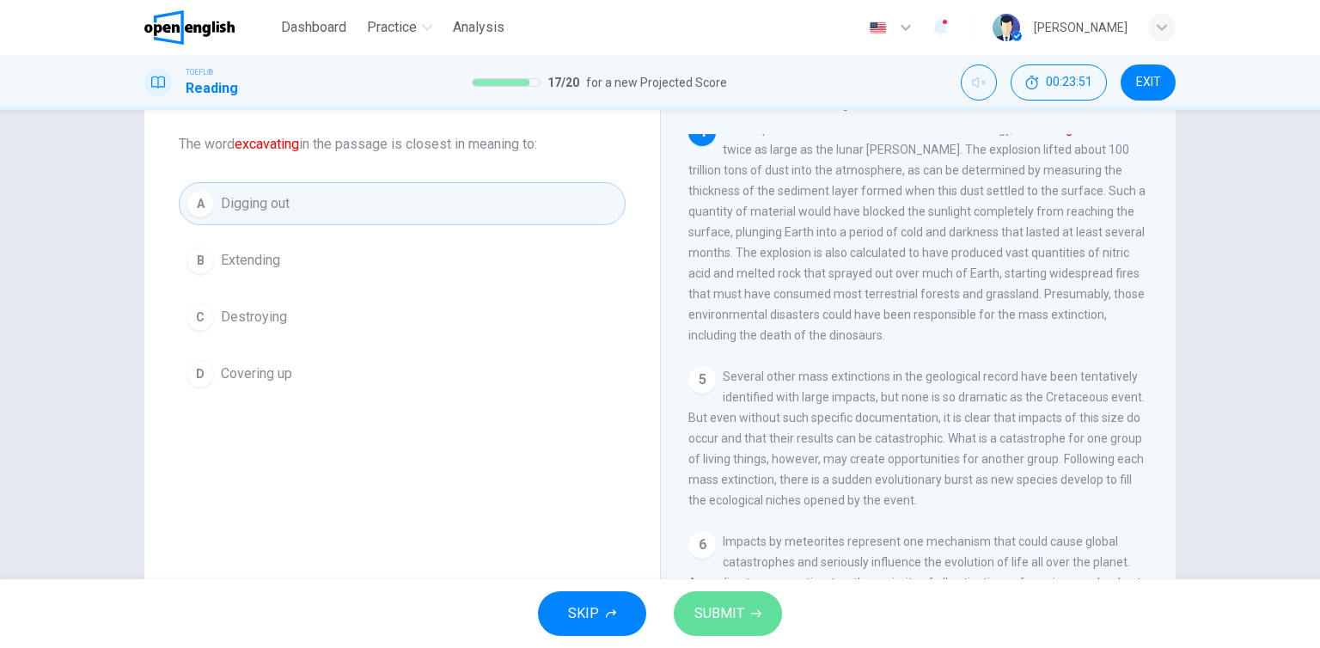
click at [745, 613] on button "SUBMIT" at bounding box center [728, 613] width 108 height 45
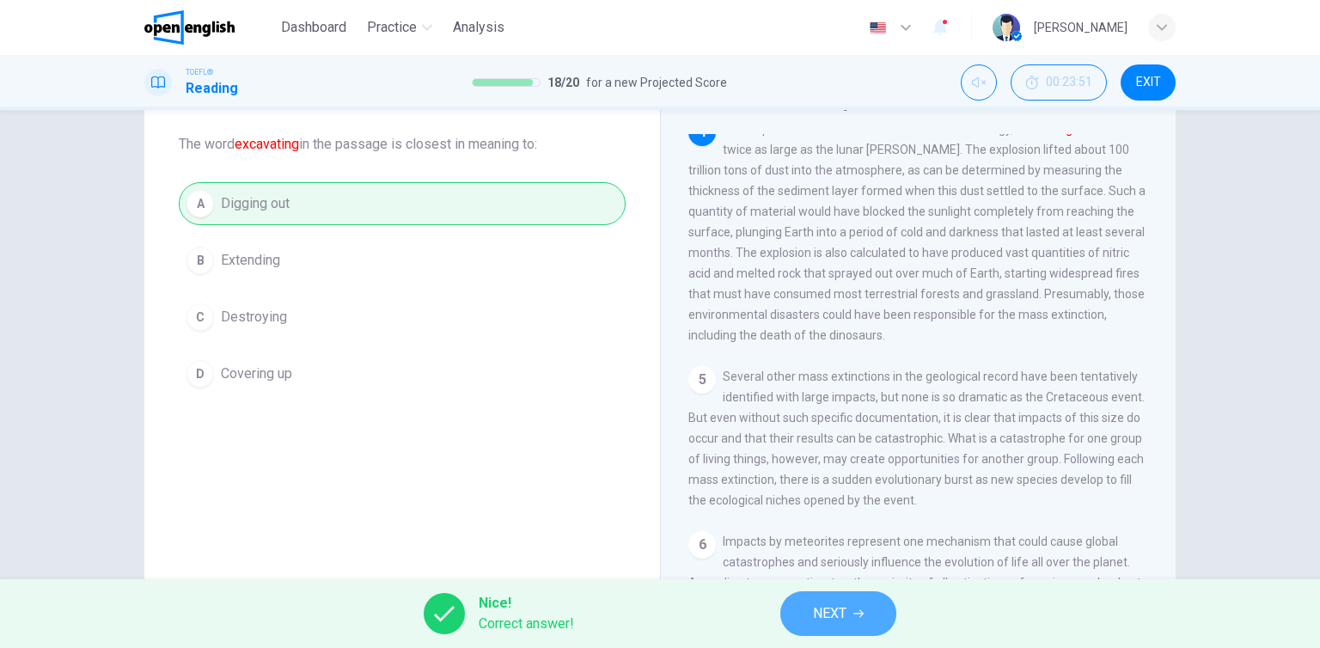
click at [835, 613] on span "NEXT" at bounding box center [830, 614] width 34 height 24
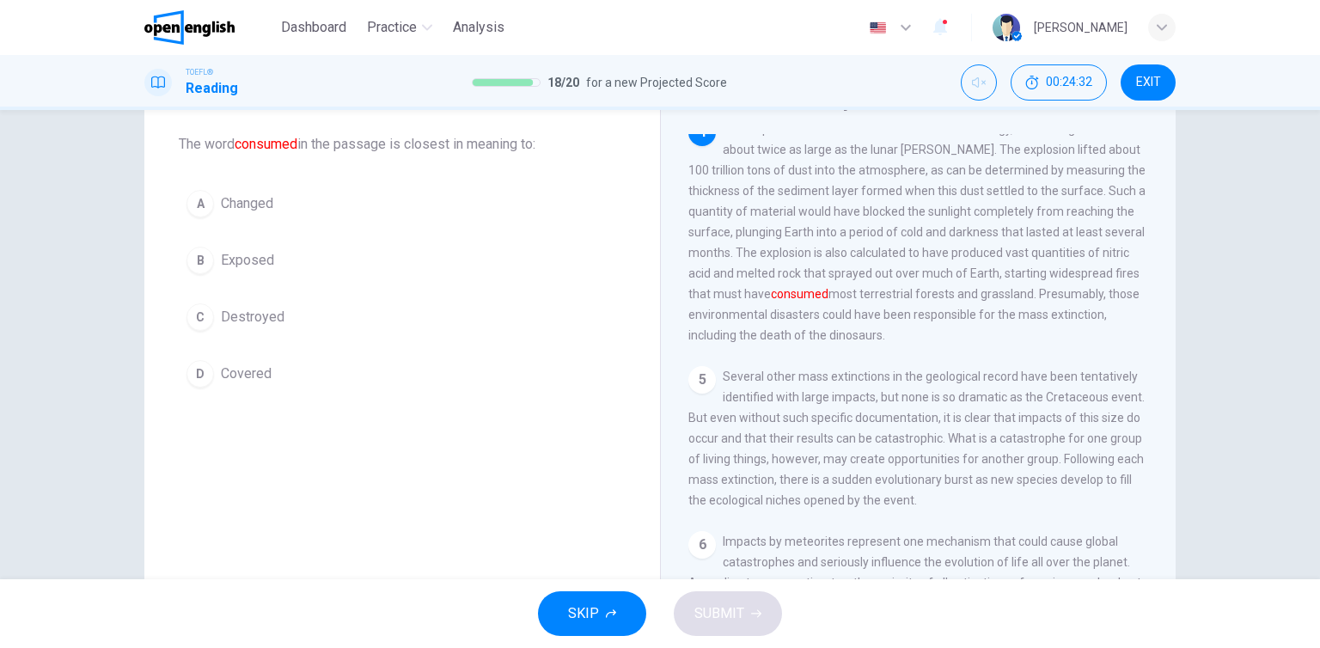
click at [235, 345] on div "A Changed B Exposed C Destroyed D Covered" at bounding box center [402, 288] width 447 height 213
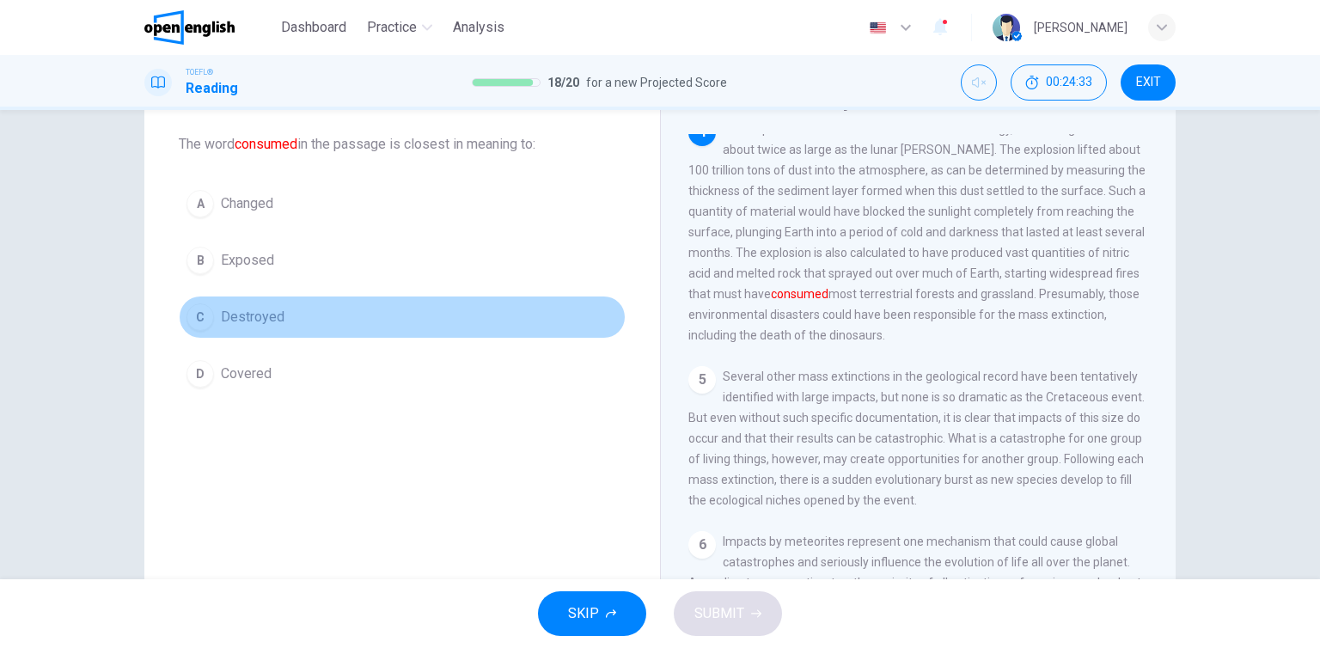
click at [256, 324] on span "Destroyed" at bounding box center [253, 317] width 64 height 21
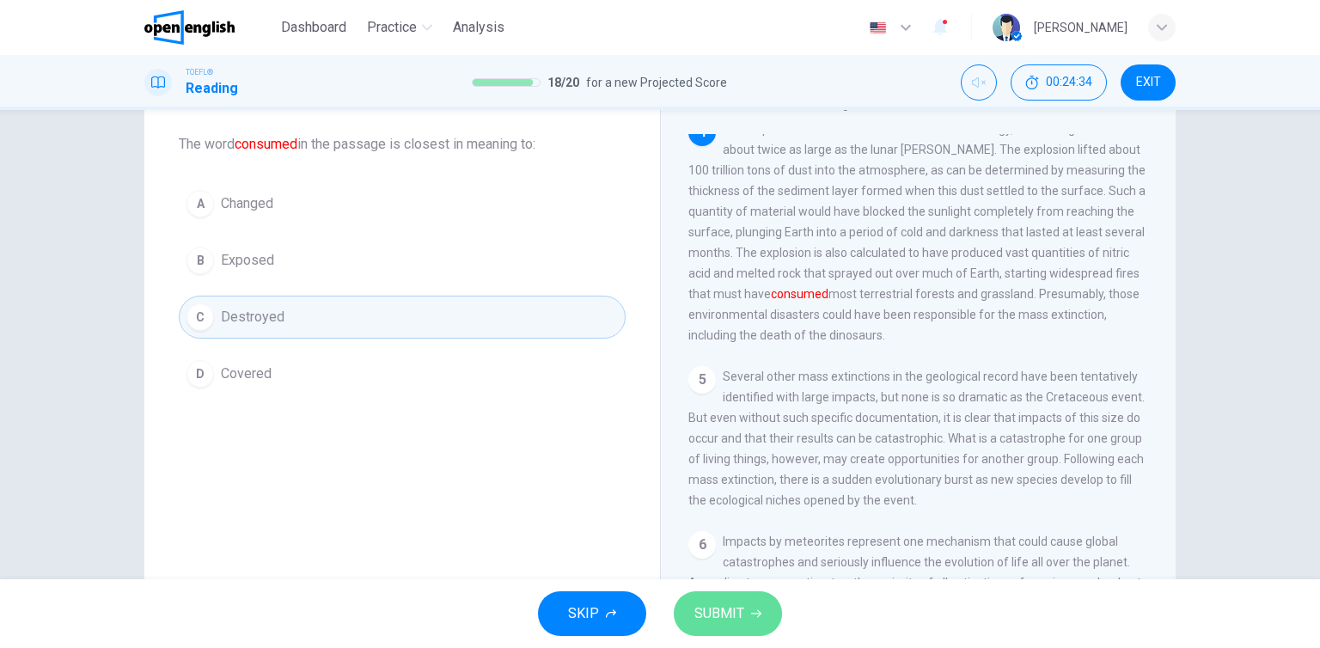
click at [725, 612] on span "SUBMIT" at bounding box center [719, 614] width 50 height 24
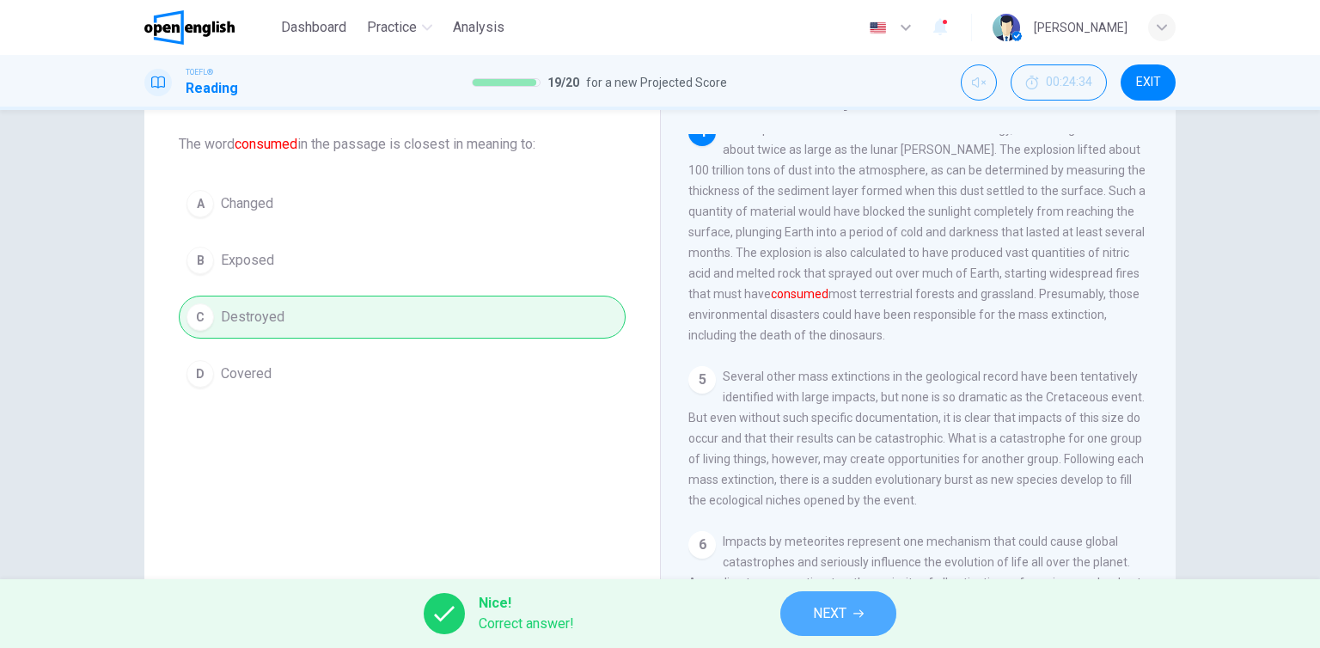
click at [874, 614] on button "NEXT" at bounding box center [838, 613] width 116 height 45
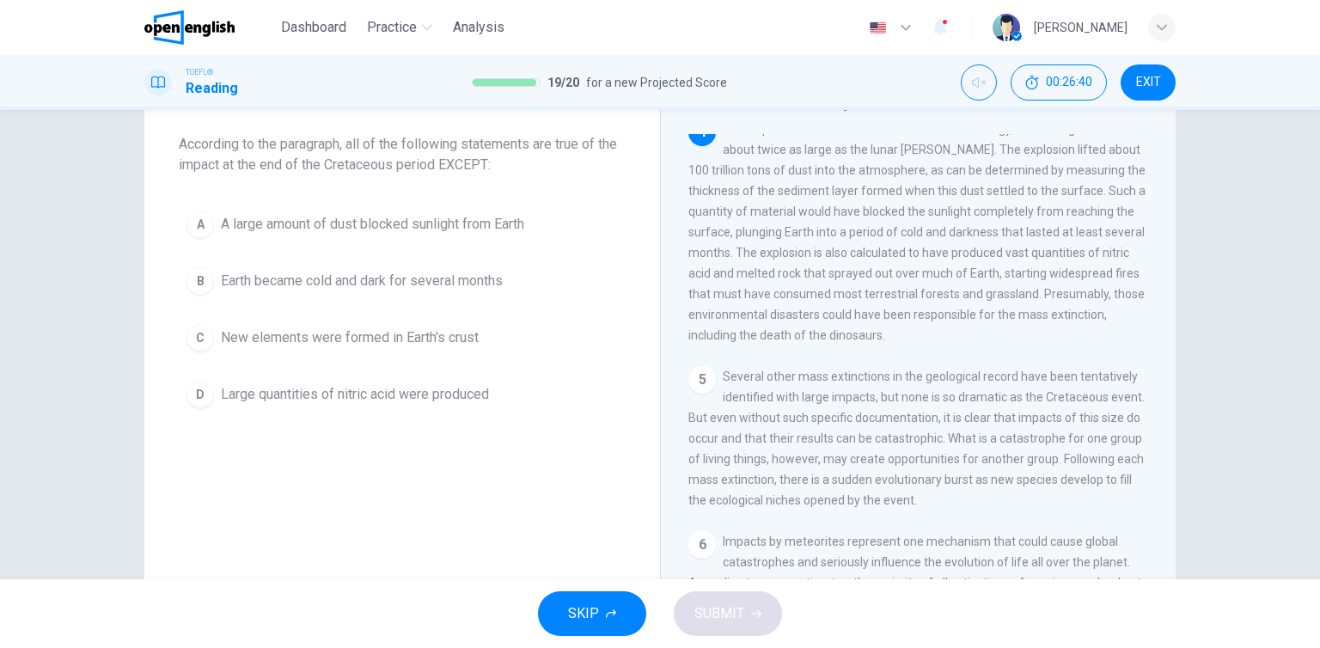
click at [433, 353] on button "C New elements were formed in Earth's crust" at bounding box center [402, 337] width 447 height 43
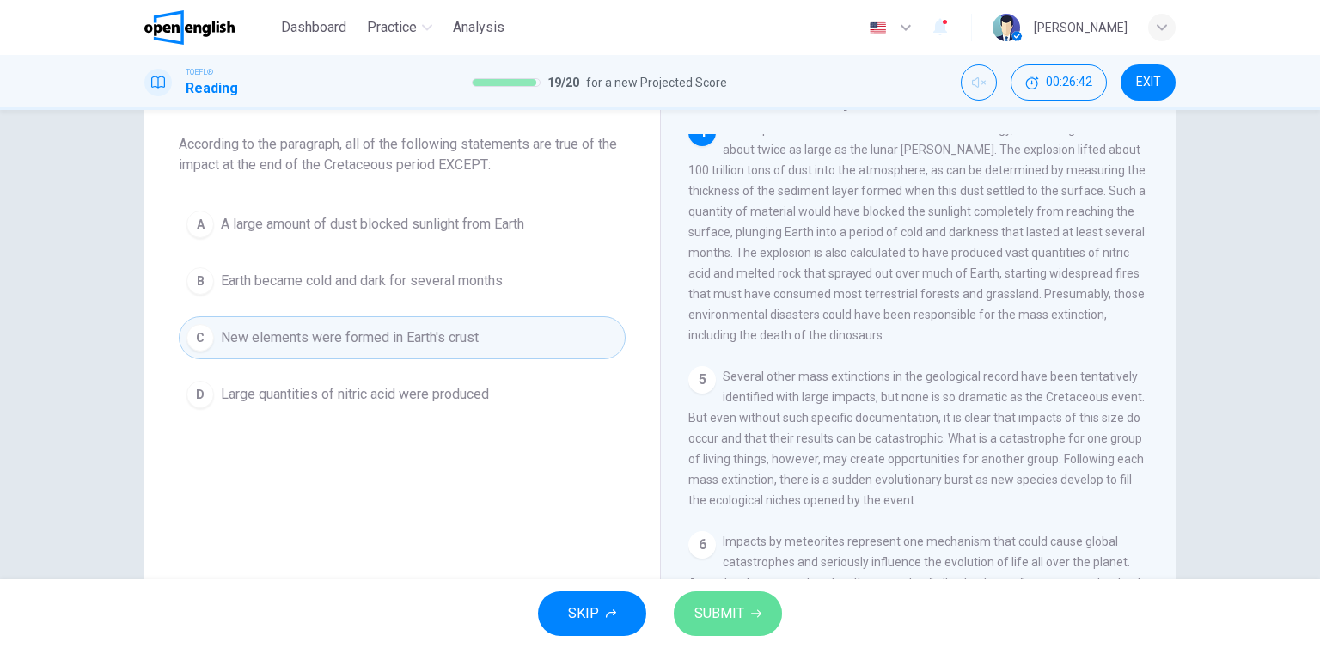
click at [737, 609] on span "SUBMIT" at bounding box center [719, 614] width 50 height 24
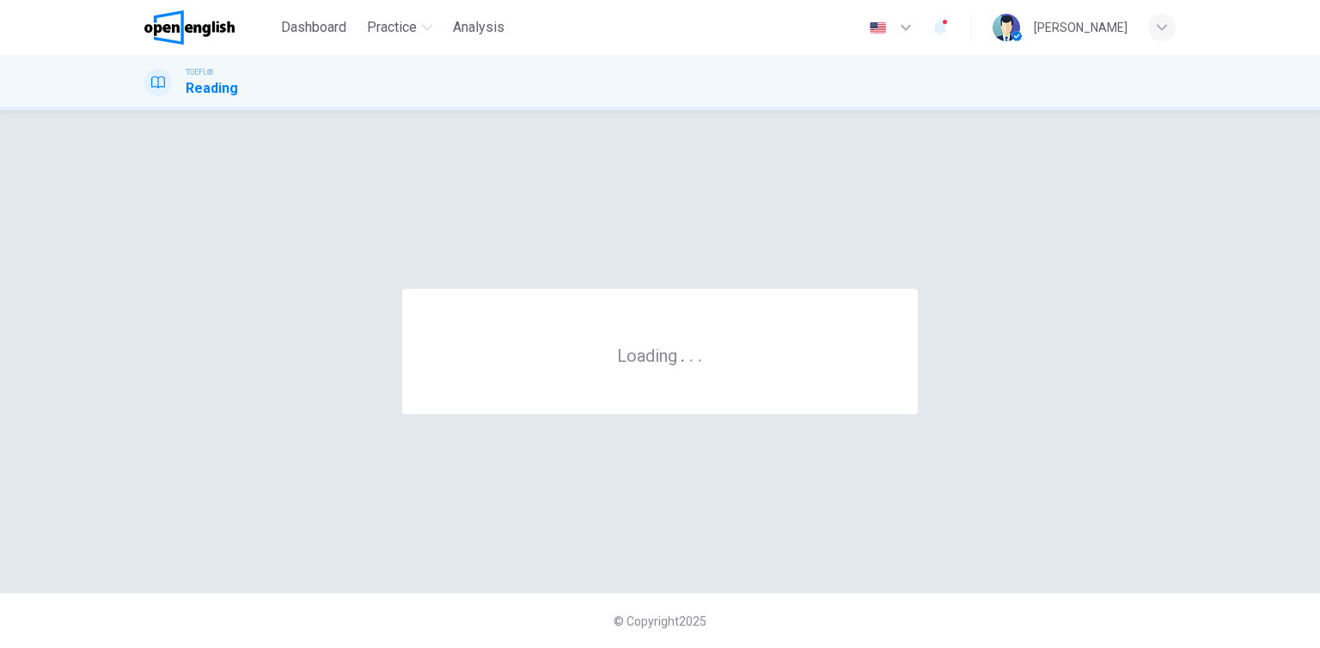
scroll to position [0, 0]
